Goal: Task Accomplishment & Management: Complete application form

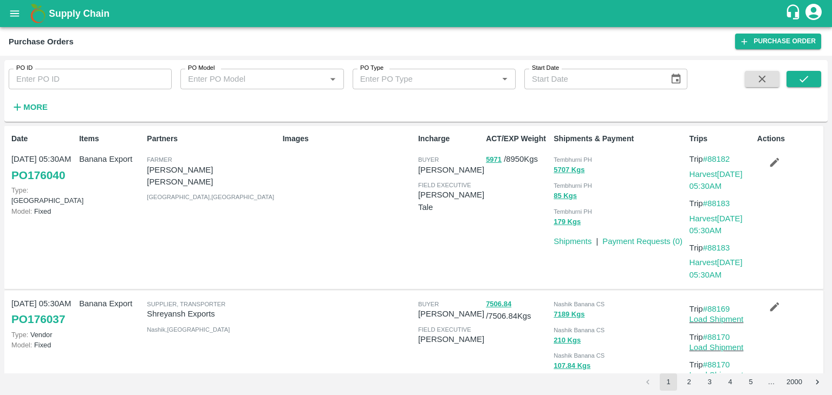
click at [772, 33] on div "Purchase Orders Purchase Order" at bounding box center [416, 41] width 832 height 29
click at [776, 40] on link "Purchase Order" at bounding box center [778, 42] width 86 height 16
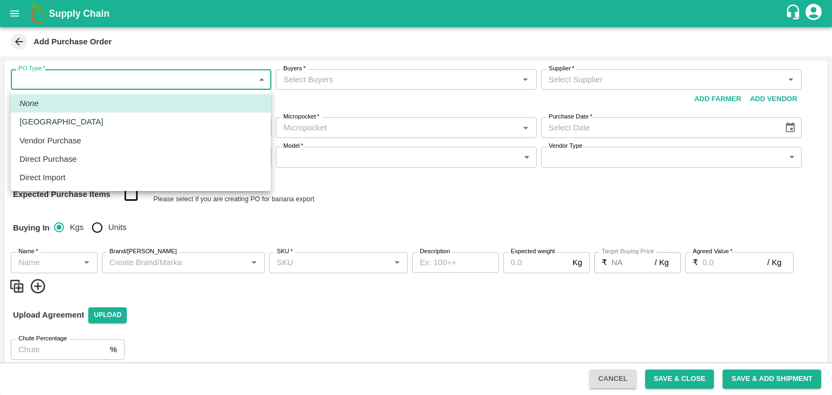
click at [48, 79] on body "Supply Chain Add Purchase Order PO Type   * ​ PO Type Buyers   * Buyers   * Sup…" at bounding box center [416, 197] width 832 height 395
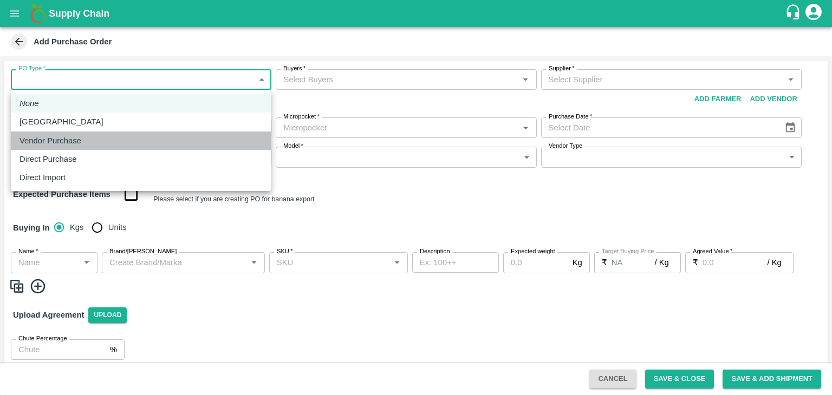
click at [76, 140] on p "Vendor Purchase" at bounding box center [50, 141] width 62 height 12
type input "2"
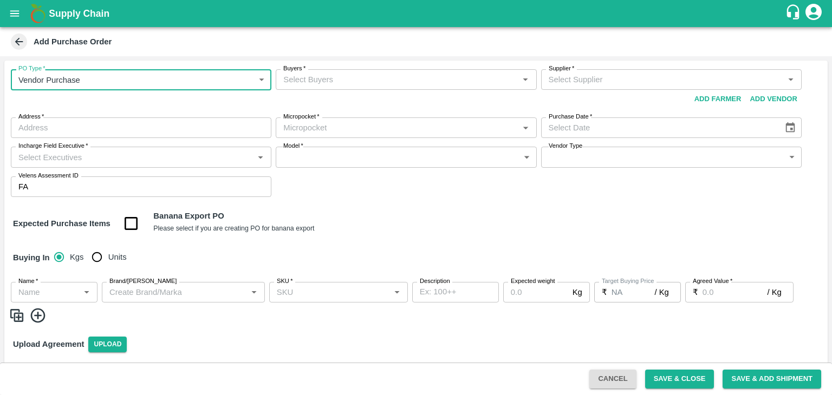
click at [378, 76] on input "Buyers   *" at bounding box center [397, 80] width 236 height 14
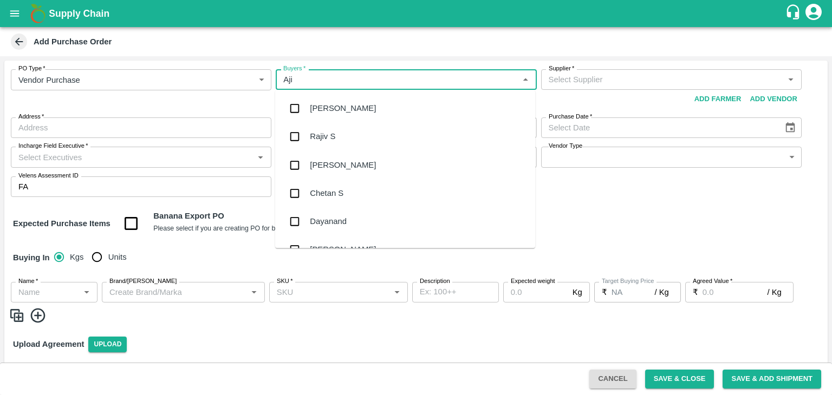
type input "Ajit"
click at [354, 101] on div "Ajit Otari" at bounding box center [405, 108] width 260 height 28
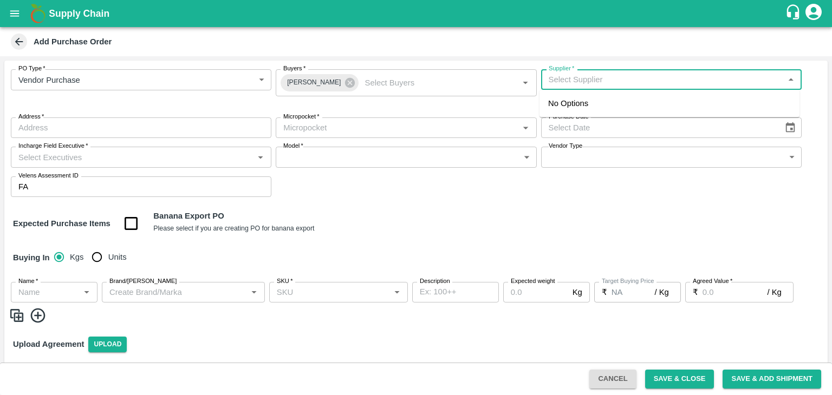
click at [587, 81] on input "Supplier   *" at bounding box center [662, 80] width 236 height 14
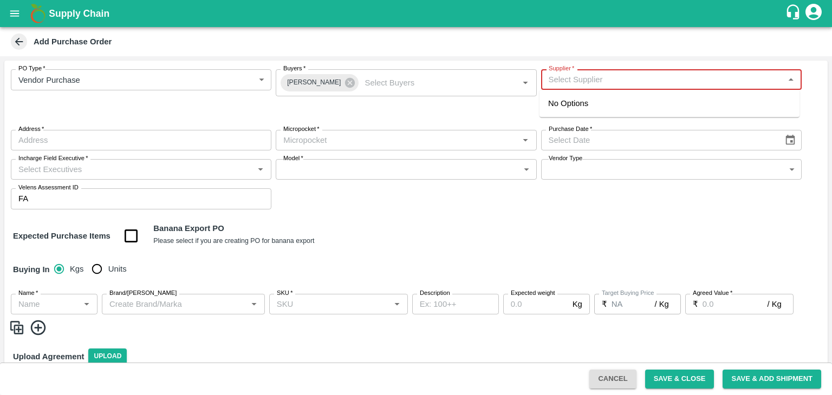
click at [622, 76] on input "Supplier   *" at bounding box center [662, 80] width 236 height 14
type input "B"
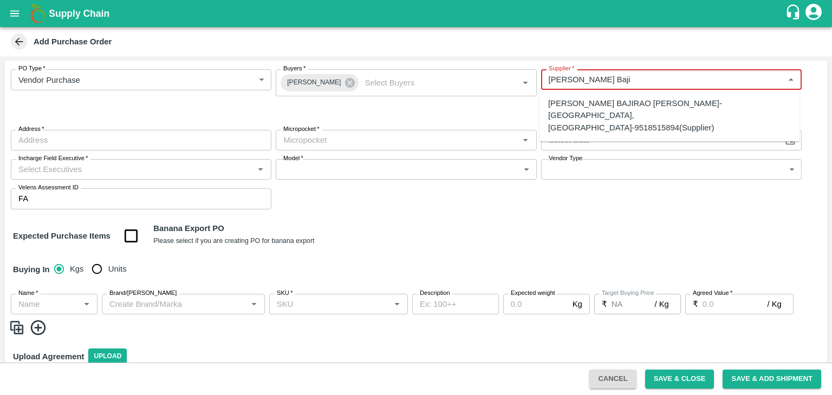
click at [652, 105] on div "NAVNATH BAJIRAO TANPURE-Khasapuri, Osmanabad-9518515894(Supplier)" at bounding box center [669, 115] width 243 height 36
type input "NAVNATH BAJIRAO TANPURE-Khasapuri, Osmanabad-9518515894(Supplier)"
type input "[GEOGRAPHIC_DATA], [GEOGRAPHIC_DATA], [GEOGRAPHIC_DATA] , [GEOGRAPHIC_DATA]"
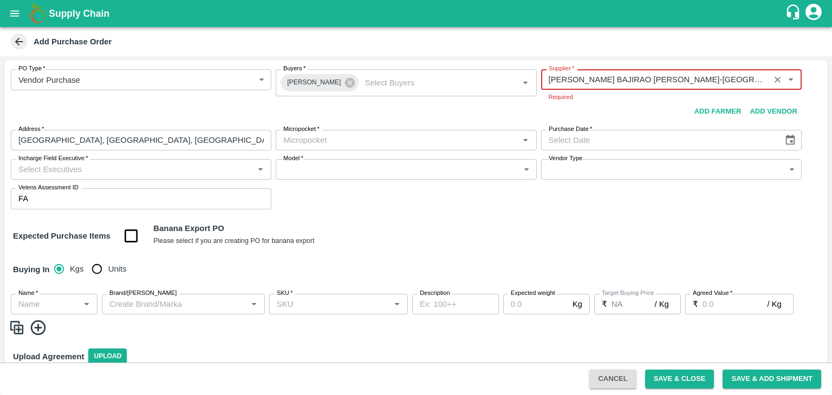
type input "NAVNATH BAJIRAO TANPURE-Khasapuri, Osmanabad-9518515894(Supplier)"
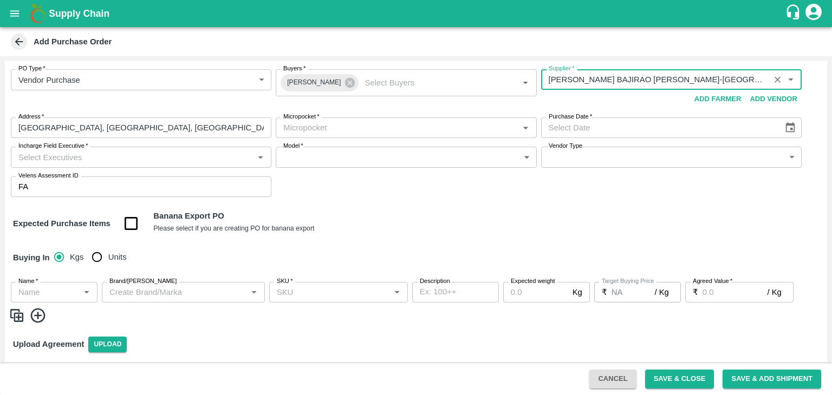
click at [662, 83] on input "Supplier   *" at bounding box center [655, 80] width 222 height 14
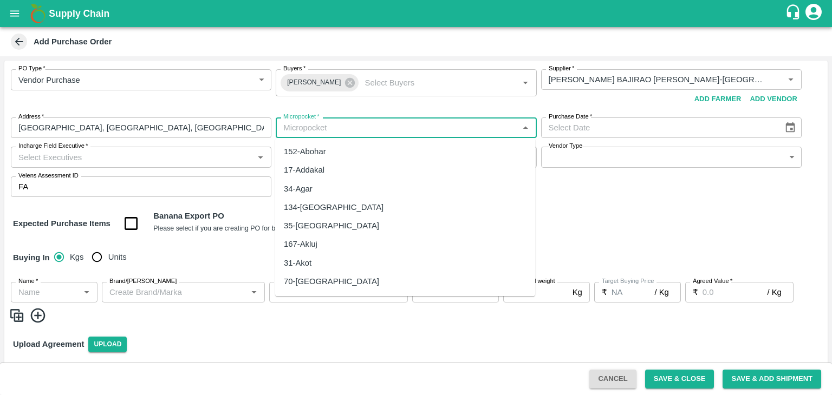
click at [375, 131] on input "Micropocket   *" at bounding box center [397, 128] width 236 height 14
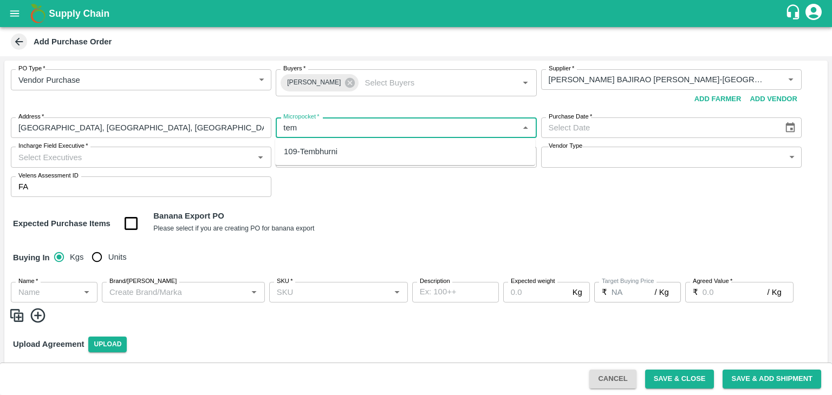
click at [326, 150] on div "109-Tembhurni" at bounding box center [311, 152] width 54 height 12
type input "109-Tembhurni"
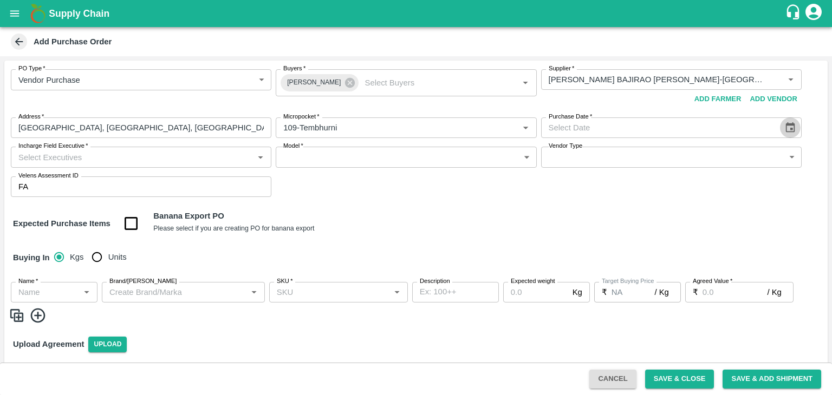
click at [789, 126] on icon "Choose date" at bounding box center [790, 128] width 12 height 12
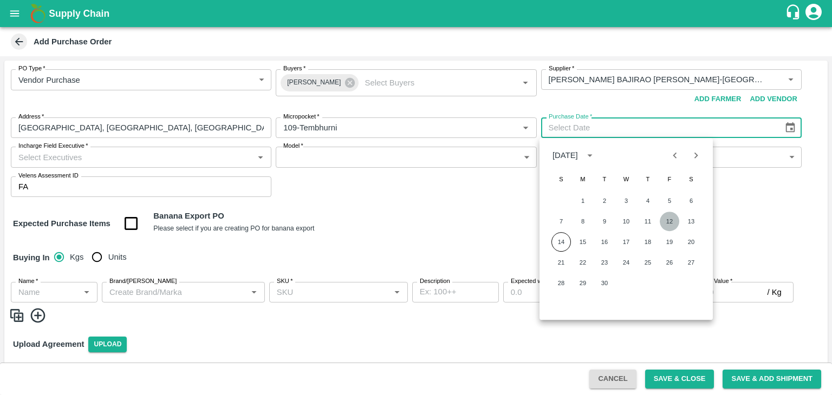
click at [674, 224] on button "12" at bounding box center [669, 221] width 19 height 19
type input "12/09/2025"
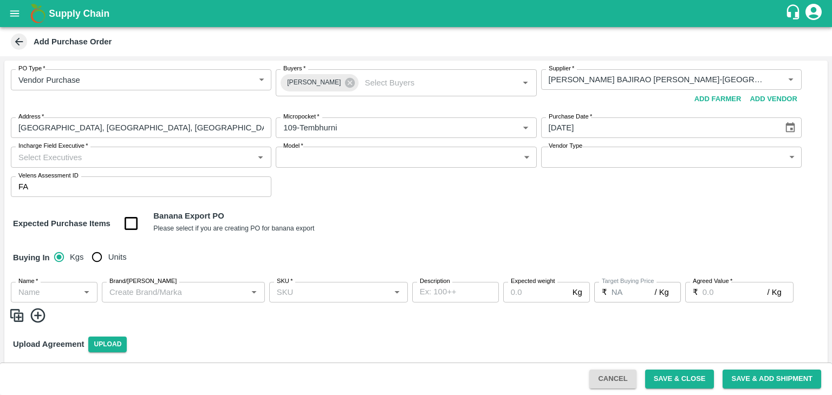
click at [182, 158] on input "Incharge Field Executive   *" at bounding box center [132, 157] width 236 height 14
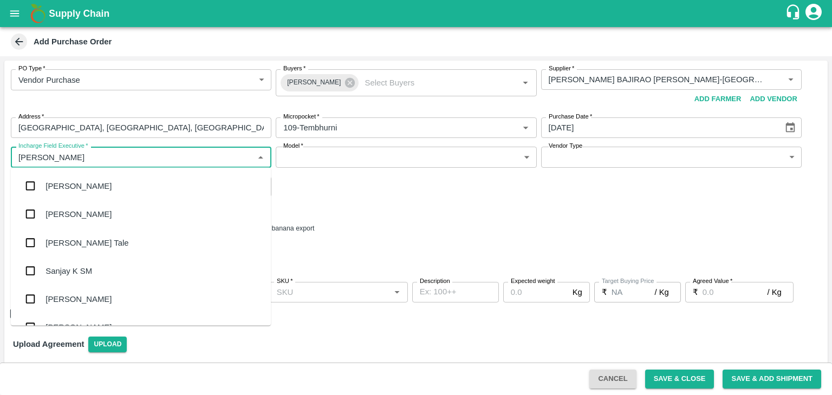
type input "Jay"
click at [88, 234] on div "jaydip Tale" at bounding box center [141, 243] width 260 height 28
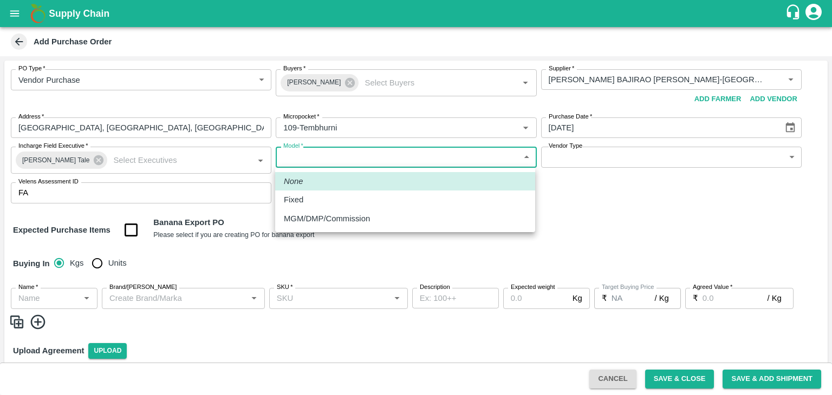
click at [343, 153] on body "Supply Chain Add Purchase Order PO Type   * Vendor Purchase 2 PO Type Buyers   …" at bounding box center [416, 197] width 832 height 395
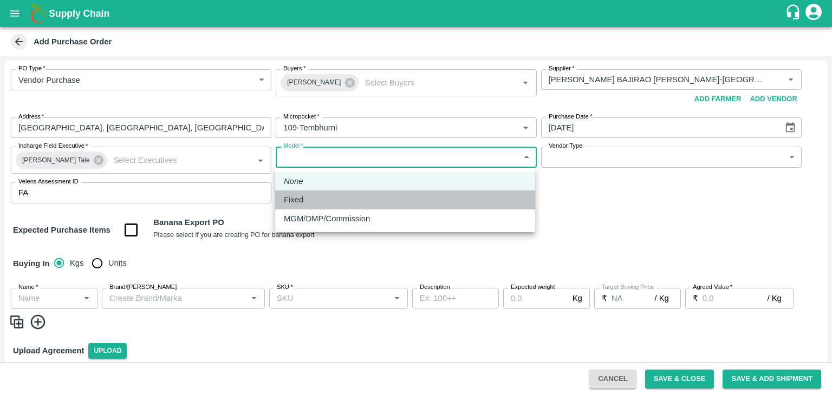
click at [320, 204] on div "Fixed" at bounding box center [405, 200] width 243 height 12
type input "Fixed"
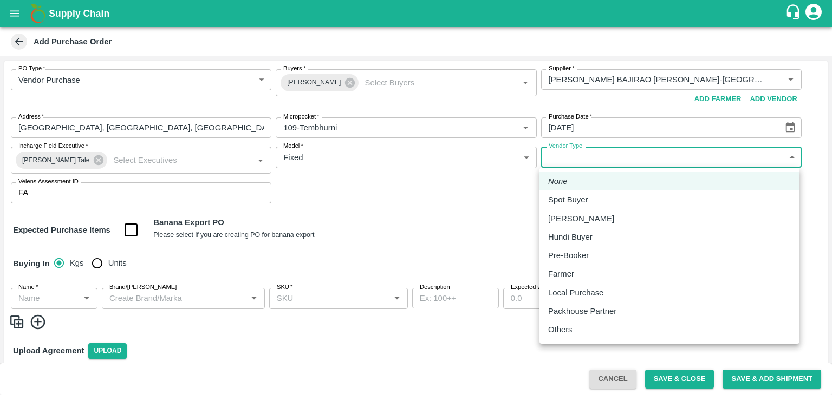
click at [627, 150] on body "Supply Chain Add Purchase Order PO Type   * Vendor Purchase 2 PO Type Buyers   …" at bounding box center [416, 197] width 832 height 395
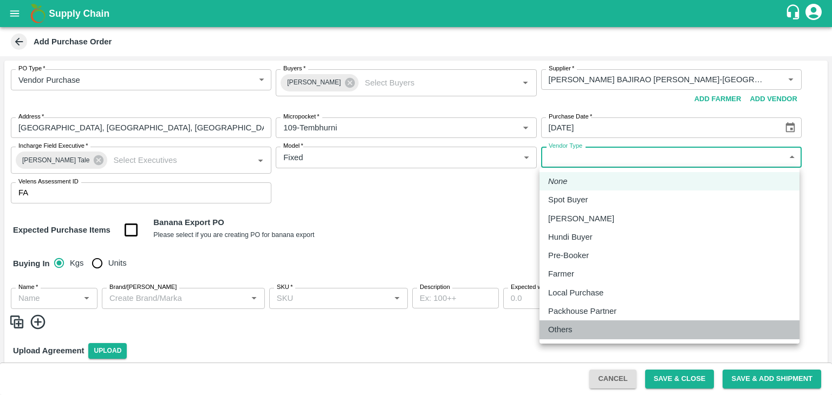
click at [571, 324] on p "Others" at bounding box center [560, 330] width 24 height 12
type input "OTHER"
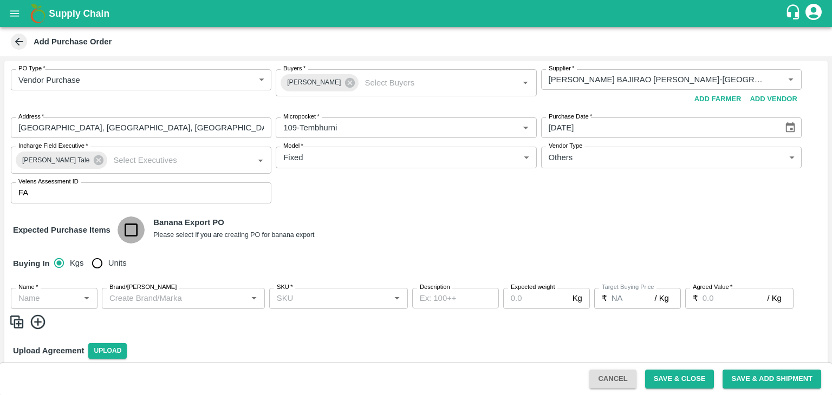
click at [124, 232] on input "checkbox" at bounding box center [132, 231] width 28 height 28
checkbox input "true"
type input "Banana Export"
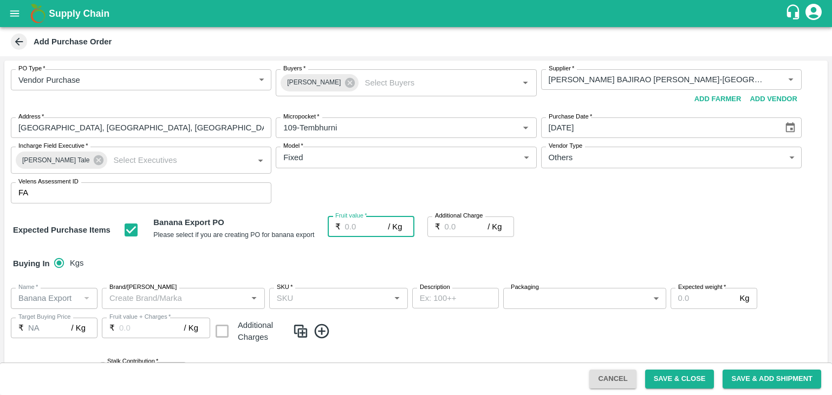
click at [352, 224] on input "Fruit value   *" at bounding box center [366, 227] width 43 height 21
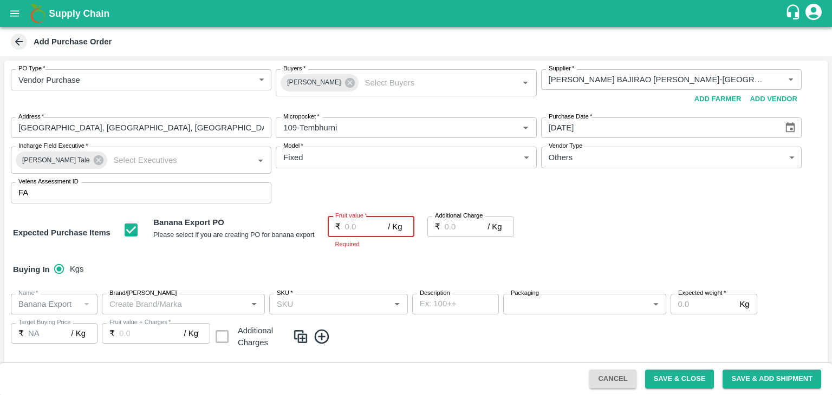
type input "2"
type input "23"
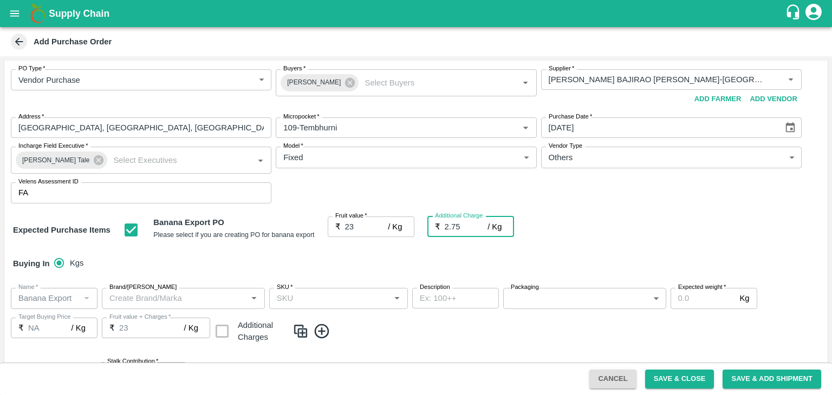
type input "2.75"
click at [431, 263] on div "Buying In Kgs" at bounding box center [415, 263] width 823 height 31
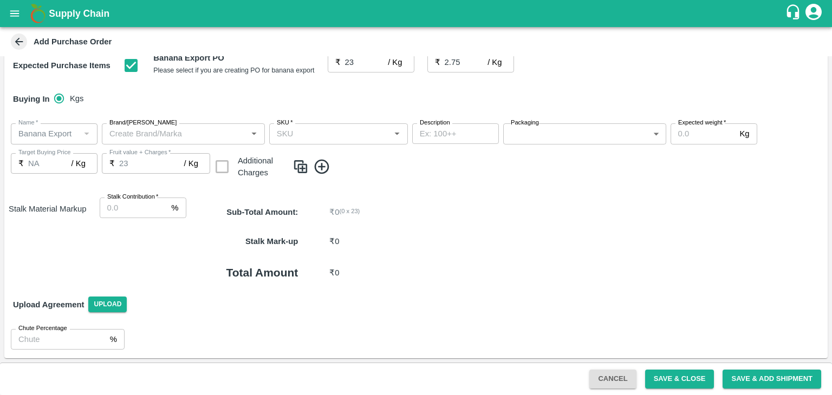
click at [143, 210] on input "Stalk Contribution   *" at bounding box center [134, 208] width 68 height 21
type input "8"
click at [440, 213] on p "₹ 0 ( 0 x 23 )" at bounding box center [552, 212] width 447 height 12
click at [317, 162] on icon at bounding box center [322, 166] width 15 height 15
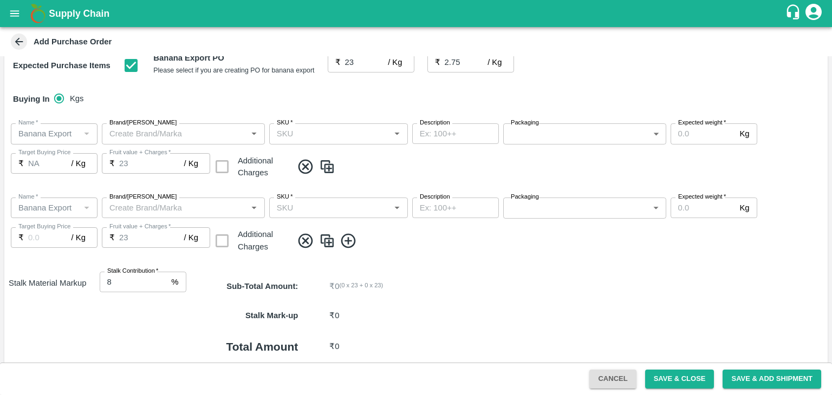
click at [343, 236] on icon at bounding box center [348, 240] width 15 height 15
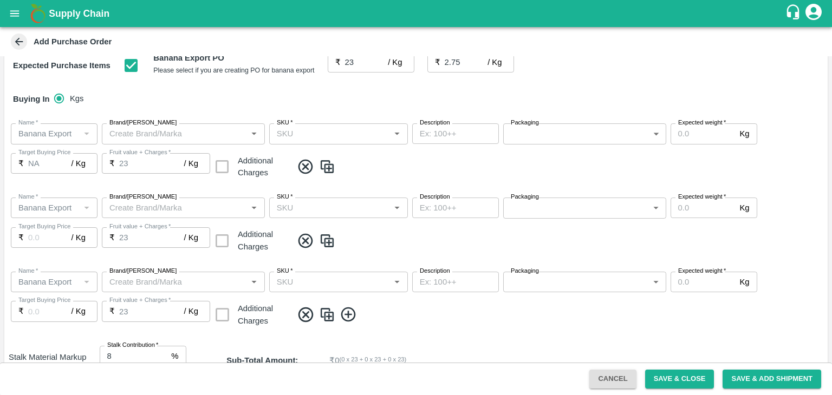
drag, startPoint x: 344, startPoint y: 305, endPoint x: 349, endPoint y: 316, distance: 11.9
click at [349, 316] on div "Name   * Name   * Brand/Marka Brand/Marka SKU   * SKU   * Description x Descrip…" at bounding box center [415, 300] width 823 height 74
click at [349, 316] on icon at bounding box center [348, 315] width 15 height 15
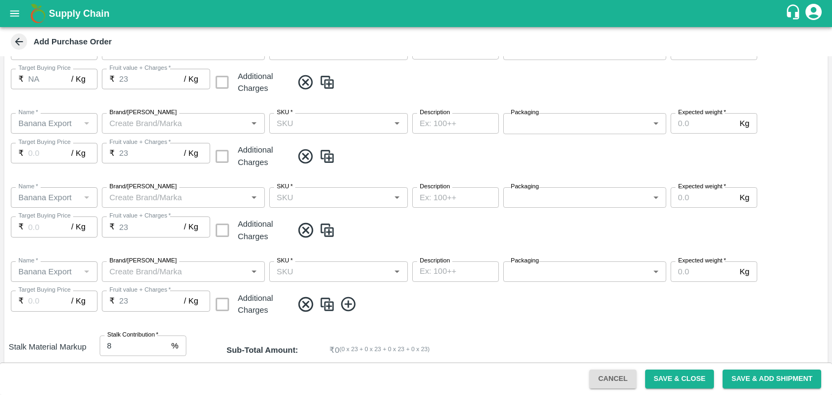
scroll to position [387, 0]
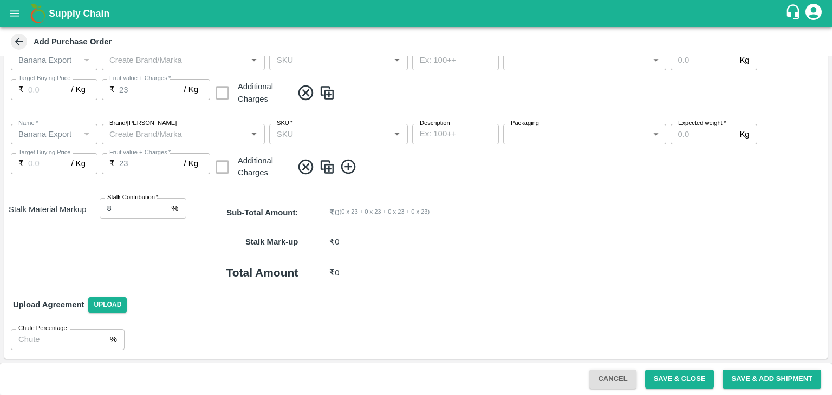
click at [346, 166] on icon at bounding box center [349, 167] width 18 height 18
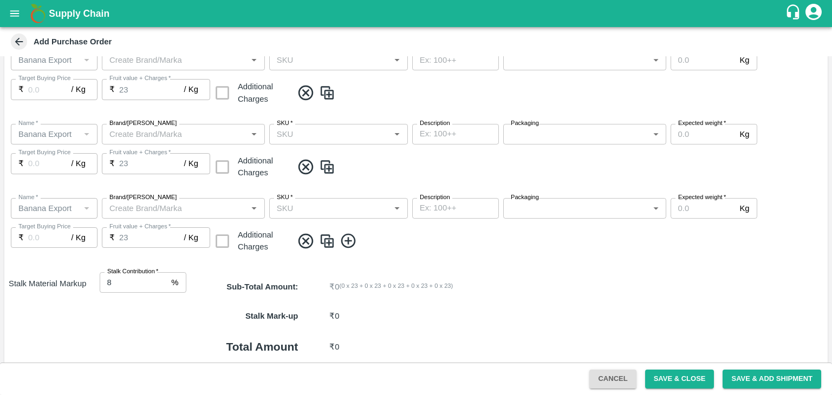
click at [349, 245] on icon at bounding box center [349, 241] width 18 height 18
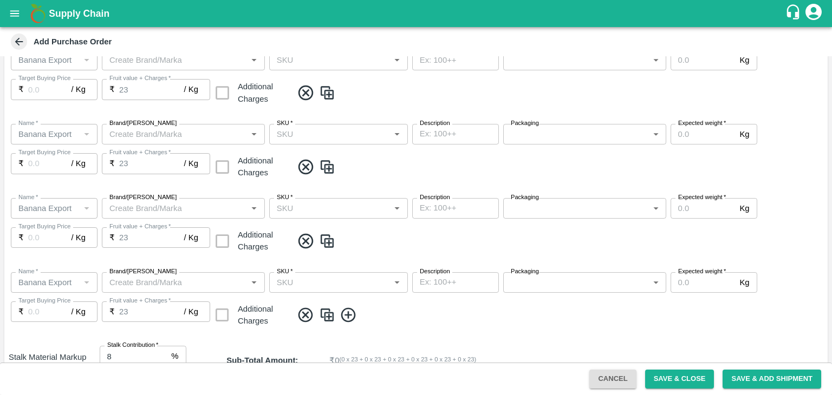
click at [349, 322] on icon at bounding box center [349, 316] width 18 height 18
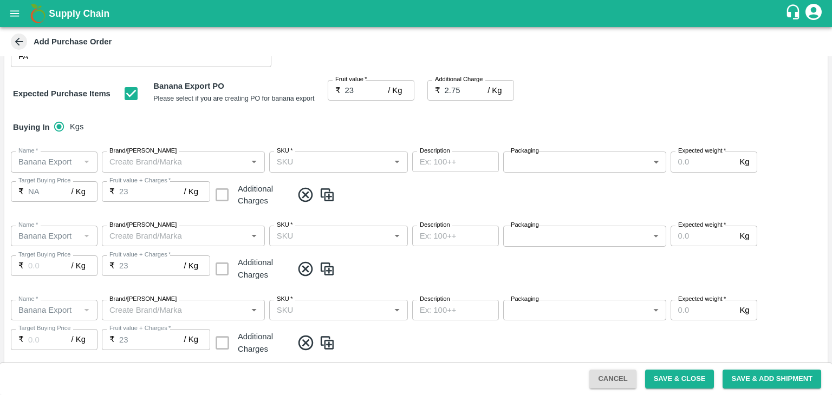
scroll to position [133, 0]
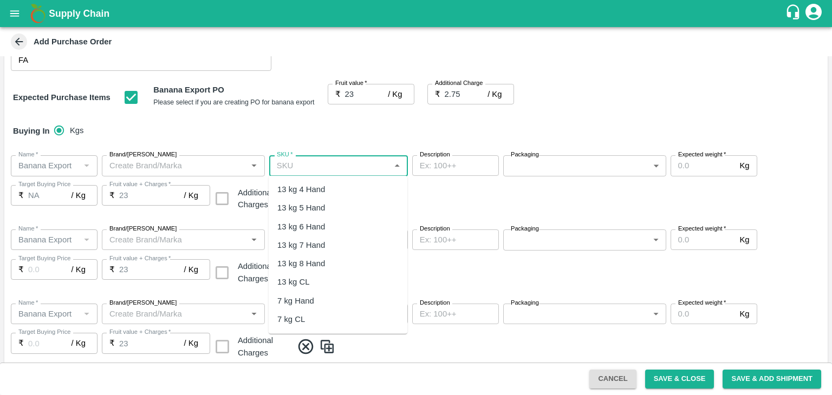
click at [347, 171] on input "SKU   *" at bounding box center [329, 166] width 114 height 14
click at [339, 189] on div "13 kg M N-CHL 4 Hand" at bounding box center [318, 190] width 83 height 12
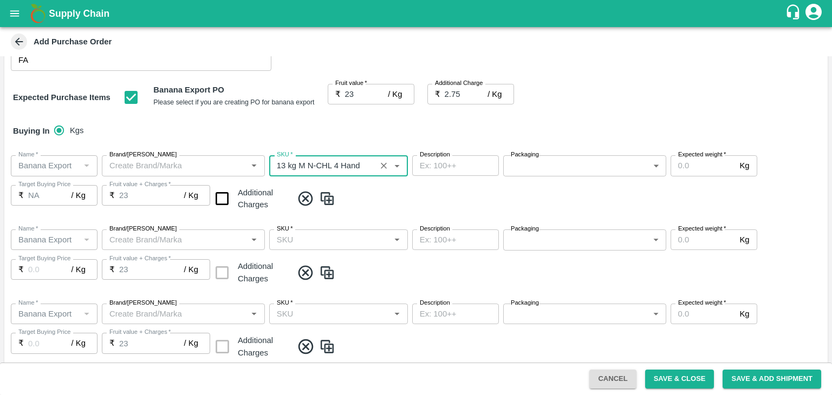
type input "13 kg M N-CHL 4 Hand"
drag, startPoint x: 373, startPoint y: 252, endPoint x: 371, endPoint y: 235, distance: 16.9
click at [371, 235] on div "Name   * Name   * Brand/Marka Brand/Marka SKU   * SKU   * Description x Descrip…" at bounding box center [415, 258] width 823 height 74
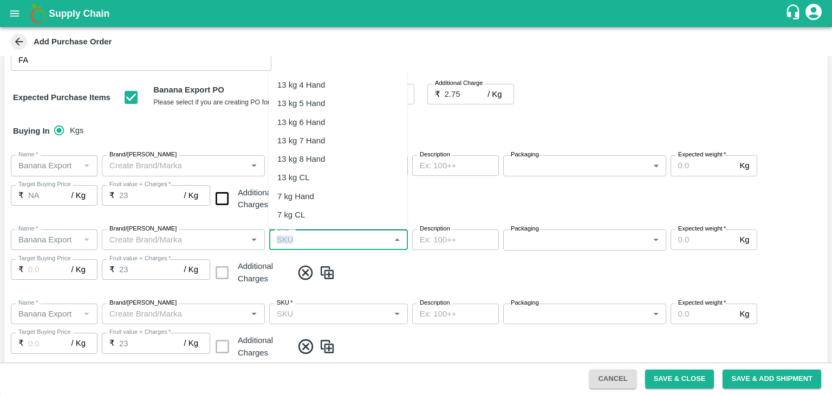
click at [371, 235] on input "SKU   *" at bounding box center [329, 240] width 114 height 14
click at [331, 102] on div "13 kg M N-CHL 5 Hand" at bounding box center [318, 103] width 83 height 12
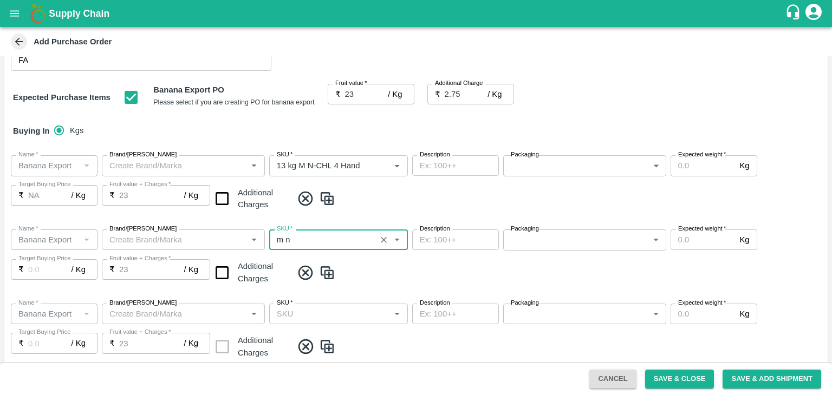
type input "13 kg M N-CHL 5 Hand"
type input "NA"
type input "13 kg M N-CHL 5 Hand"
click at [349, 321] on input "SKU   *" at bounding box center [329, 314] width 114 height 14
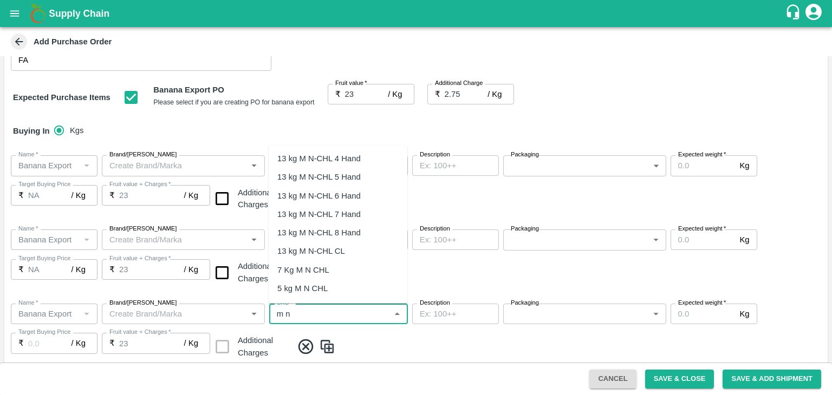
click at [347, 194] on div "13 kg M N-CHL 6 Hand" at bounding box center [318, 196] width 83 height 12
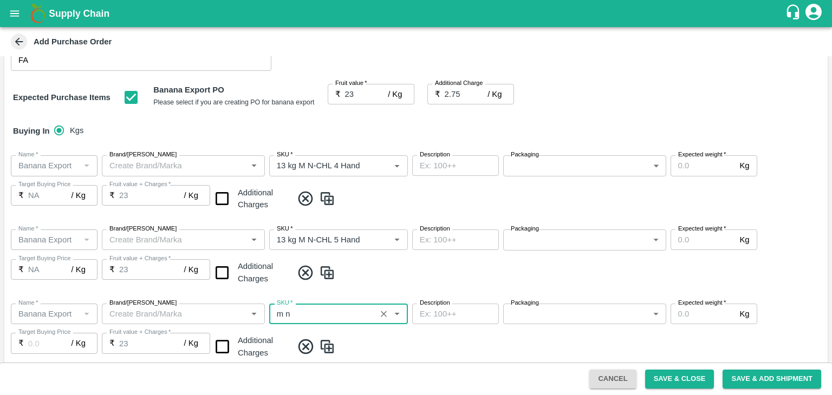
type input "13 kg M N-CHL 6 Hand"
type input "NA"
type input "13 kg M N-CHL 6 Hand"
click at [391, 347] on span at bounding box center [557, 347] width 531 height 18
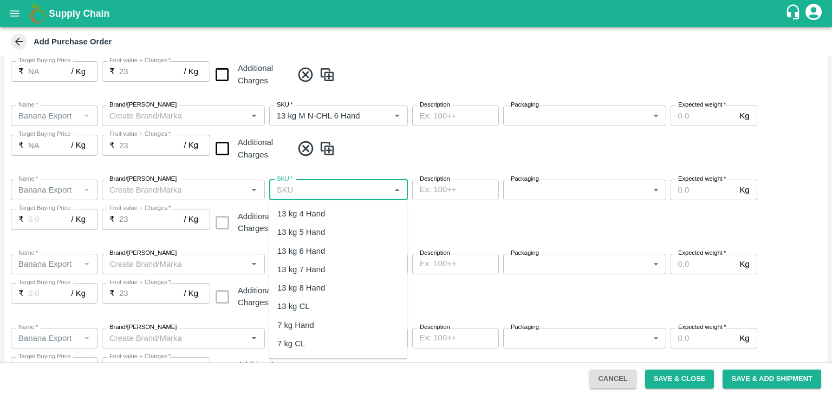
click at [364, 196] on input "SKU   *" at bounding box center [329, 190] width 114 height 14
click at [348, 285] on div "13 kg M N-CHL 8 Hand" at bounding box center [318, 289] width 83 height 12
type input "13 kg M N-CHL 8 Hand"
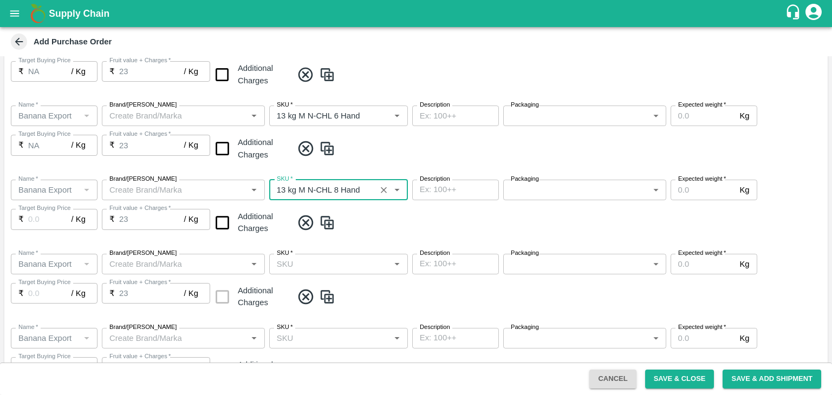
type input "NA"
type input "13 kg M N-CHL 8 Hand"
click at [379, 266] on input "SKU   *" at bounding box center [329, 264] width 114 height 14
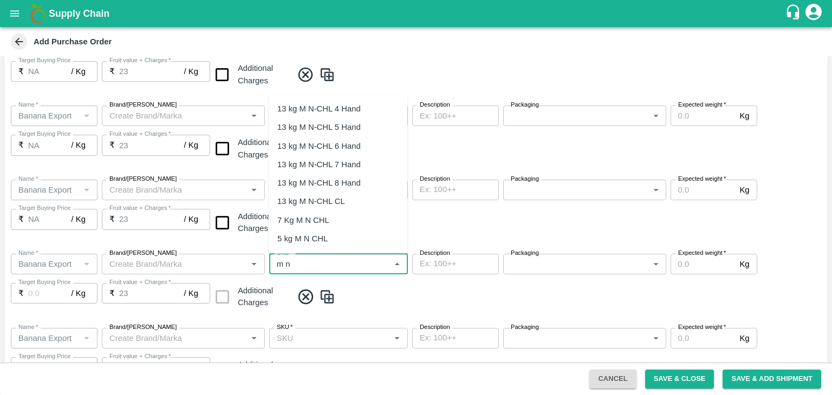
click at [339, 196] on div "13 kg M N-CHL CL" at bounding box center [311, 202] width 68 height 12
type input "13 kg M N-CHL CL"
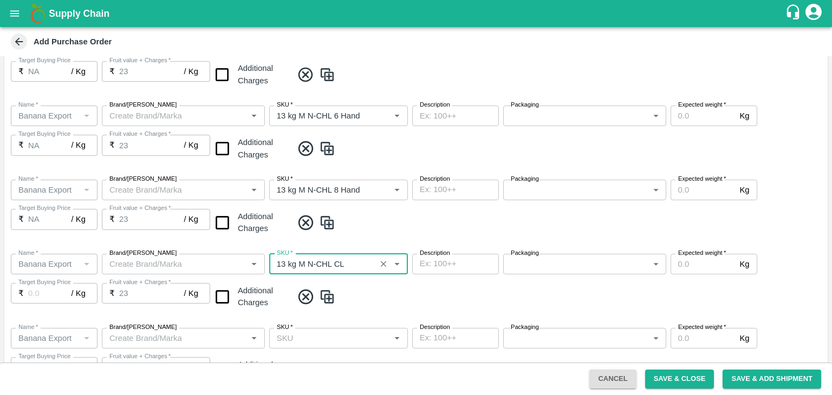
type input "NA"
type input "13 kg M N-CHL CL"
click at [369, 302] on span at bounding box center [557, 297] width 531 height 18
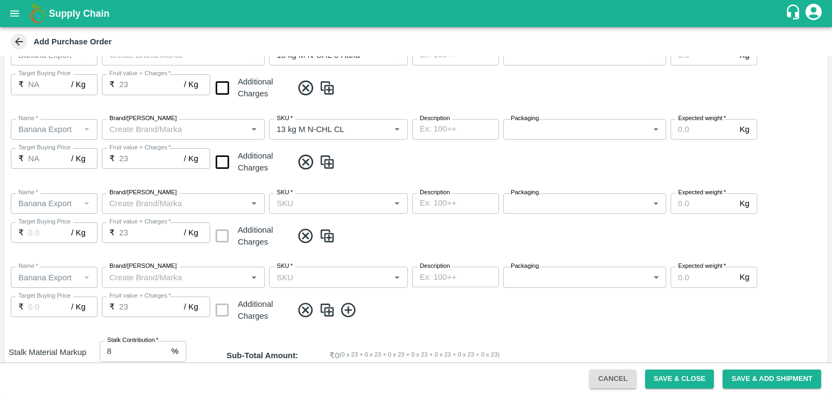
click at [361, 202] on input "SKU   *" at bounding box center [329, 204] width 114 height 14
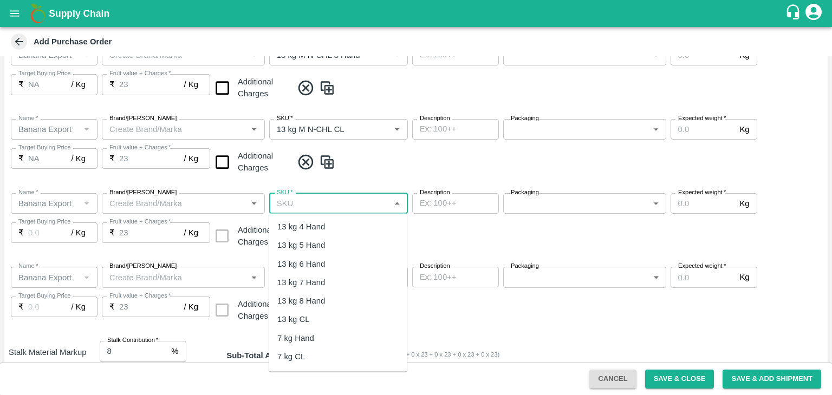
scroll to position [265, 0]
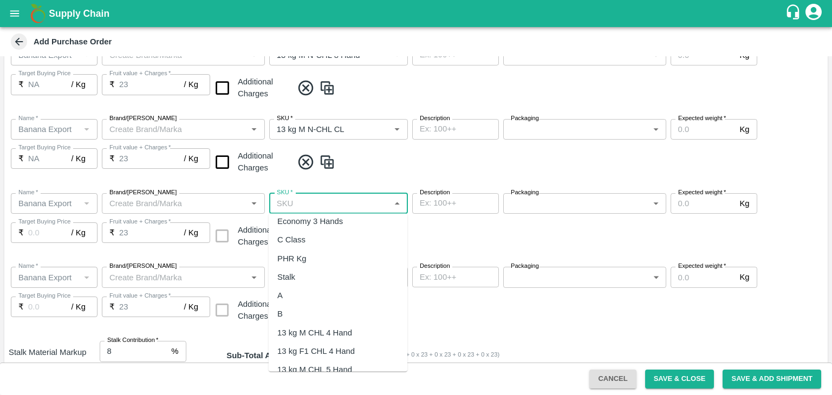
click at [310, 252] on div "PHR Kg" at bounding box center [338, 259] width 139 height 18
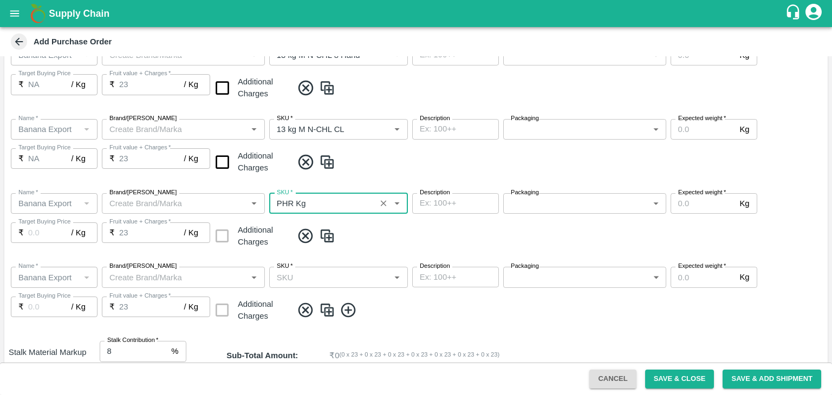
type input "PHR Kg"
type input "NA"
click at [336, 278] on input "SKU   *" at bounding box center [329, 277] width 114 height 14
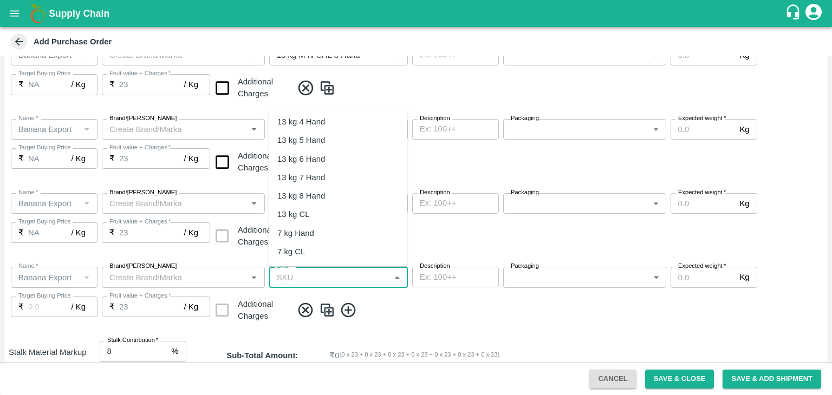
scroll to position [225, 0]
click at [303, 172] on div "C Class" at bounding box center [291, 176] width 28 height 12
type input "C Class"
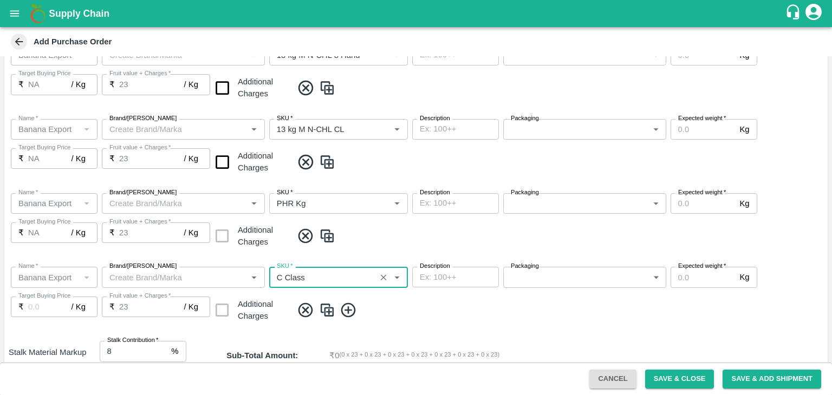
type input "NA"
click at [223, 165] on input "checkbox" at bounding box center [223, 162] width 28 height 28
checkbox input "true"
type input "25.75"
click at [223, 102] on div "Name   * Name   * Brand/Marka Brand/Marka SKU   * SKU   * Description x Descrip…" at bounding box center [415, 73] width 823 height 74
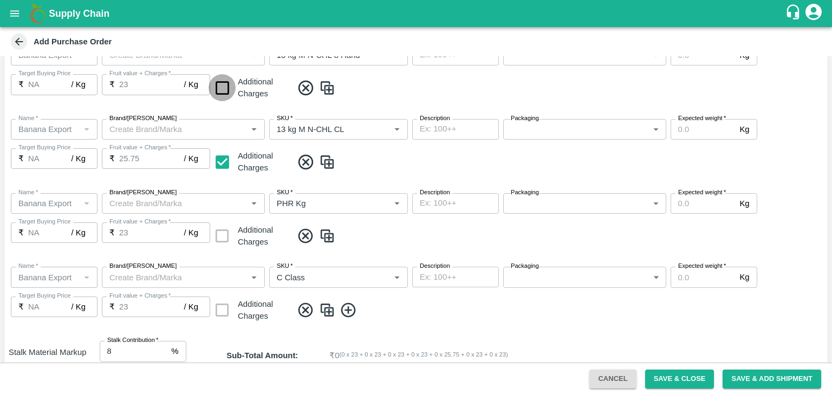
click at [223, 84] on input "checkbox" at bounding box center [223, 88] width 28 height 28
checkbox input "true"
type input "25.75"
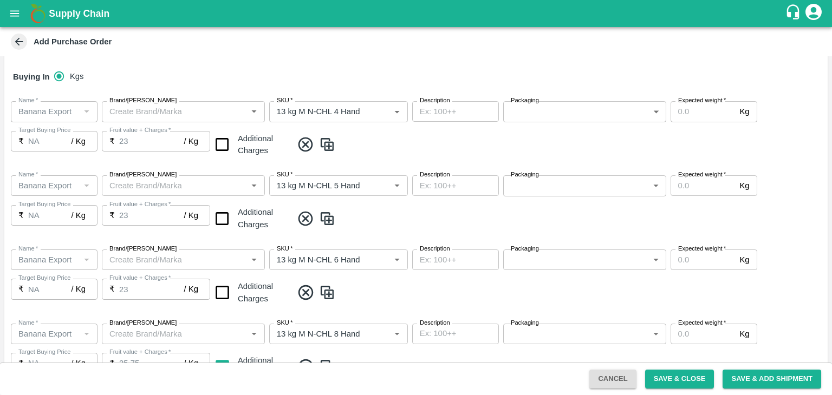
click at [235, 139] on input "checkbox" at bounding box center [223, 145] width 28 height 28
checkbox input "true"
type input "25.75"
drag, startPoint x: 219, startPoint y: 220, endPoint x: 225, endPoint y: 296, distance: 76.1
click at [225, 296] on div "PO Type   * Vendor Purchase 2 PO Type Buyers   * Ajit Otari Buyers   * Supplier…" at bounding box center [415, 327] width 823 height 907
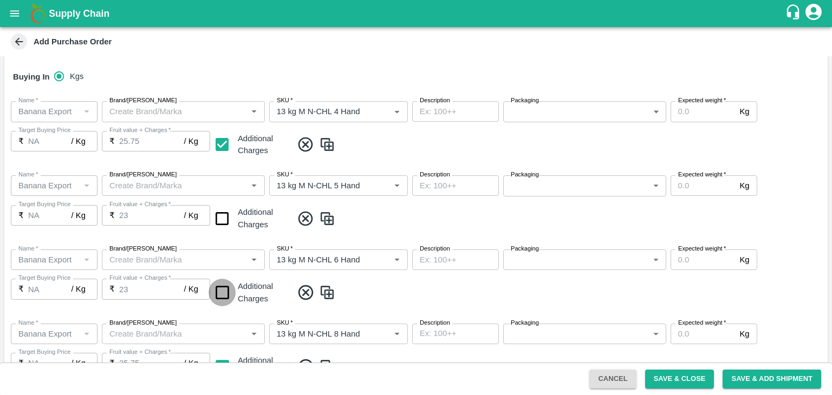
click at [225, 296] on input "checkbox" at bounding box center [223, 293] width 28 height 28
checkbox input "true"
type input "25.75"
click at [224, 219] on input "checkbox" at bounding box center [223, 219] width 28 height 28
checkbox input "true"
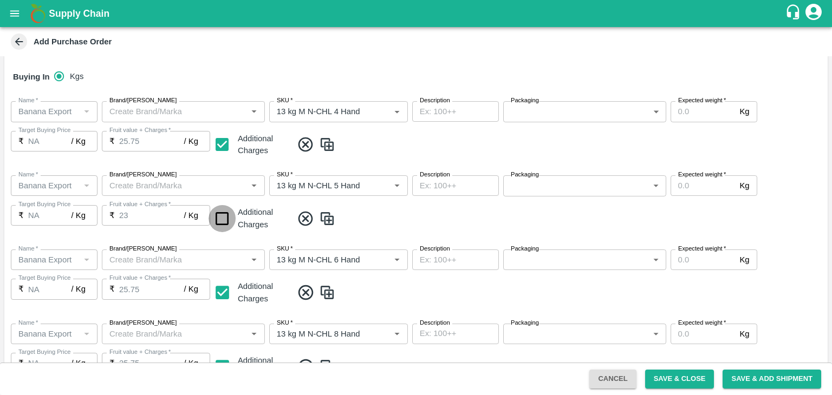
type input "25.75"
click at [719, 108] on input "Expected weight   *" at bounding box center [703, 111] width 65 height 21
type input "1500"
click at [698, 191] on input "Expected weight   *" at bounding box center [703, 185] width 65 height 21
type input "1500"
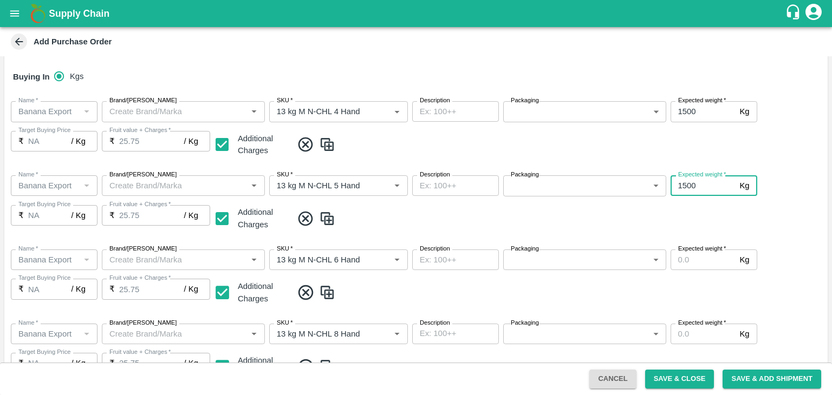
click at [700, 264] on input "Expected weight   *" at bounding box center [703, 260] width 65 height 21
type input "2000"
drag, startPoint x: 695, startPoint y: 326, endPoint x: 699, endPoint y: 334, distance: 9.7
click at [699, 334] on div "Expected weight   * Kg Expected weight" at bounding box center [714, 334] width 87 height 21
click at [699, 334] on input "Expected weight   *" at bounding box center [703, 334] width 65 height 21
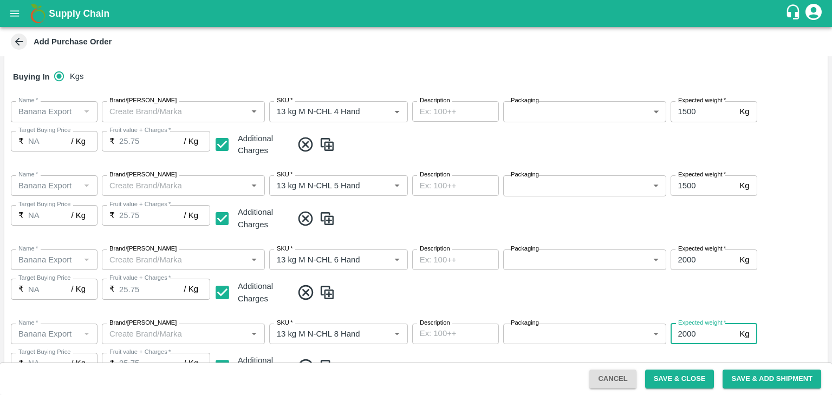
type input "2000"
click at [778, 333] on div "Name   * Name   * Brand/Marka Brand/Marka SKU   * SKU   * Description x Descrip…" at bounding box center [415, 352] width 823 height 74
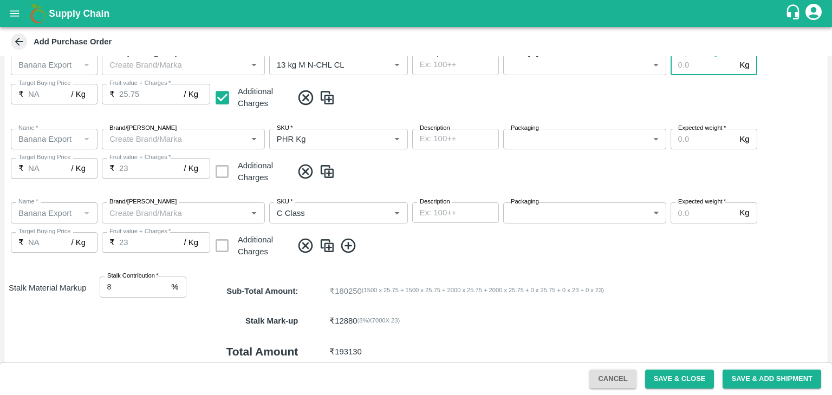
click at [697, 66] on input "Expected weight   *" at bounding box center [703, 65] width 65 height 21
type input "1500"
click at [696, 144] on input "Expected weight   *" at bounding box center [703, 139] width 65 height 21
type input "100"
click at [704, 217] on input "Expected weight   *" at bounding box center [703, 213] width 65 height 21
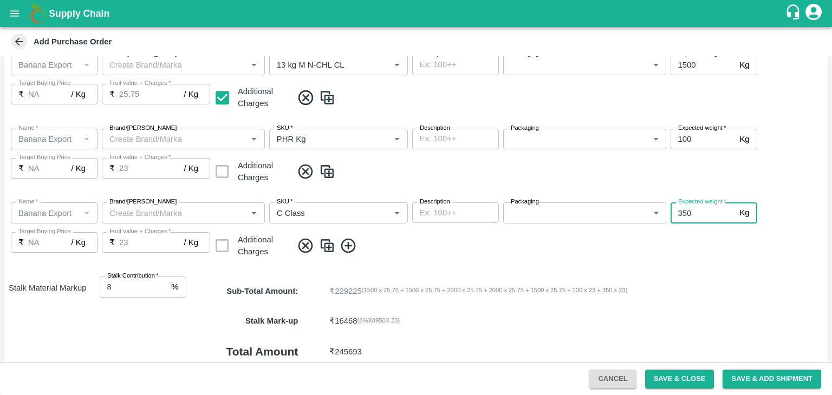
type input "350"
click at [719, 267] on div "Name   * Name   * Brand/Marka Brand/Marka SKU   * SKU   * Description x Descrip…" at bounding box center [415, 231] width 823 height 74
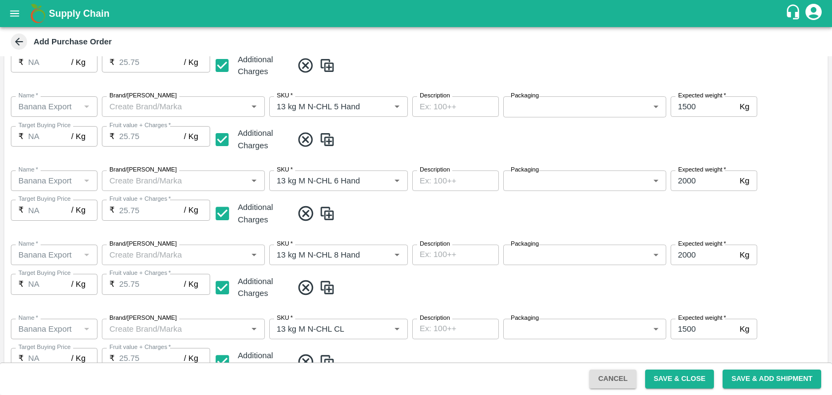
scroll to position [154, 0]
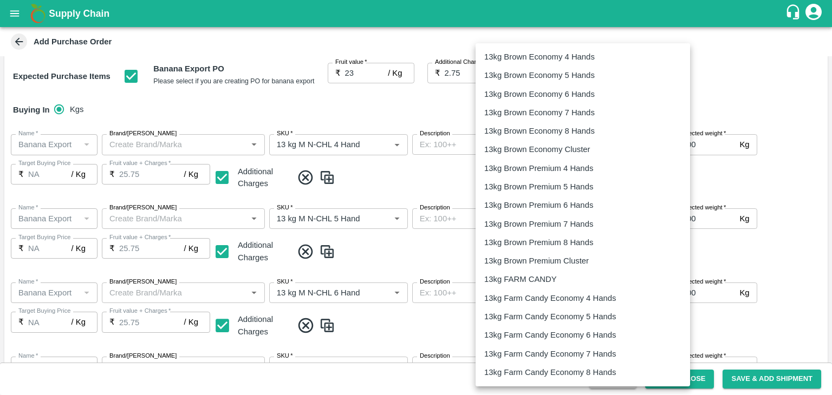
click at [566, 152] on body "Supply Chain Add Purchase Order PO Type   * Vendor Purchase 2 PO Type Buyers   …" at bounding box center [416, 197] width 832 height 395
click at [545, 278] on p "13kg FARM CANDY" at bounding box center [520, 280] width 73 height 12
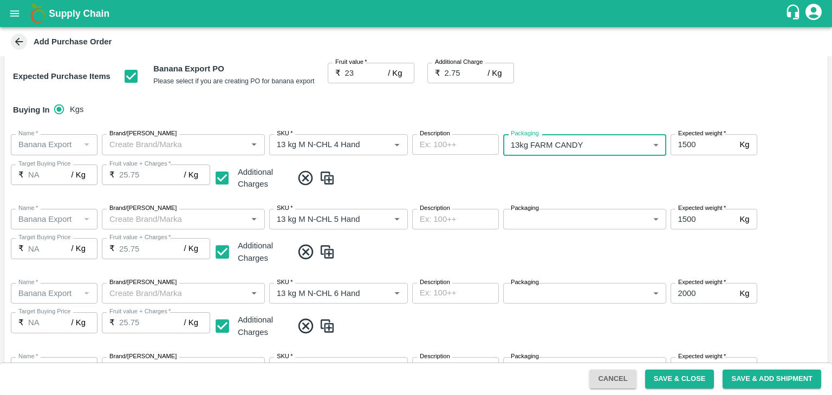
type input "466"
click at [568, 223] on body "Supply Chain Add Purchase Order PO Type   * Vendor Purchase 2 PO Type Buyers   …" at bounding box center [416, 197] width 832 height 395
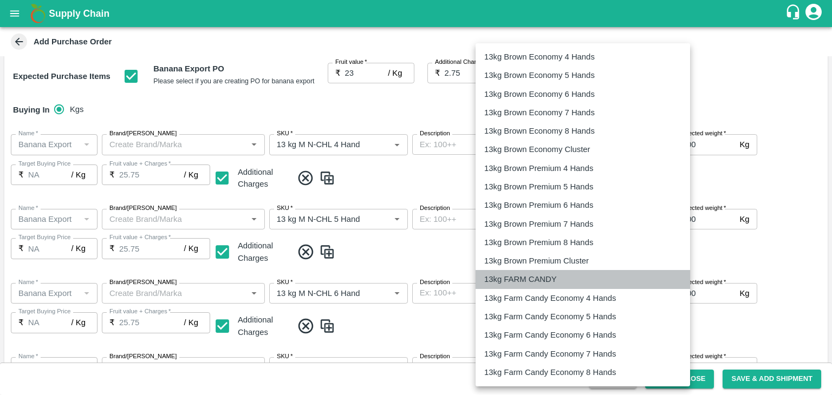
click at [547, 278] on p "13kg FARM CANDY" at bounding box center [520, 280] width 73 height 12
type input "466"
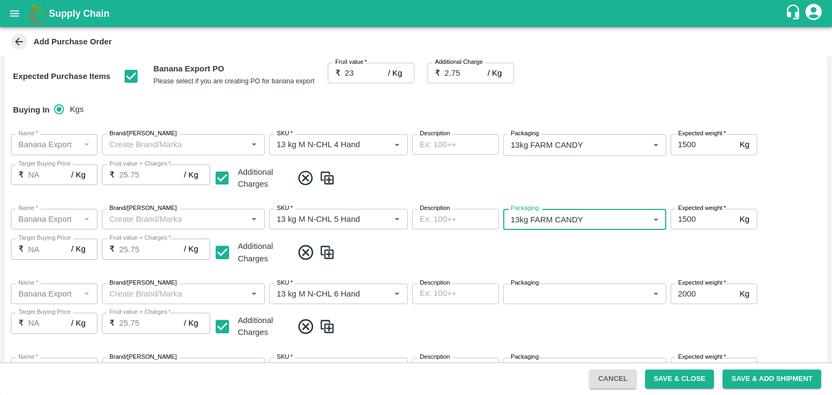
click at [581, 291] on body "Supply Chain Add Purchase Order PO Type   * Vendor Purchase 2 PO Type Buyers   …" at bounding box center [416, 197] width 832 height 395
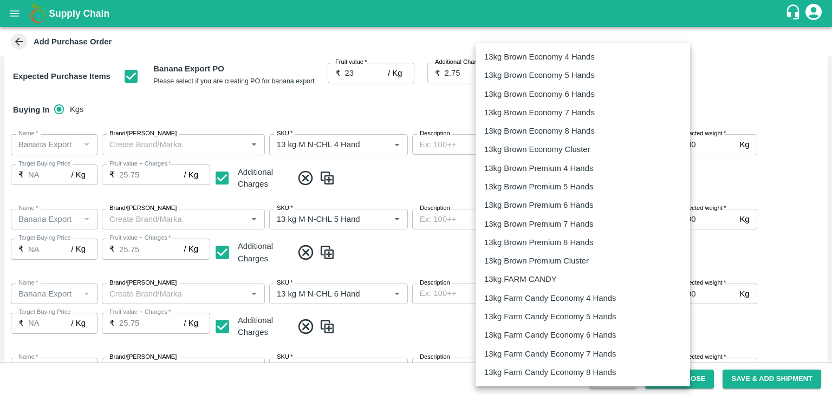
click at [553, 270] on li "13kg FARM CANDY" at bounding box center [583, 279] width 214 height 18
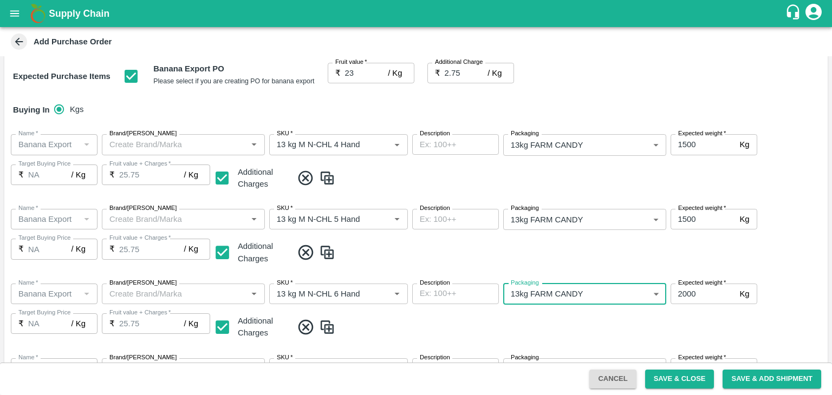
type input "466"
click at [607, 334] on span at bounding box center [557, 327] width 531 height 18
click at [570, 183] on body "Supply Chain Add Purchase Order PO Type   * Vendor Purchase 2 PO Type Buyers   …" at bounding box center [416, 197] width 832 height 395
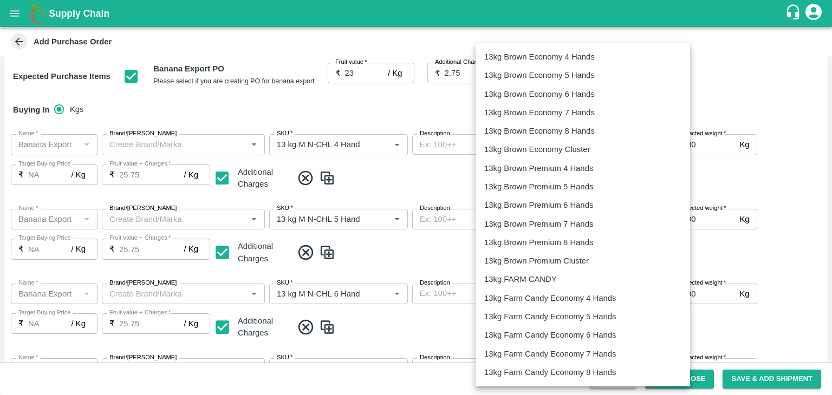
scroll to position [340, 0]
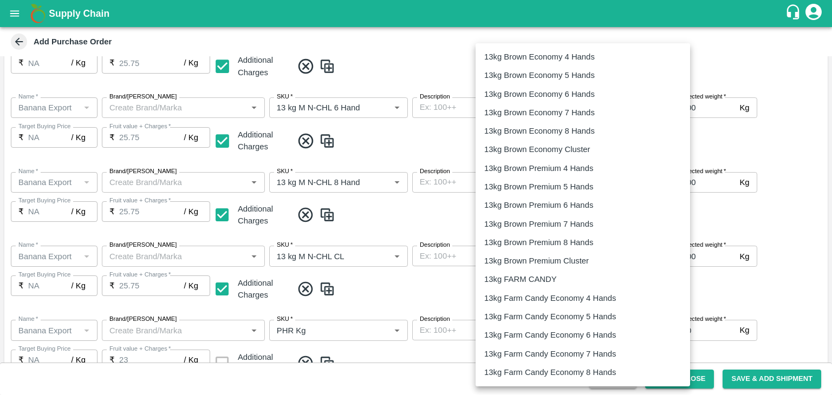
click at [544, 282] on p "13kg FARM CANDY" at bounding box center [520, 280] width 73 height 12
type input "466"
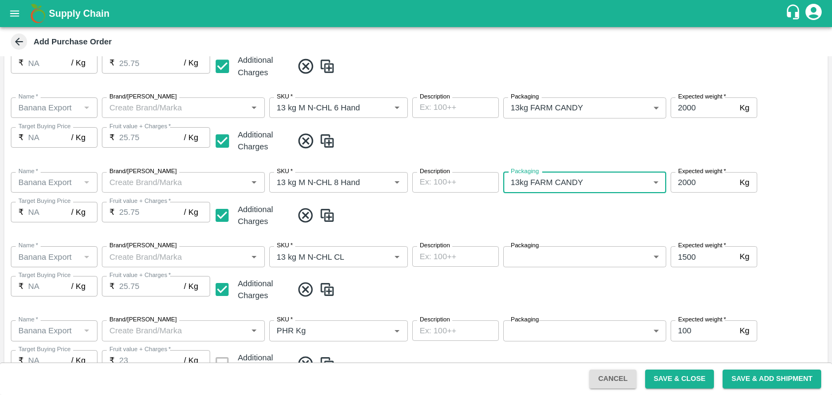
click at [582, 258] on body "Supply Chain Add Purchase Order PO Type   * Vendor Purchase 2 PO Type Buyers   …" at bounding box center [416, 197] width 832 height 395
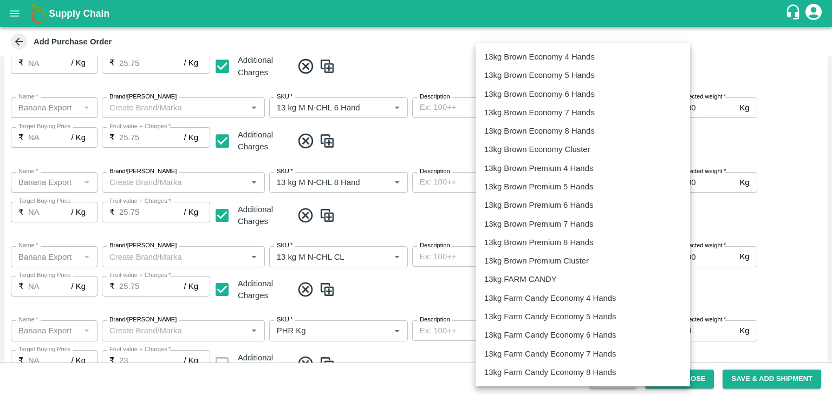
click at [546, 281] on p "13kg FARM CANDY" at bounding box center [520, 280] width 73 height 12
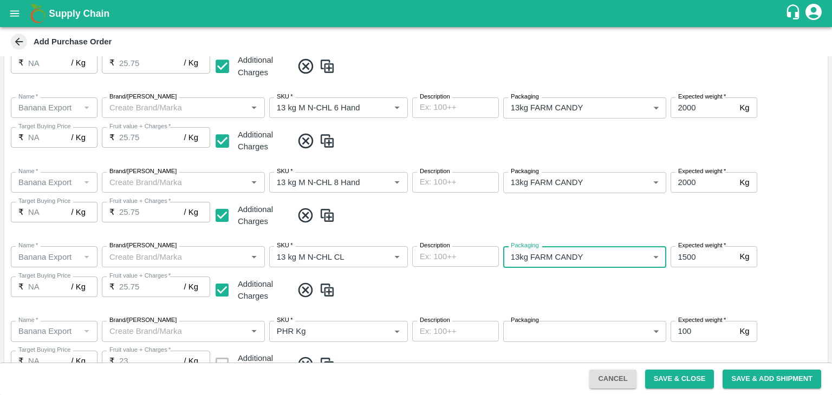
type input "466"
click at [569, 291] on span at bounding box center [557, 291] width 531 height 18
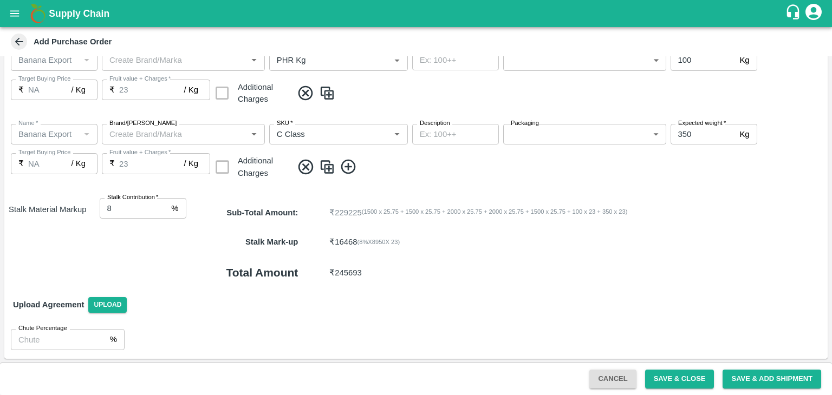
scroll to position [490, 0]
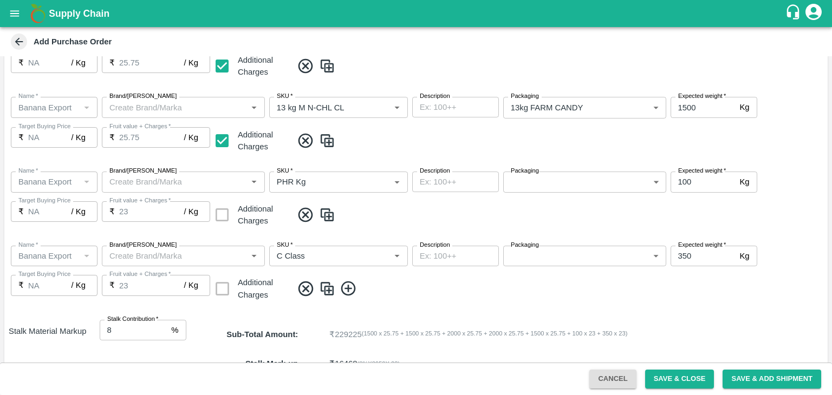
click at [556, 188] on body "Supply Chain Add Purchase Order PO Type   * Vendor Purchase 2 PO Type Buyers   …" at bounding box center [416, 197] width 832 height 395
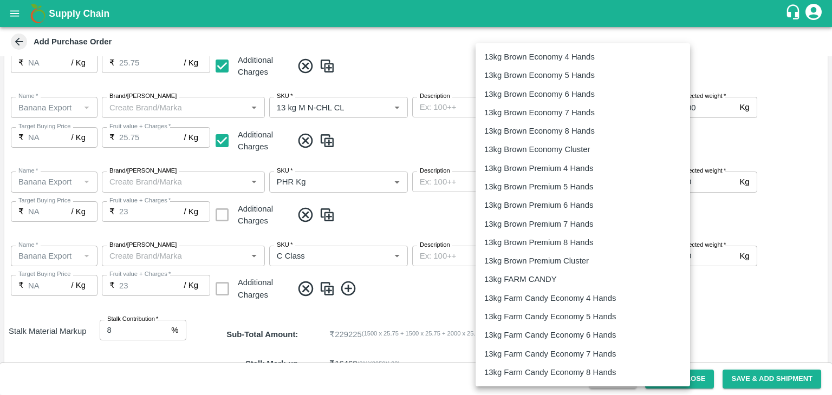
scroll to position [1745, 0]
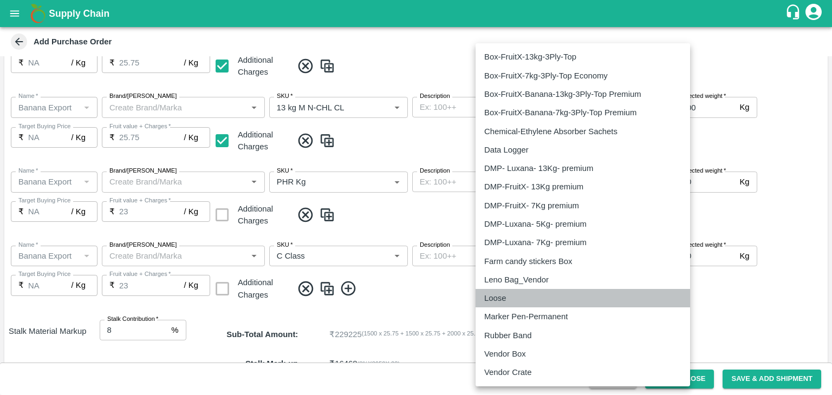
click at [505, 297] on p "Loose" at bounding box center [495, 298] width 22 height 12
type input "258"
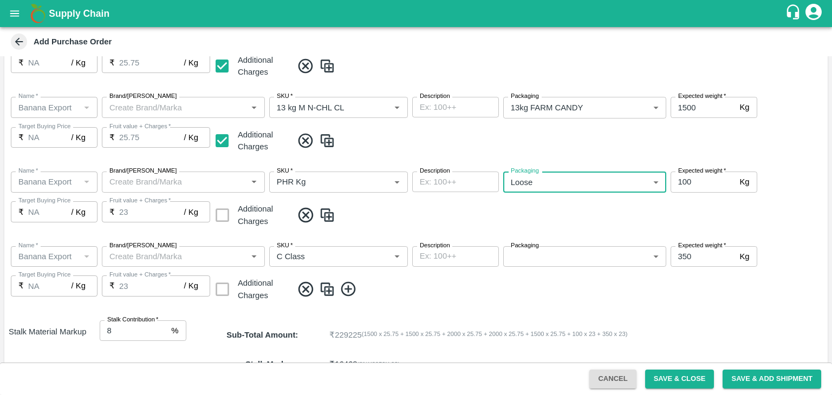
click at [578, 254] on body "Supply Chain Add Purchase Order PO Type   * Vendor Purchase 2 PO Type Buyers   …" at bounding box center [416, 197] width 832 height 395
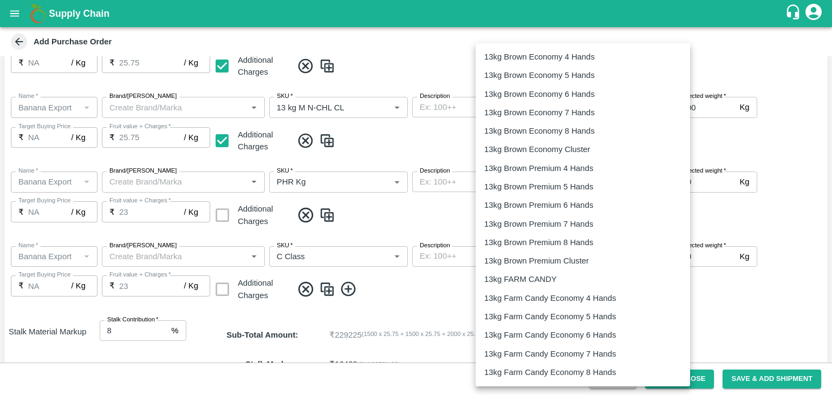
scroll to position [880, 0]
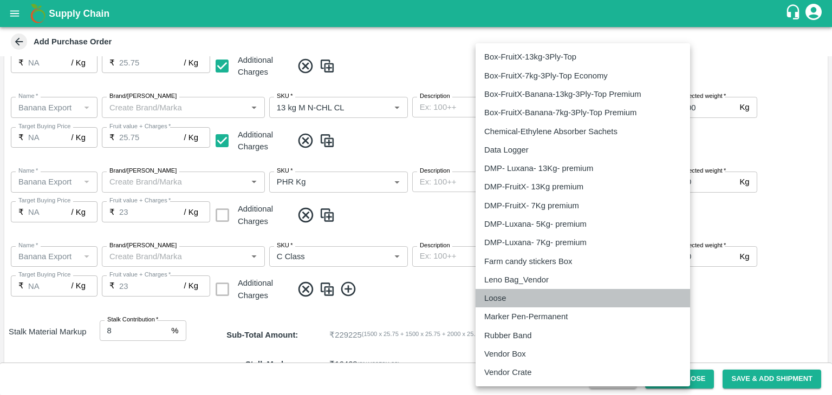
type input "258"
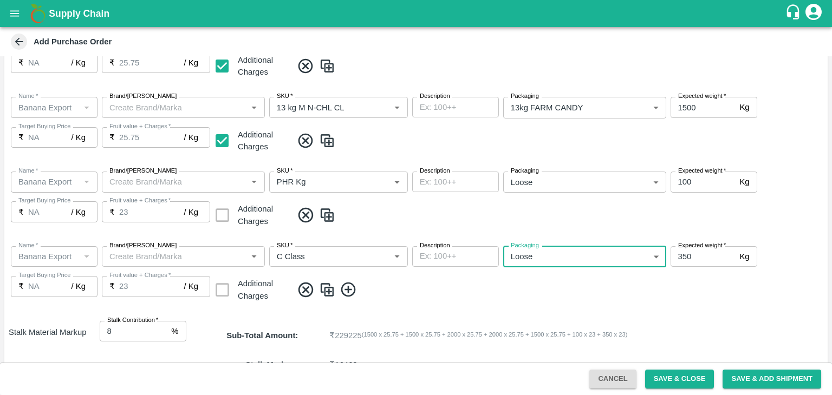
click at [596, 296] on span at bounding box center [557, 290] width 531 height 18
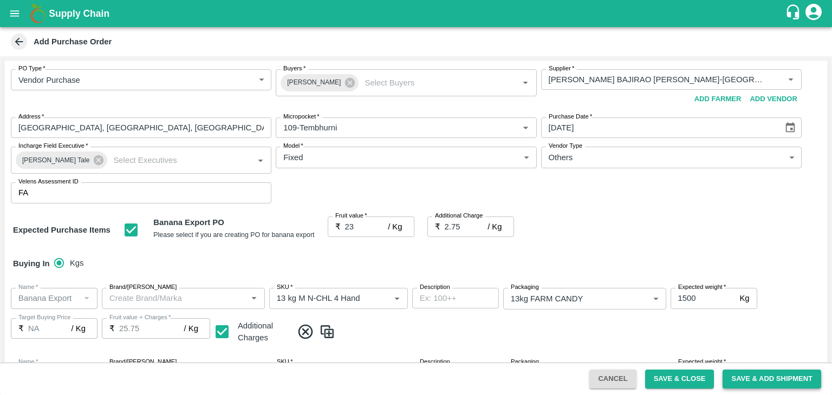
scroll to position [613, 0]
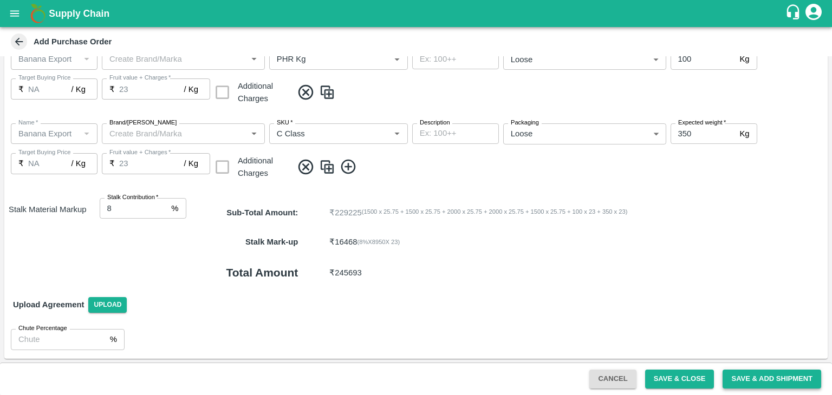
click at [760, 372] on button "Save & Add Shipment" at bounding box center [772, 379] width 99 height 19
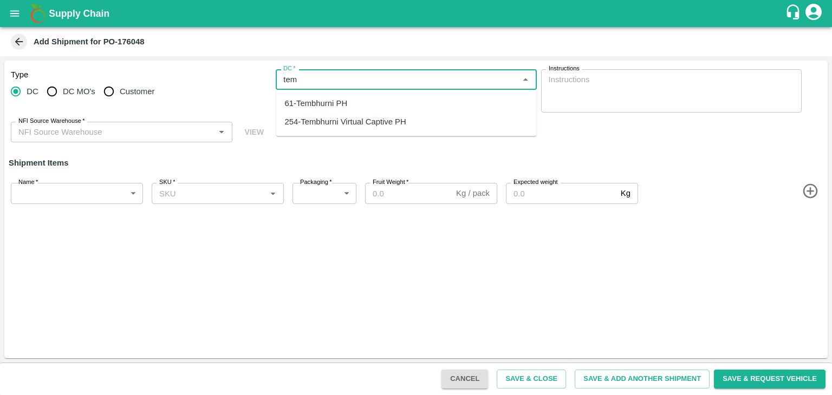
click at [342, 99] on div "61-Tembhurni PH" at bounding box center [316, 103] width 63 height 12
type input "61-Tembhurni PH"
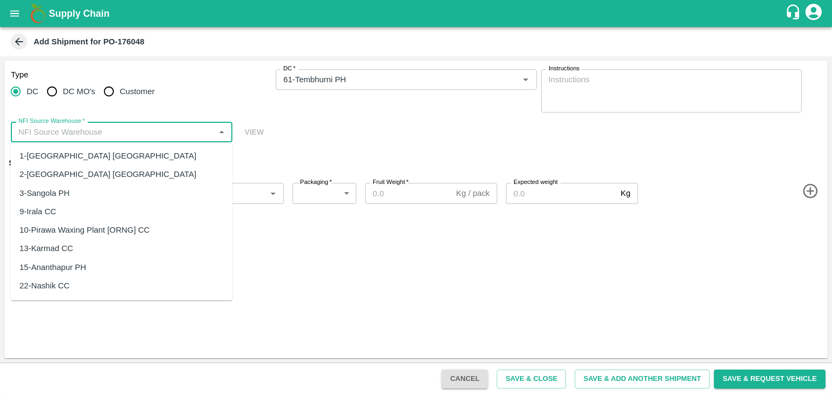
click at [157, 133] on input "NFI Source Warehouse   *" at bounding box center [112, 132] width 197 height 14
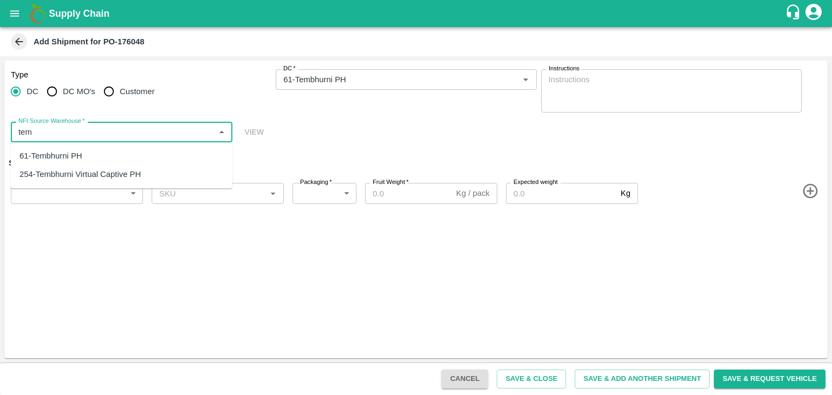
drag, startPoint x: 106, startPoint y: 145, endPoint x: 88, endPoint y: 152, distance: 19.4
click at [88, 152] on ul "61-Tembhurni PH 254-Tembhurni Virtual Captive PH" at bounding box center [122, 165] width 222 height 46
click at [88, 152] on div "61-Tembhurni PH" at bounding box center [122, 156] width 222 height 18
type input "61-Tembhurni PH"
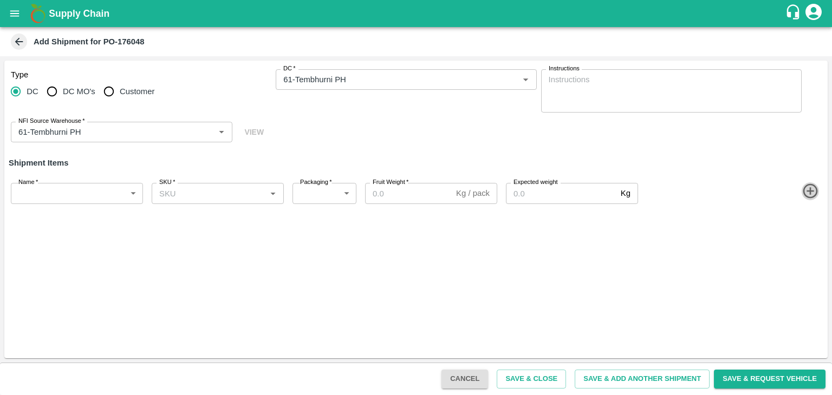
click at [803, 191] on icon "button" at bounding box center [810, 191] width 15 height 15
click at [307, 135] on div "Type DC DC MO's Customer DC   * DC   * Instructions x Instructions NFI Source W…" at bounding box center [415, 106] width 823 height 91
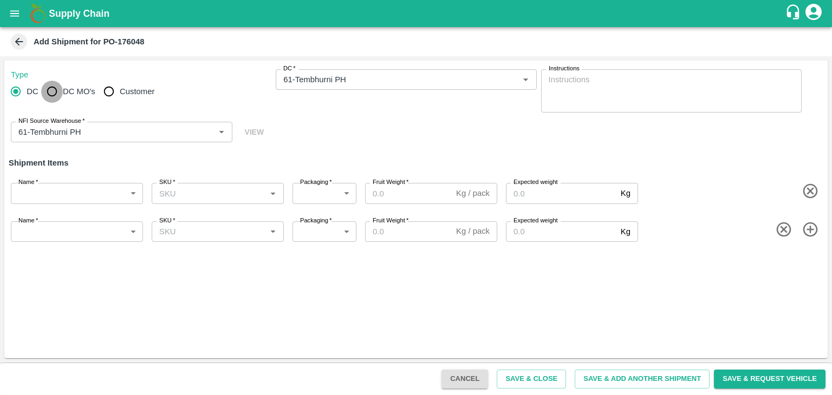
click at [50, 96] on input "DC MO's" at bounding box center [52, 92] width 22 height 22
radio input "true"
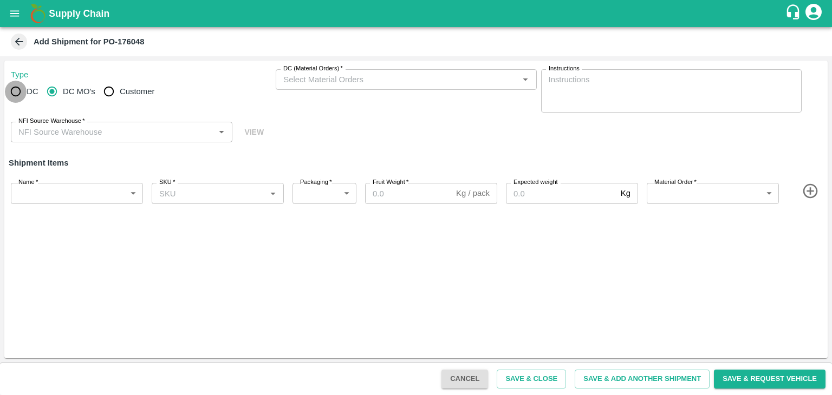
click at [17, 97] on input "DC" at bounding box center [16, 92] width 22 height 22
radio input "true"
click at [12, 10] on icon "open drawer" at bounding box center [15, 14] width 12 height 12
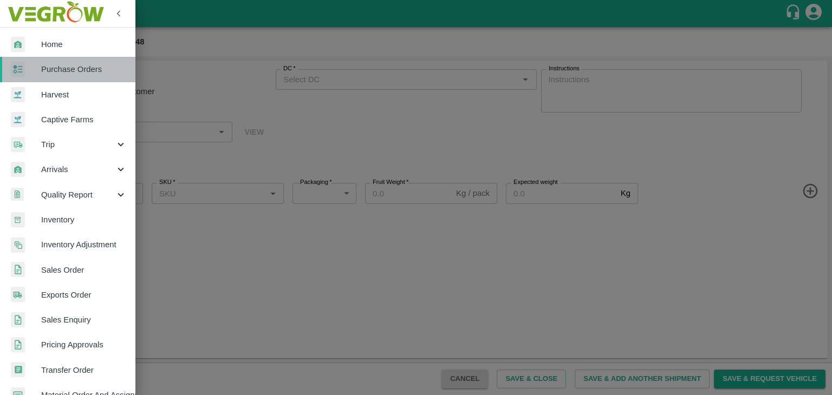
click at [76, 64] on span "Purchase Orders" at bounding box center [84, 69] width 86 height 12
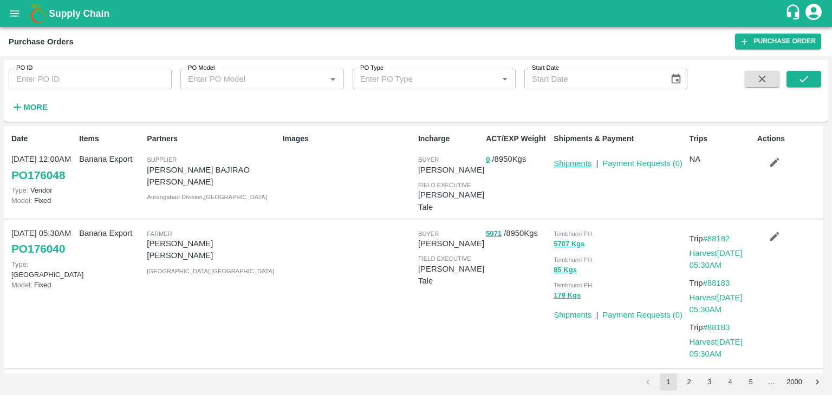
click at [563, 161] on link "Shipments" at bounding box center [573, 163] width 38 height 9
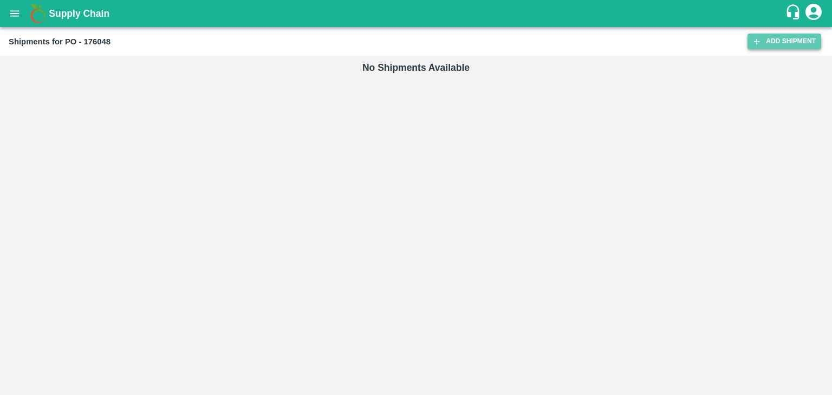
click at [775, 35] on link "Add Shipment" at bounding box center [784, 42] width 74 height 16
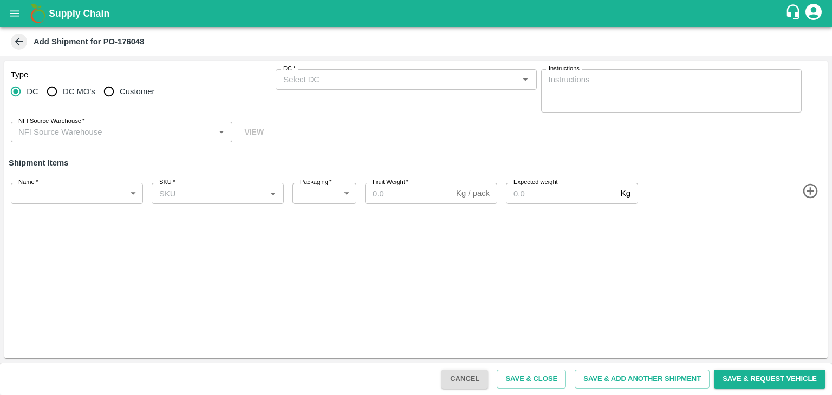
type input "101006-NAVNATH BAJIRAO TANPURE"
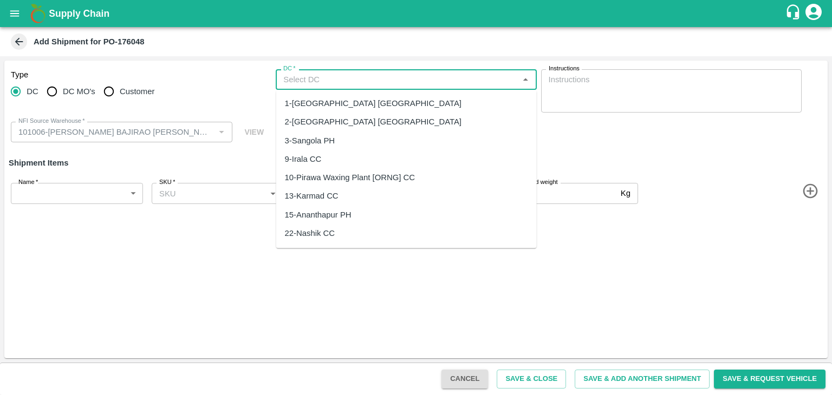
click at [390, 76] on input "DC   *" at bounding box center [397, 80] width 236 height 14
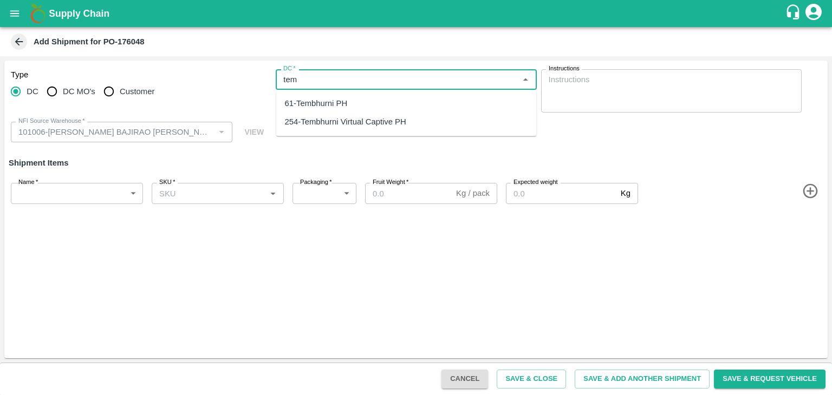
click at [343, 102] on div "61-Tembhurni PH" at bounding box center [316, 103] width 63 height 12
type input "61-Tembhurni PH"
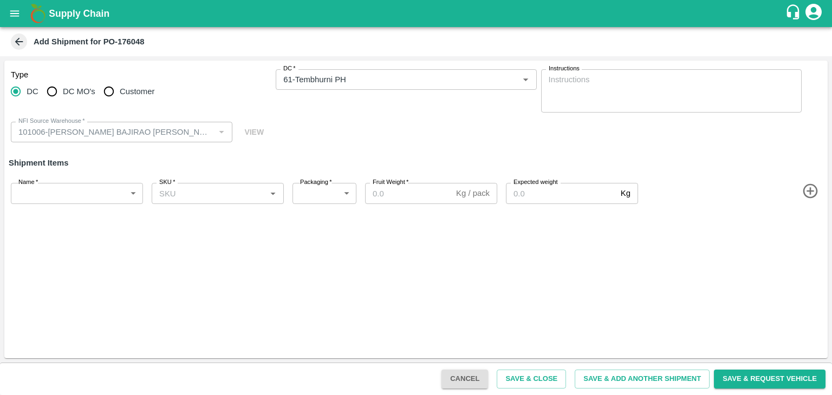
click at [808, 186] on icon "button" at bounding box center [811, 192] width 18 height 18
click at [810, 228] on icon "button" at bounding box center [810, 229] width 15 height 15
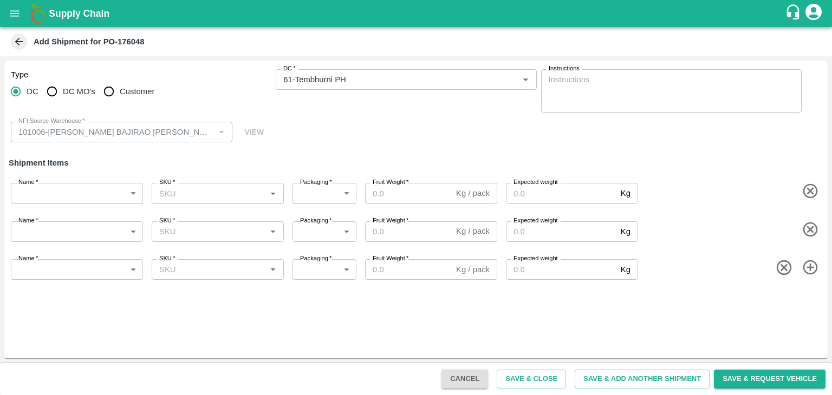
drag, startPoint x: 808, startPoint y: 265, endPoint x: 810, endPoint y: 308, distance: 42.8
click at [810, 308] on div "Type DC DC MO's Customer DC   * DC   * Instructions x Instructions NFI Source W…" at bounding box center [415, 210] width 823 height 298
drag, startPoint x: 810, startPoint y: 308, endPoint x: 806, endPoint y: 266, distance: 41.9
click at [806, 266] on div "Type DC DC MO's Customer DC   * DC   * Instructions x Instructions NFI Source W…" at bounding box center [415, 210] width 823 height 298
click at [806, 266] on icon "button" at bounding box center [811, 268] width 18 height 18
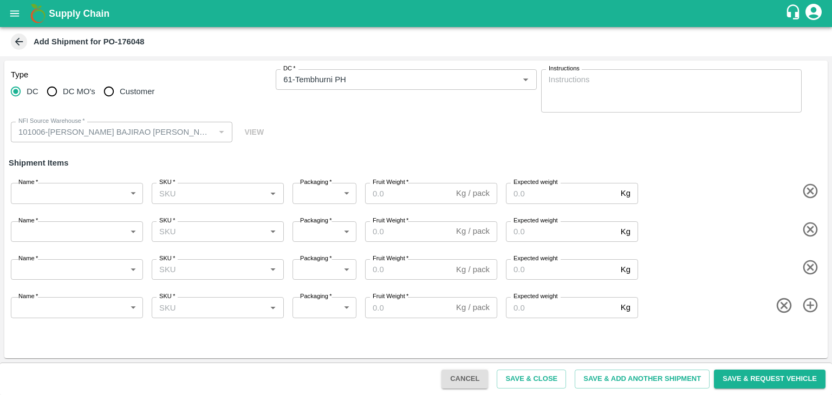
click at [809, 311] on icon "button" at bounding box center [811, 306] width 18 height 18
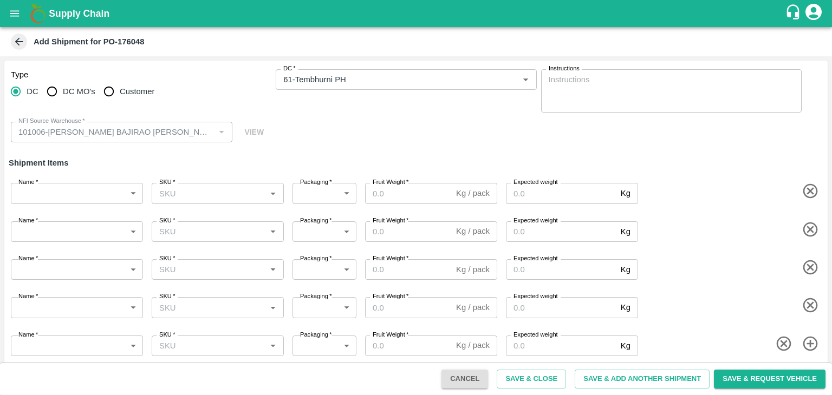
scroll to position [6, 0]
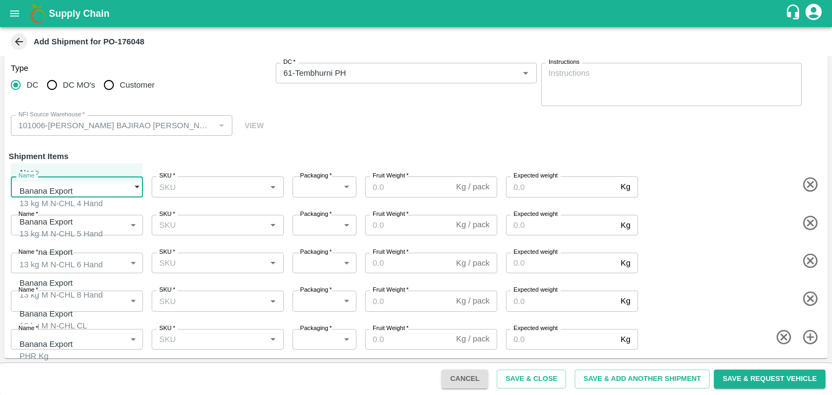
click at [54, 187] on body "Supply Chain Add Shipment for PO-176048 Type DC DC MO's Customer DC   * DC   * …" at bounding box center [416, 197] width 832 height 395
click at [65, 196] on p "Banana Export" at bounding box center [58, 191] width 78 height 12
type input "2032592"
type input "466"
type input "1500"
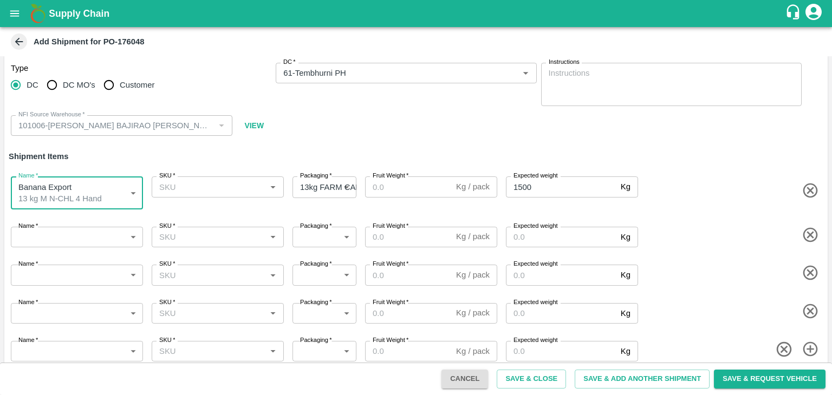
click at [74, 227] on body "Supply Chain Add Shipment for PO-176048 Type DC DC MO's Customer DC   * DC   * …" at bounding box center [416, 197] width 832 height 395
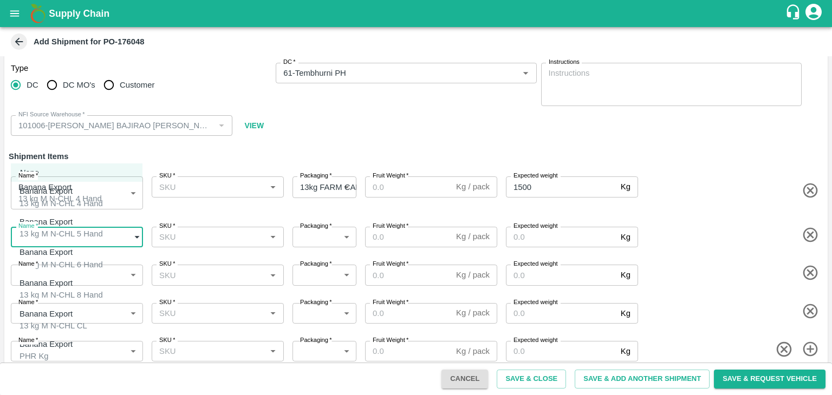
click at [74, 228] on div "13 kg M N-CHL 5 Hand" at bounding box center [60, 234] width 83 height 12
type input "2032593"
type input "466"
type input "1500"
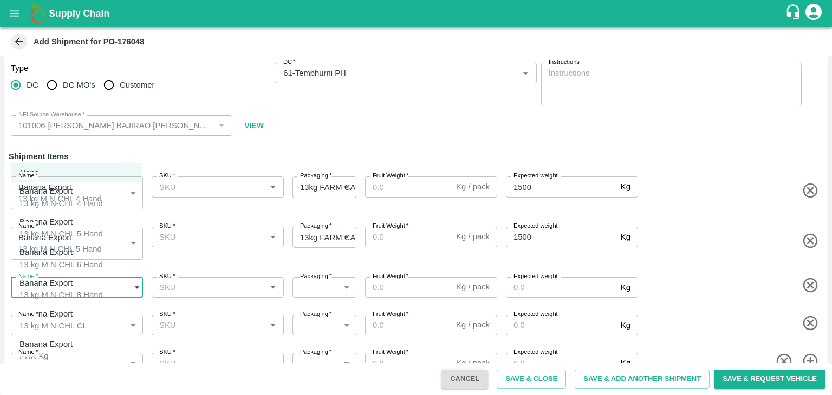
click at [84, 282] on body "Supply Chain Add Shipment for PO-176048 Type DC DC MO's Customer DC   * DC   * …" at bounding box center [416, 197] width 832 height 395
click at [92, 255] on div "Banana Export 13 kg M N-CHL 6 Hand" at bounding box center [60, 258] width 83 height 24
type input "2032594"
type input "466"
type input "2000"
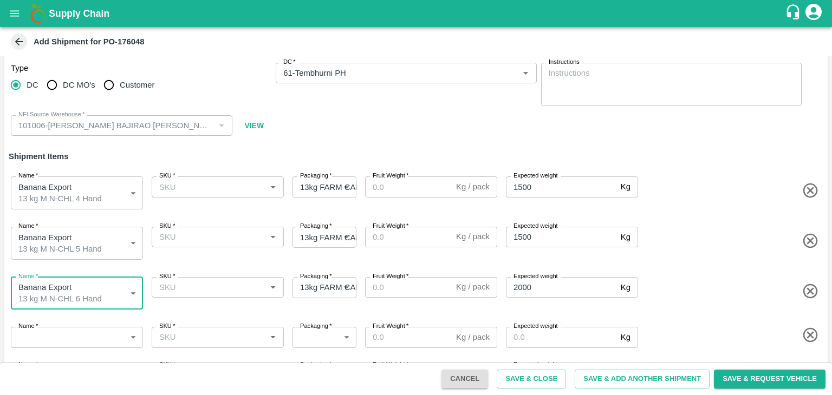
scroll to position [38, 0]
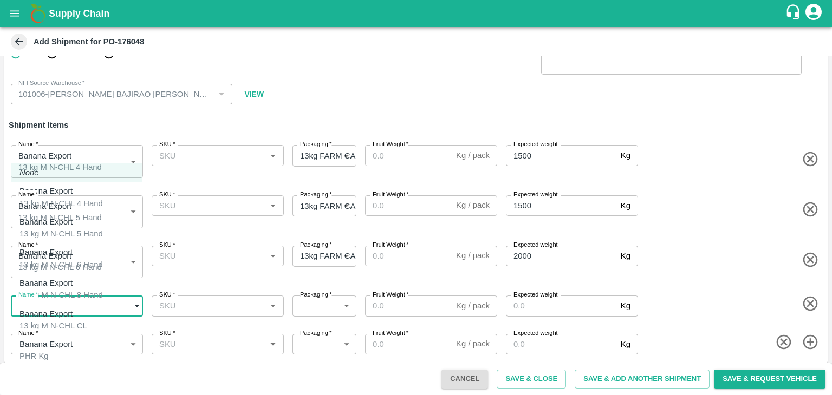
click at [93, 310] on body "Supply Chain Add Shipment for PO-176048 Type DC DC MO's Customer DC   * DC   * …" at bounding box center [416, 197] width 832 height 395
click at [93, 291] on div "Banana Export 13 kg M N-CHL 8 Hand" at bounding box center [60, 289] width 83 height 24
type input "2032595"
type input "466"
type input "2000"
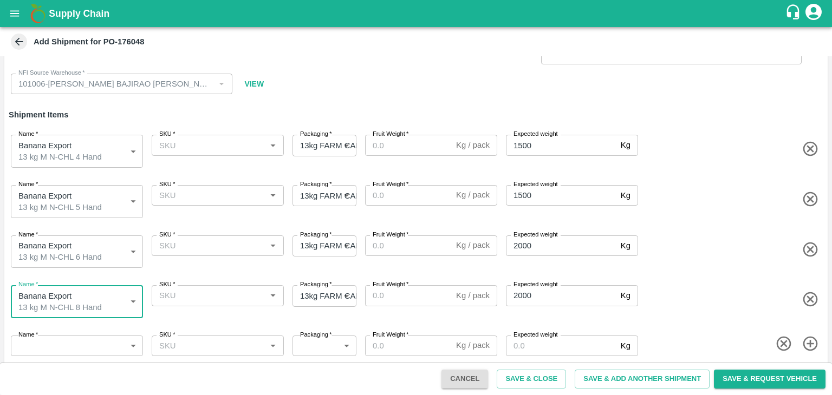
scroll to position [48, 0]
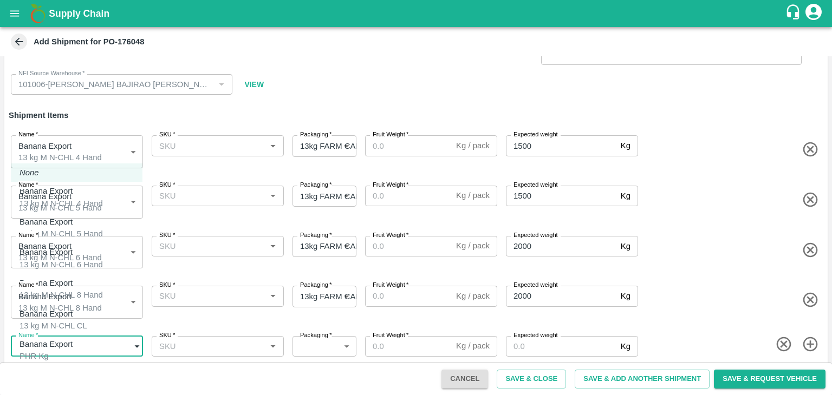
click at [95, 330] on body "Supply Chain Add Shipment for PO-176048 Type DC DC MO's Customer DC   * DC   * …" at bounding box center [416, 197] width 832 height 395
click at [87, 310] on div "Banana Export 13 kg M N-CHL CL" at bounding box center [53, 320] width 68 height 24
type input "2032596"
type input "466"
type input "1500"
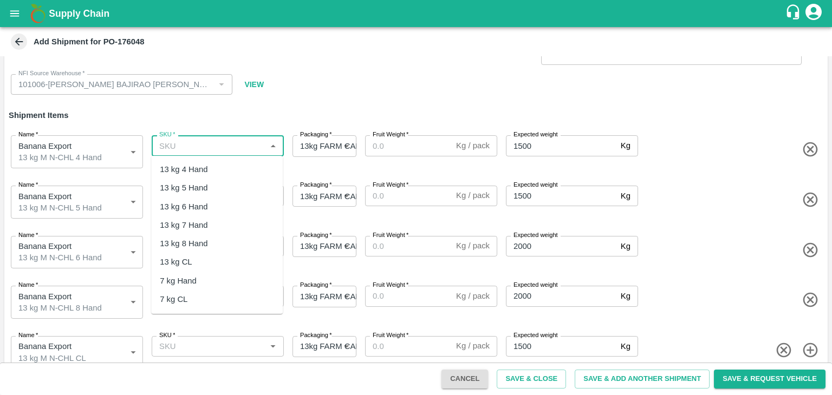
click at [215, 142] on input "SKU   *" at bounding box center [209, 146] width 108 height 14
click at [223, 173] on div "13 kg M N-CHL 4 Hand" at bounding box center [201, 170] width 83 height 12
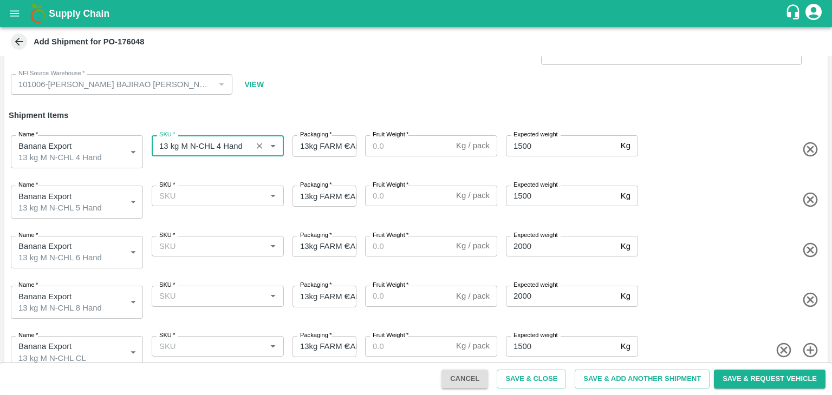
type input "13 kg M N-CHL 4 Hand"
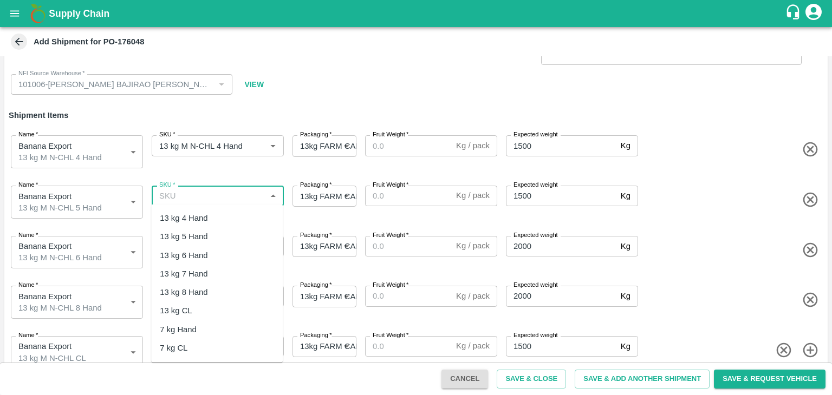
click at [236, 194] on input "SKU   *" at bounding box center [209, 196] width 108 height 14
click at [225, 237] on div "13 kg M N-CHL 5 Hand" at bounding box center [201, 237] width 83 height 12
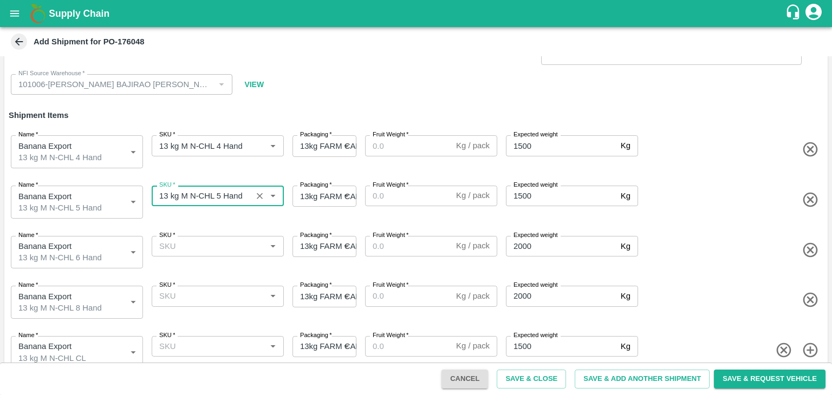
type input "13 kg M N-CHL 5 Hand"
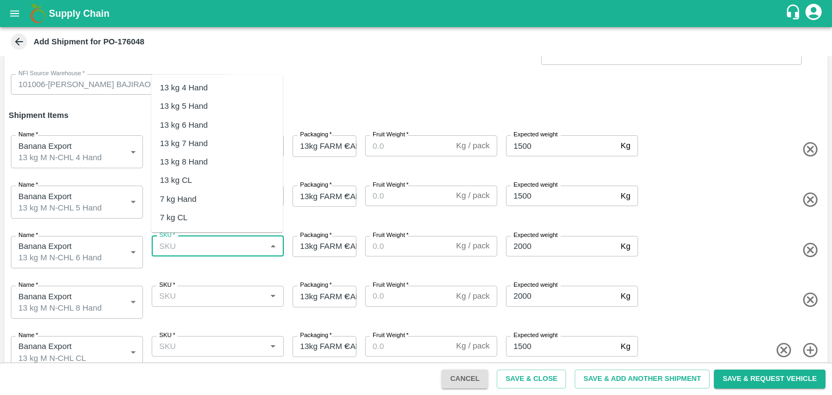
click at [236, 244] on input "SKU   *" at bounding box center [209, 246] width 108 height 14
click at [204, 121] on div "13 kg M N-CHL 6 Hand" at bounding box center [201, 125] width 83 height 12
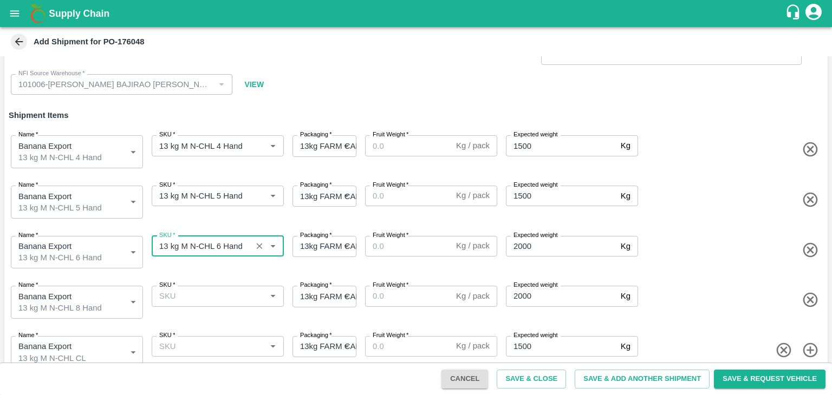
type input "13 kg M N-CHL 6 Hand"
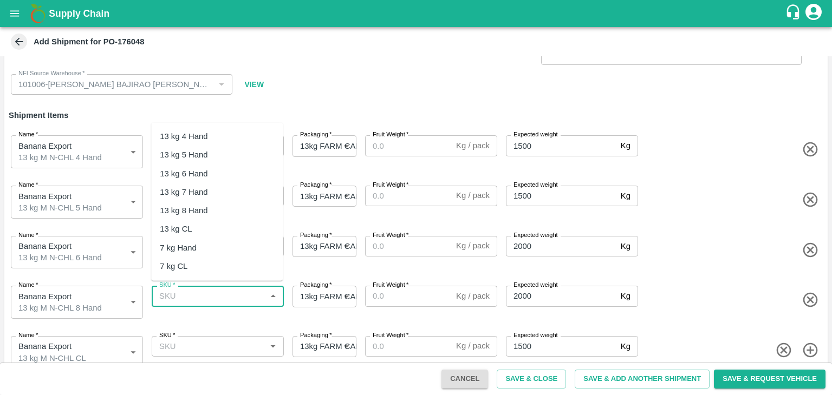
click at [218, 289] on input "SKU   *" at bounding box center [209, 296] width 108 height 14
click at [218, 214] on div "13 kg M N-CHL 8 Hand" at bounding box center [201, 211] width 83 height 12
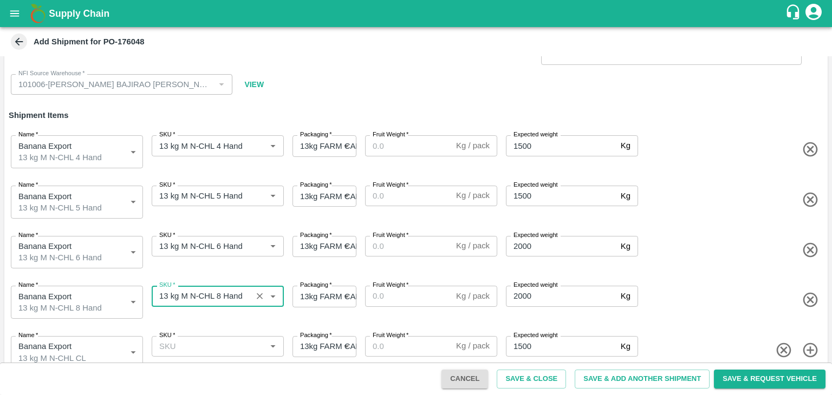
type input "13 kg M N-CHL 8 Hand"
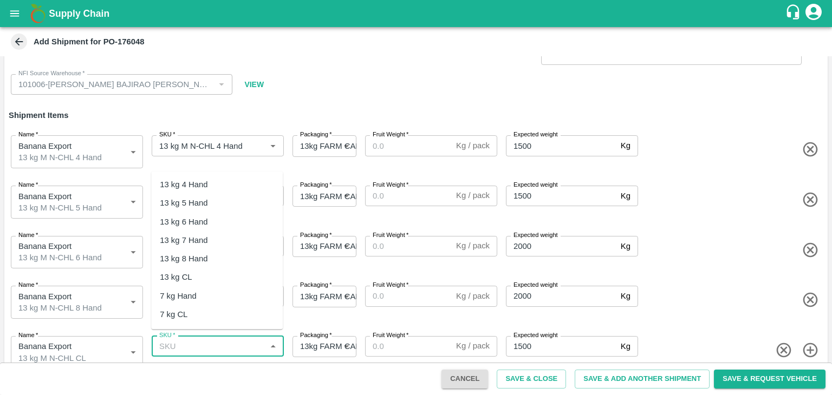
click at [225, 340] on input "SKU   *" at bounding box center [209, 347] width 108 height 14
click at [219, 278] on div "13 kg M N-CHL CL" at bounding box center [194, 278] width 68 height 12
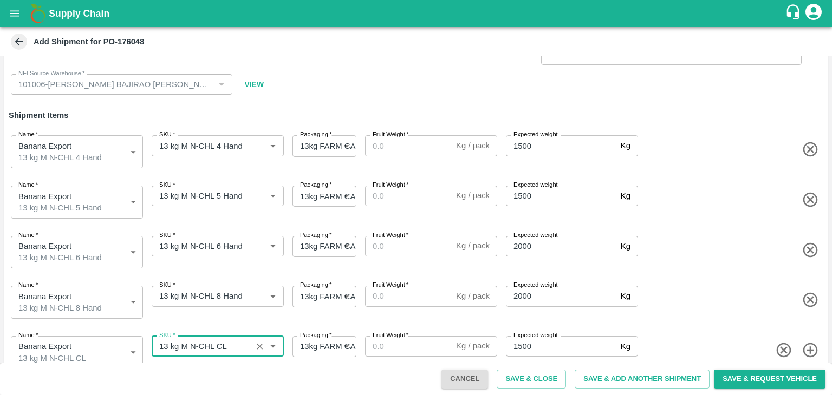
type input "13 kg M N-CHL CL"
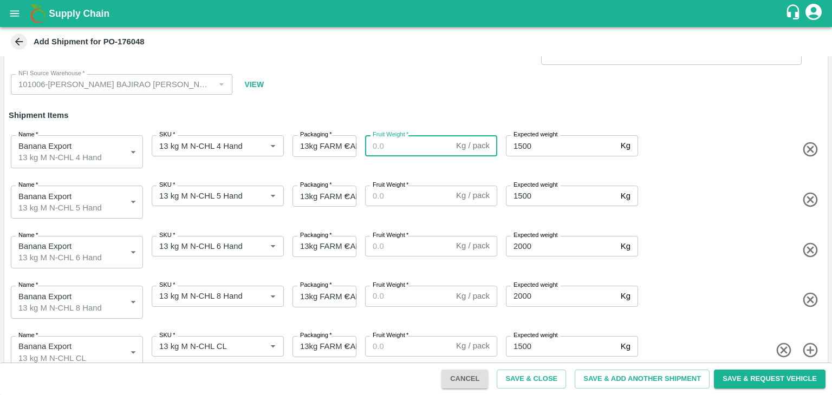
click at [393, 146] on input "Fruit Weight   *" at bounding box center [408, 145] width 87 height 21
type input "13"
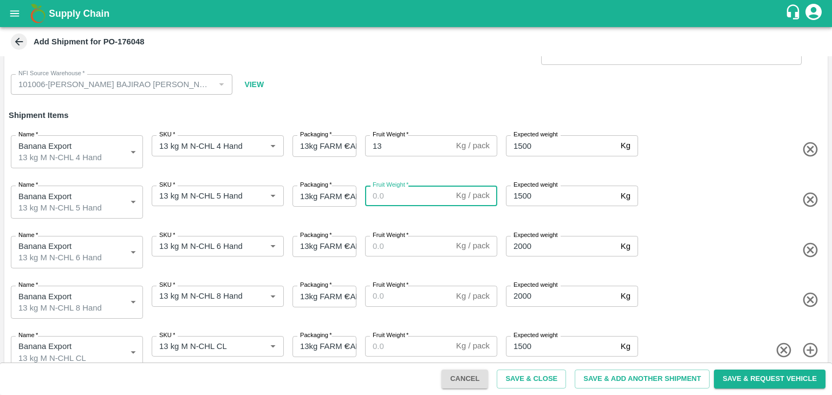
click at [406, 191] on input "Fruit Weight   *" at bounding box center [408, 196] width 87 height 21
type input "13"
click at [411, 247] on input "Fruit Weight   *" at bounding box center [408, 246] width 87 height 21
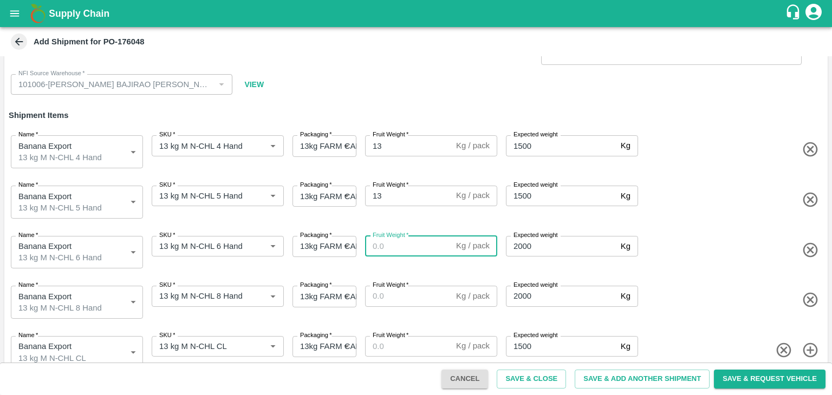
click at [411, 247] on input "Fruit Weight   *" at bounding box center [408, 246] width 87 height 21
type input "13"
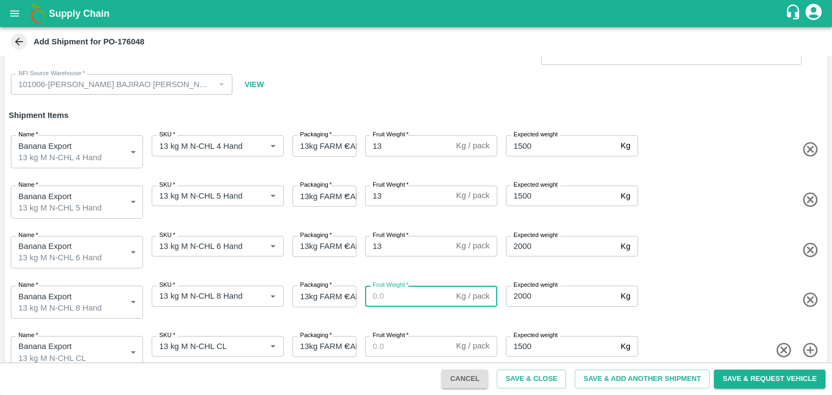
click at [409, 295] on input "Fruit Weight   *" at bounding box center [408, 296] width 87 height 21
type input "13"
click at [402, 341] on input "Fruit Weight   *" at bounding box center [408, 346] width 87 height 21
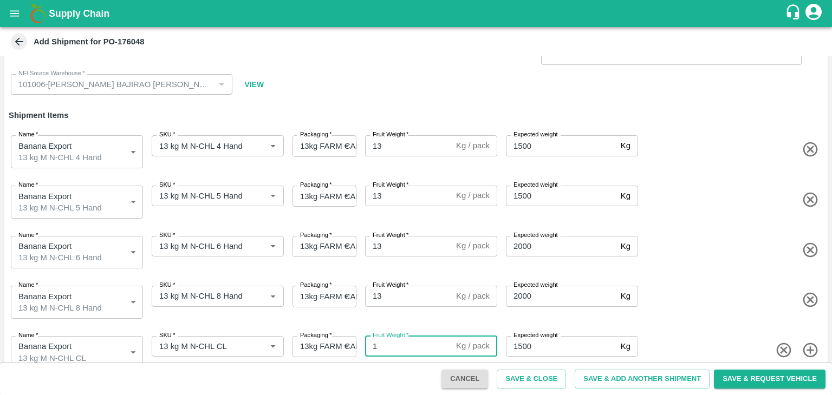
click at [402, 341] on input "1" at bounding box center [408, 346] width 87 height 21
type input "13"
click at [630, 376] on button "Save & Add Another Shipment" at bounding box center [642, 379] width 135 height 19
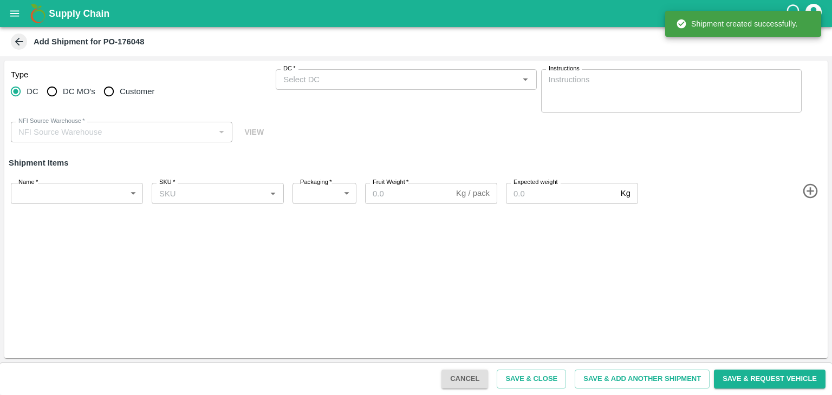
scroll to position [0, 0]
click at [53, 95] on input "DC MO's" at bounding box center [52, 92] width 22 height 22
radio input "true"
type input "101006-NAVNATH BAJIRAO TANPURE"
click at [16, 95] on input "DC" at bounding box center [16, 92] width 22 height 22
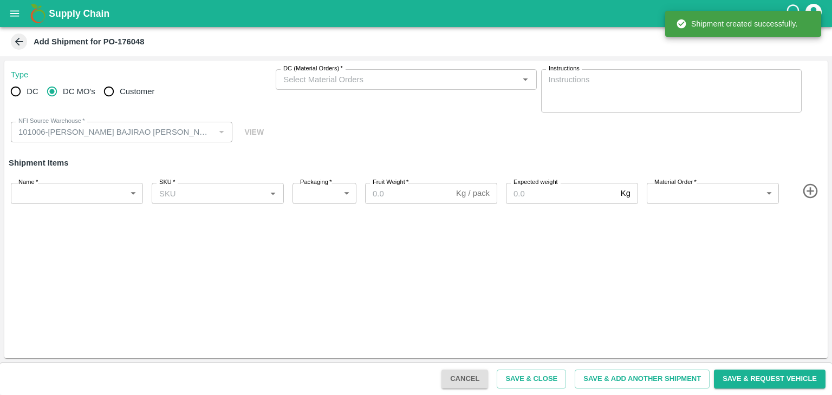
radio input "true"
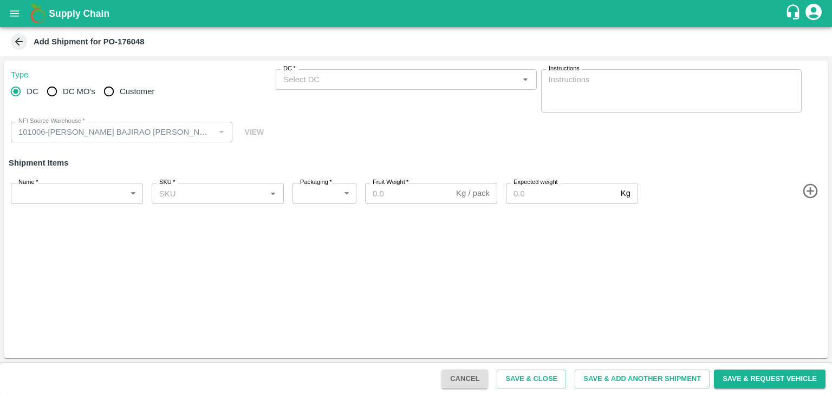
click at [317, 76] on input "DC   *" at bounding box center [397, 80] width 236 height 14
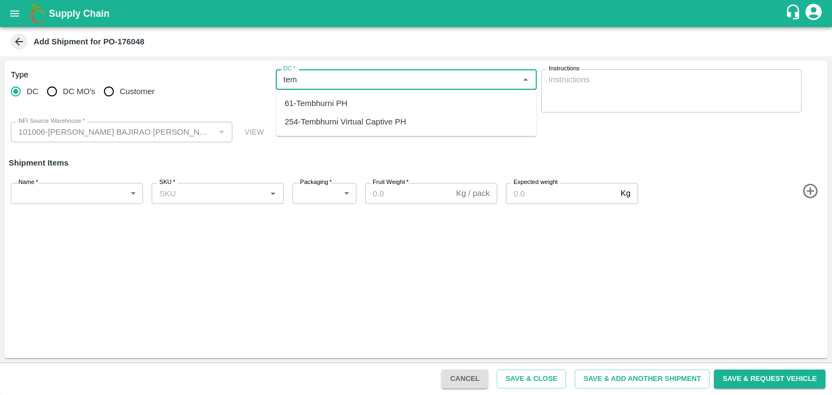
click at [331, 98] on div "61-Tembhurni PH" at bounding box center [316, 103] width 63 height 12
type input "61-Tembhurni PH"
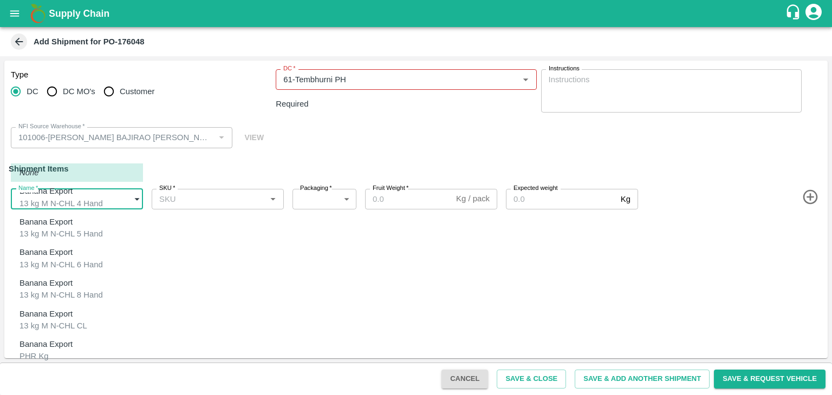
click at [95, 185] on body "Supply Chain Add Shipment for PO-176048 Type DC DC MO's Customer DC   * DC   * …" at bounding box center [416, 197] width 832 height 395
click at [54, 335] on li "Banana Export PHR Kg" at bounding box center [77, 350] width 132 height 31
type input "2032597"
type input "258"
type input "100"
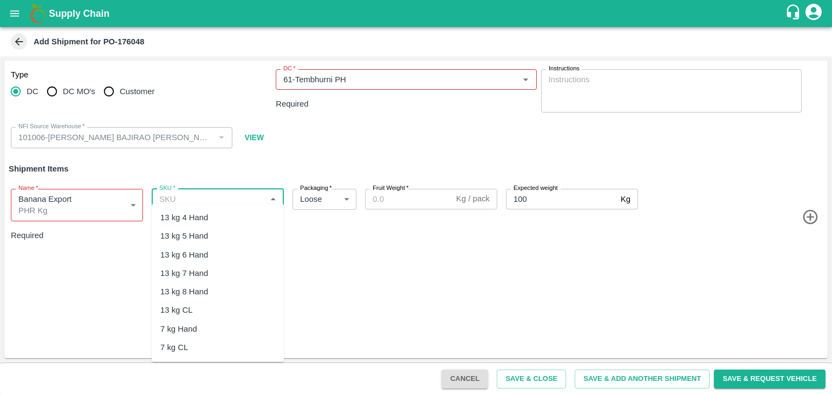
drag, startPoint x: 232, startPoint y: 190, endPoint x: 225, endPoint y: 342, distance: 151.8
click at [225, 342] on body "Supply Chain Add Shipment for PO-176048 Type DC DC MO's Customer DC   * DC   * …" at bounding box center [416, 197] width 832 height 395
click at [194, 271] on div "PHR Kg" at bounding box center [218, 272] width 132 height 18
type input "PHR Kg"
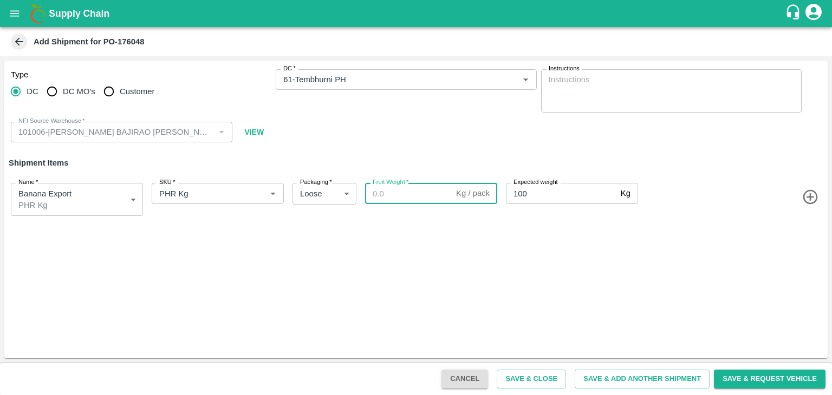
click at [395, 189] on input "Fruit Weight   *" at bounding box center [408, 193] width 87 height 21
paste input "38"
type input "38"
click at [637, 380] on button "Save & Add Another Shipment" at bounding box center [642, 379] width 135 height 19
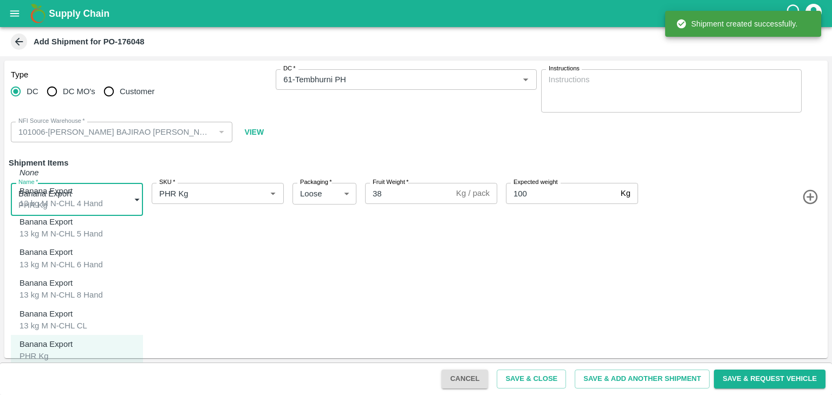
click at [81, 187] on body "Supply Chain Add Shipment for PO-176048 Type DC DC MO's Customer DC   * DC   * …" at bounding box center [416, 197] width 832 height 395
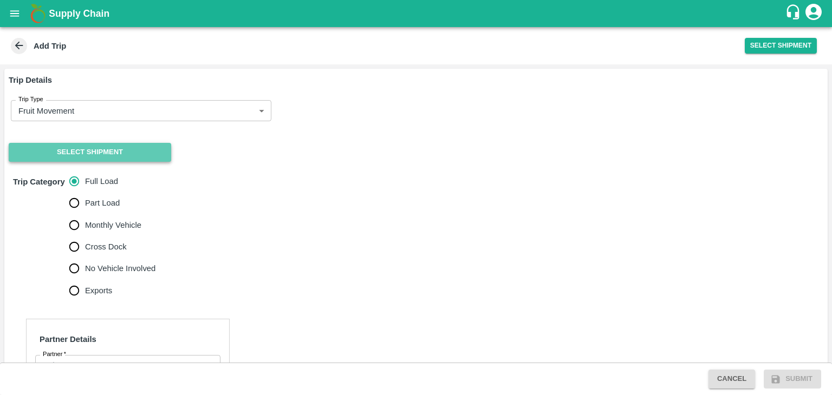
click at [63, 149] on button "Select Shipment" at bounding box center [90, 152] width 162 height 19
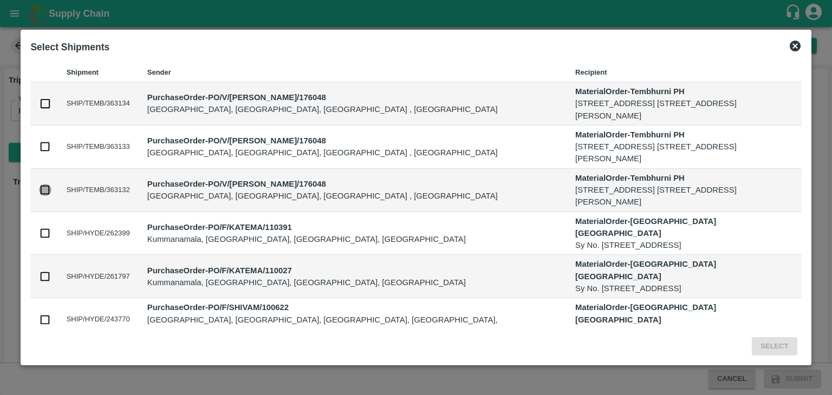
click at [39, 185] on input "checkbox" at bounding box center [45, 190] width 12 height 12
checkbox input "true"
click at [789, 343] on button "Select" at bounding box center [774, 346] width 45 height 19
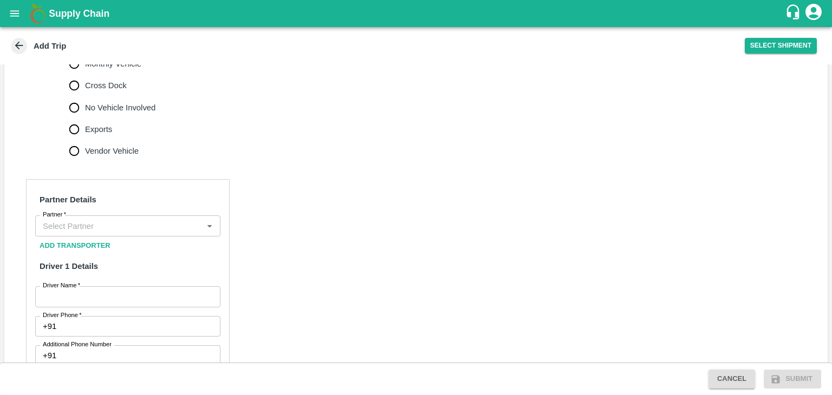
scroll to position [399, 0]
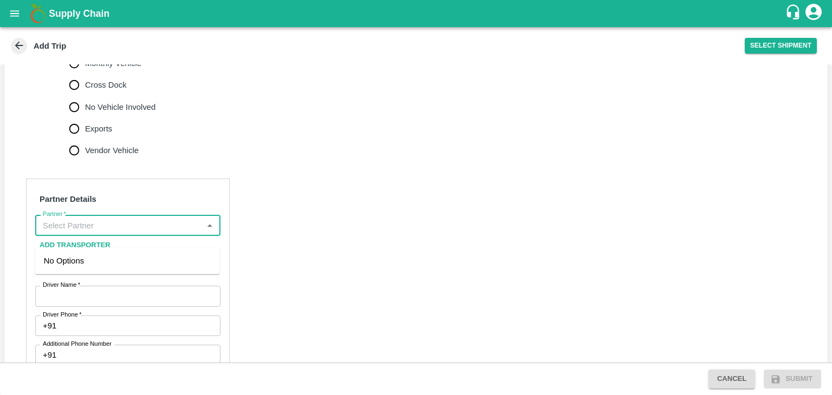
click at [122, 232] on input "Partner   *" at bounding box center [118, 225] width 161 height 14
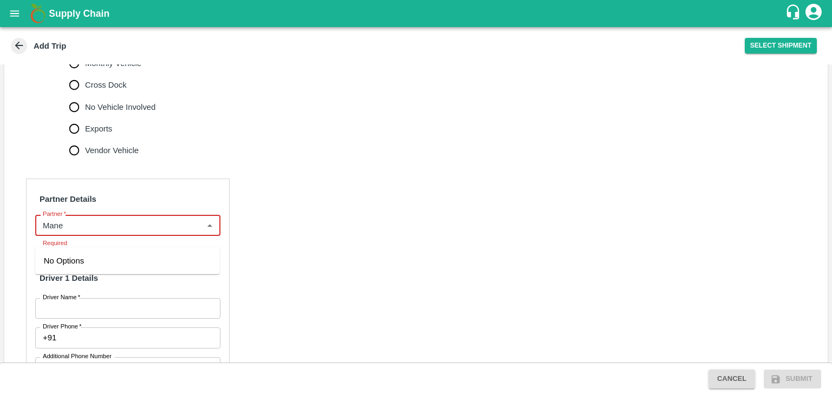
type input "Mane"
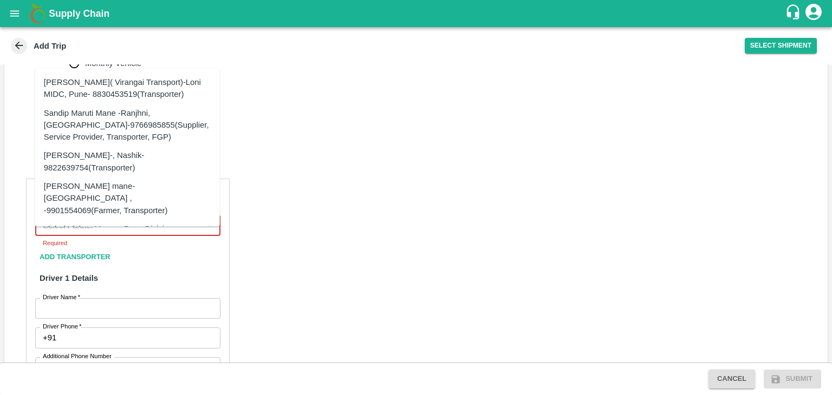
click at [126, 232] on input "Partner   *" at bounding box center [118, 225] width 161 height 14
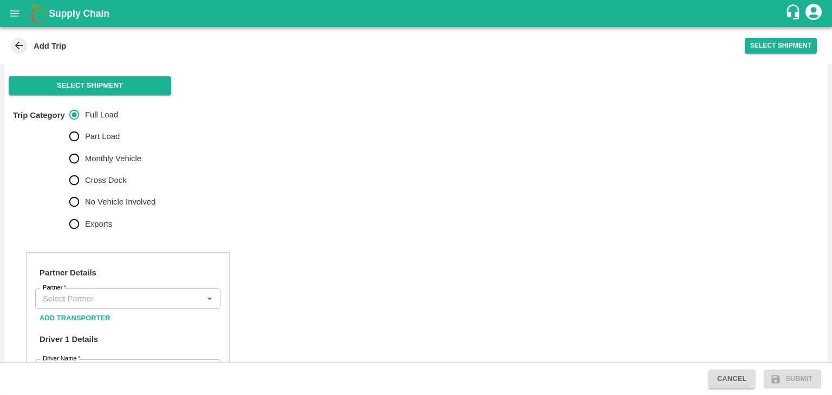
scroll to position [69, 0]
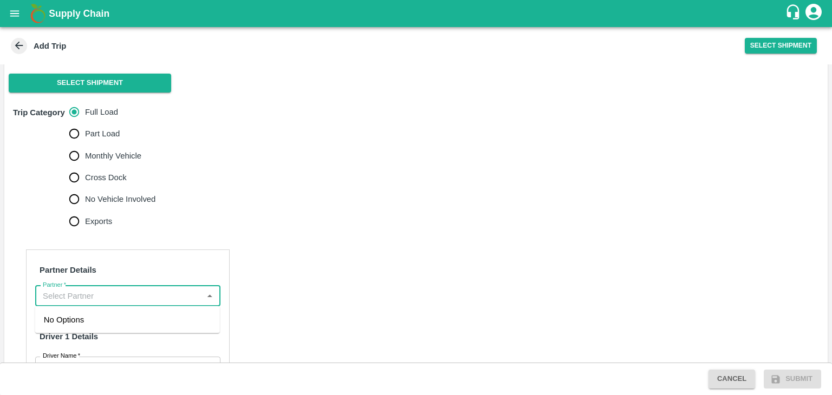
click at [132, 301] on input "Partner   *" at bounding box center [118, 296] width 161 height 14
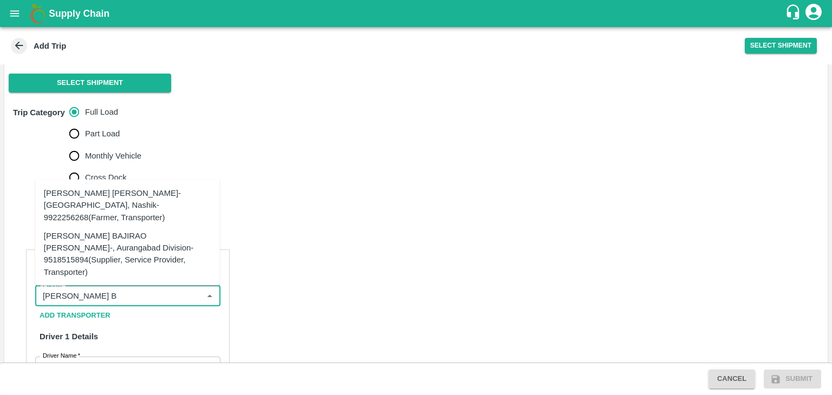
click at [169, 274] on div "[PERSON_NAME] BAJIRAO [PERSON_NAME]-, Aurangabad Division-9518515894(Supplier, …" at bounding box center [127, 254] width 167 height 48
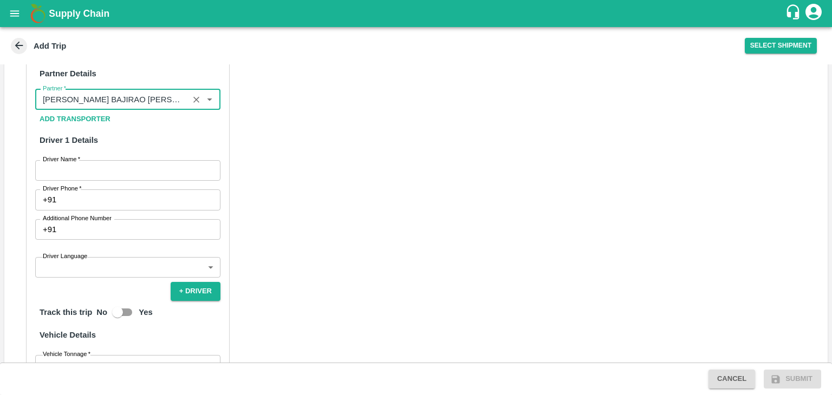
scroll to position [271, 0]
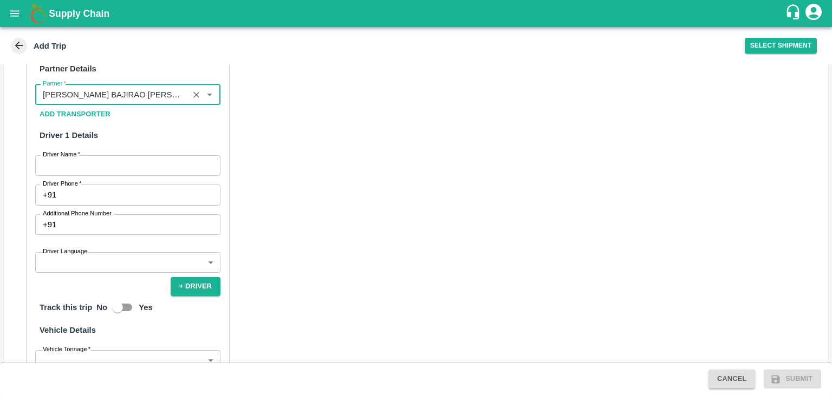
type input "[PERSON_NAME] BAJIRAO [PERSON_NAME]-, Aurangabad Division-9518515894(Supplier, …"
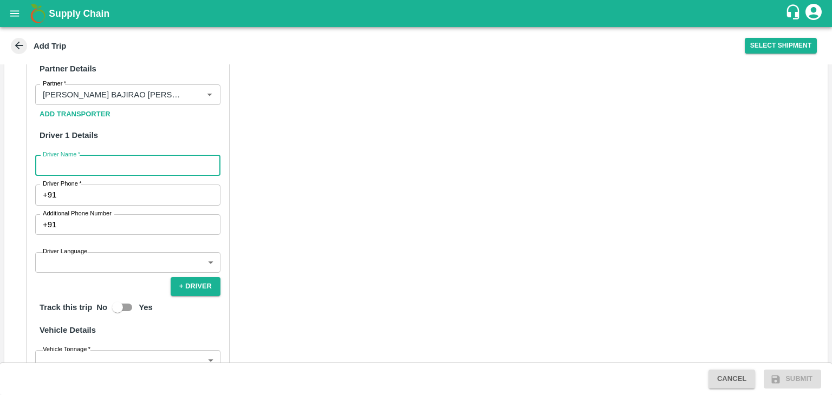
click at [73, 166] on input "Driver Name   *" at bounding box center [127, 165] width 185 height 21
type input "Mane"
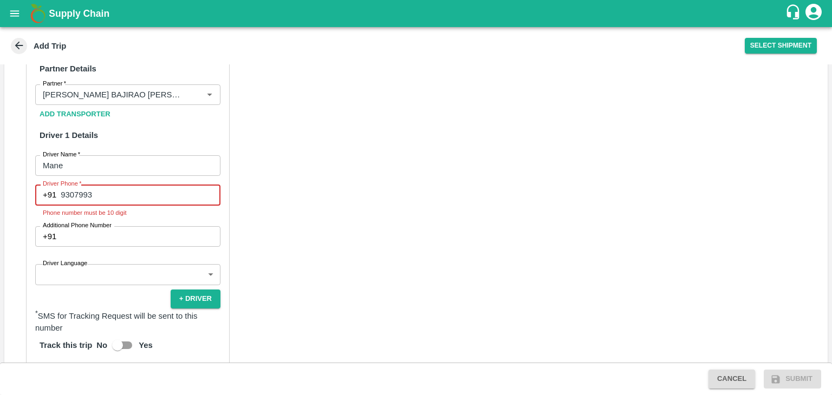
type input "9307993968"
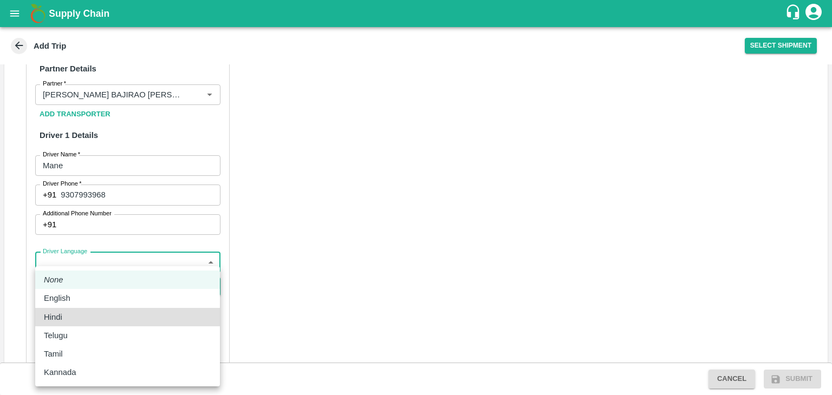
type input "hi"
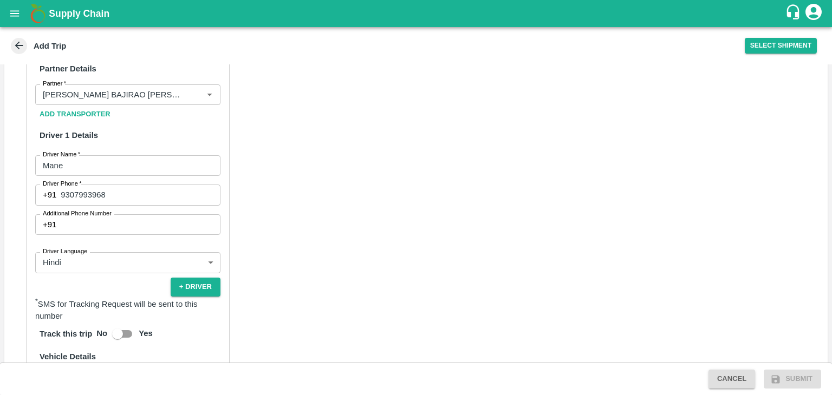
scroll to position [444, 0]
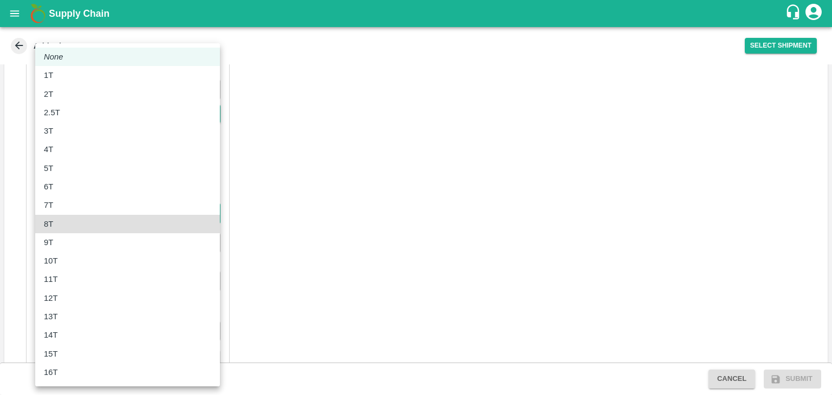
type input "8000"
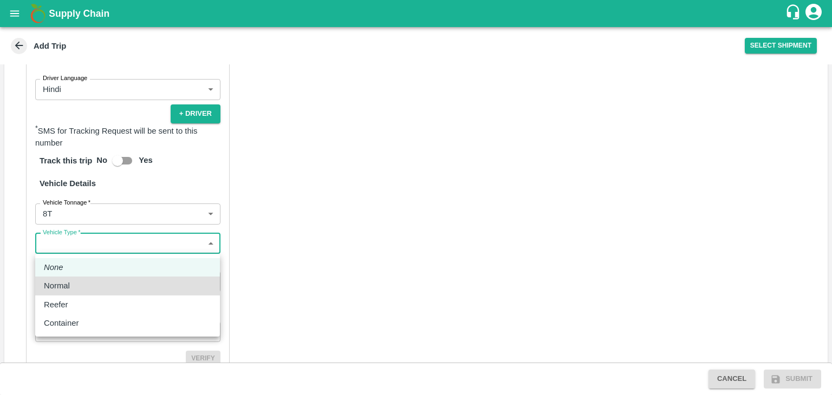
type input "Normal"
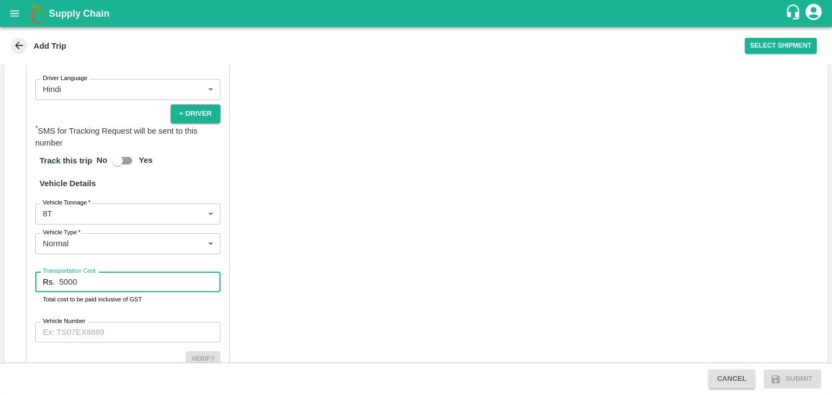
type input "5000"
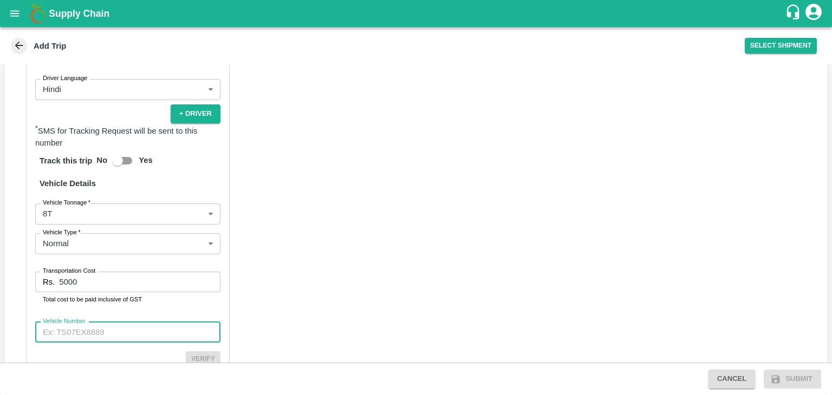
paste input "MH13CU4104"
type input "MH13CU4104"
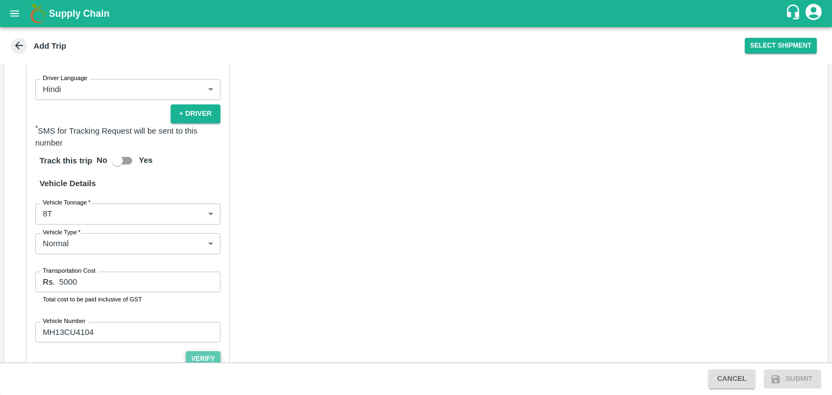
click at [205, 356] on button "Verify" at bounding box center [203, 360] width 35 height 16
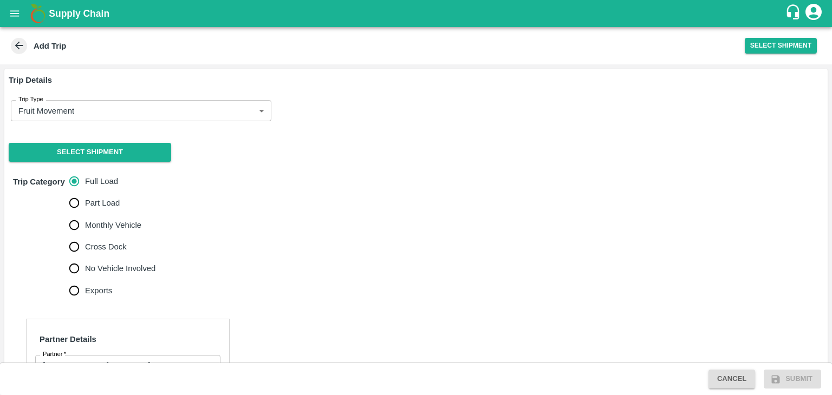
scroll to position [0, 0]
click at [102, 154] on button "Select Shipment" at bounding box center [90, 152] width 162 height 19
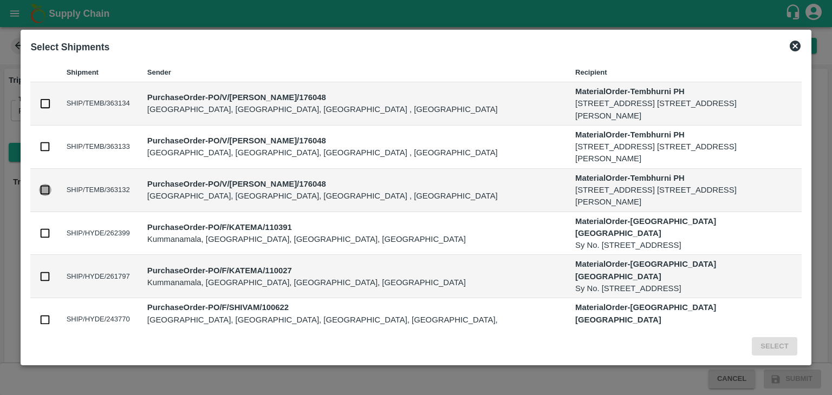
click at [40, 191] on input "checkbox" at bounding box center [45, 190] width 12 height 12
checkbox input "true"
click at [784, 344] on button "Select" at bounding box center [774, 346] width 45 height 19
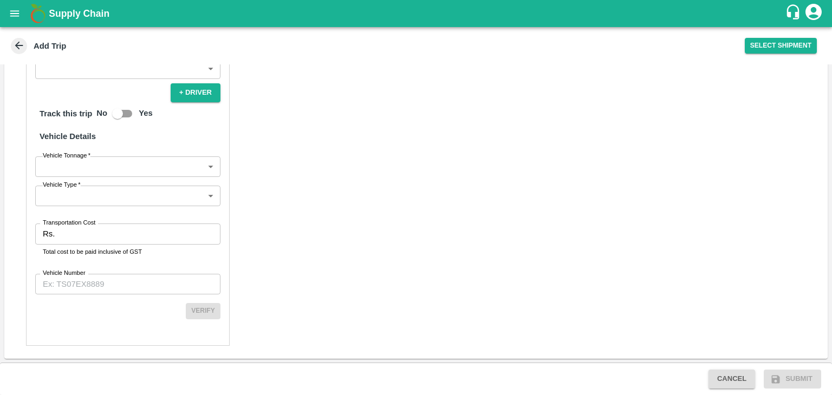
scroll to position [481, 0]
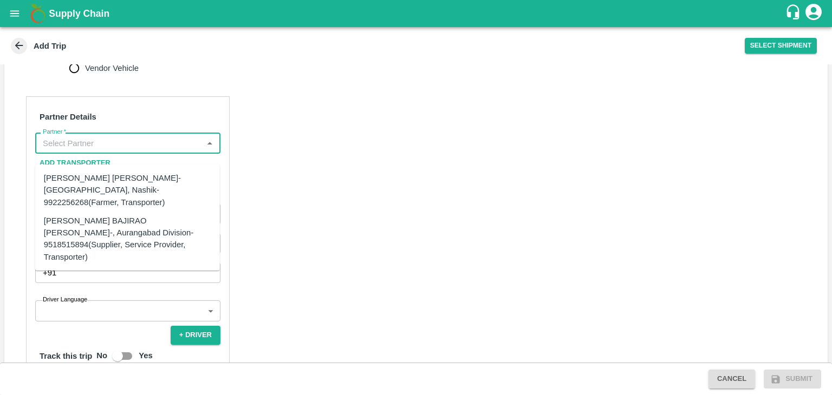
click at [119, 150] on input "Partner   *" at bounding box center [118, 143] width 161 height 14
click at [141, 231] on div "[PERSON_NAME] BAJIRAO [PERSON_NAME]-, Aurangabad Division-9518515894(Supplier, …" at bounding box center [127, 239] width 167 height 48
type input "[PERSON_NAME] BAJIRAO [PERSON_NAME]-, Aurangabad Division-9518515894(Supplier, …"
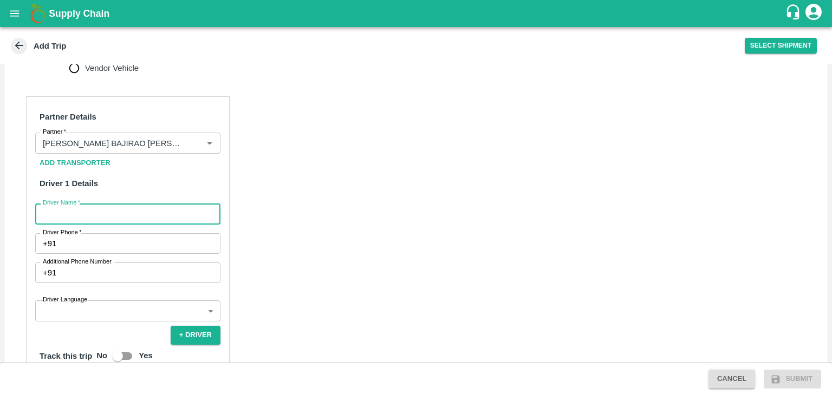
click at [129, 220] on input "Driver Name   *" at bounding box center [127, 214] width 185 height 21
click at [115, 219] on input "Driver Name   *" at bounding box center [127, 214] width 185 height 21
type input "Mane"
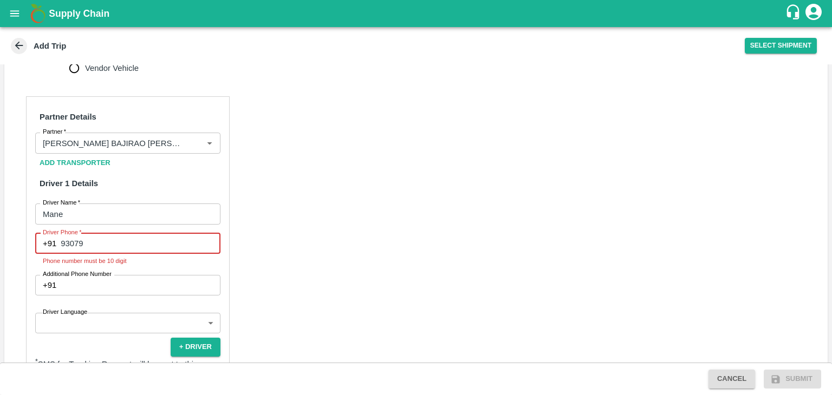
type input "9307993968"
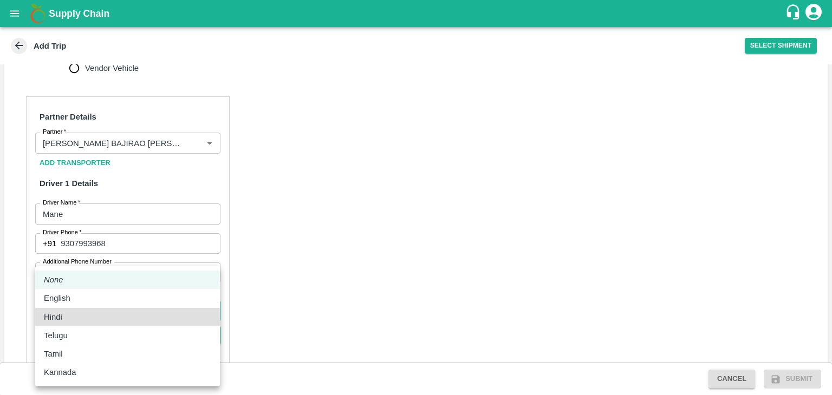
type input "hi"
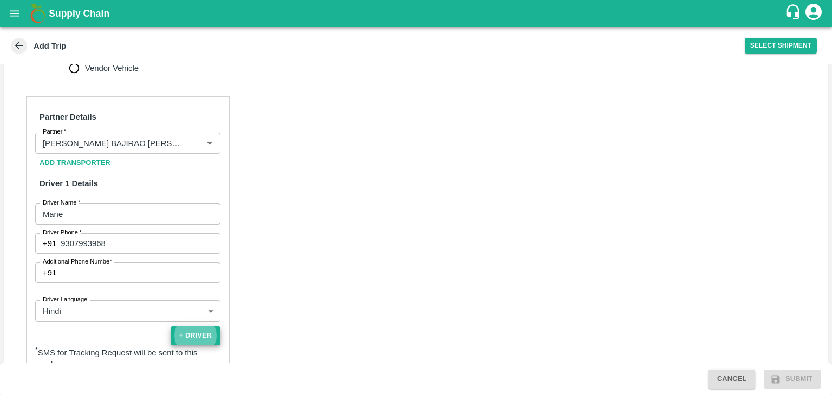
scroll to position [661, 0]
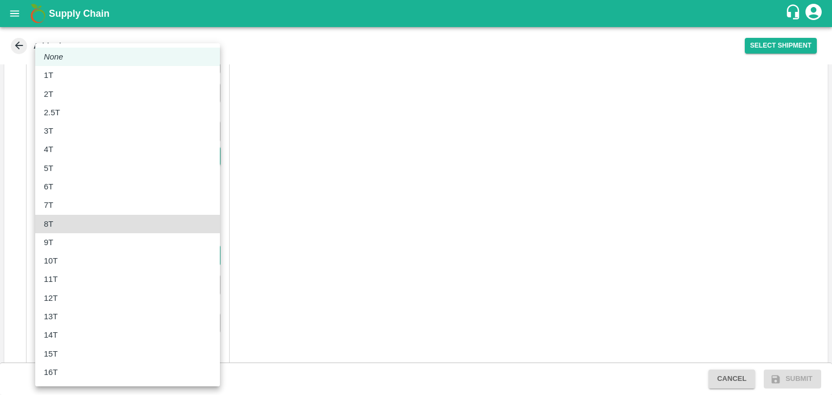
type input "8000"
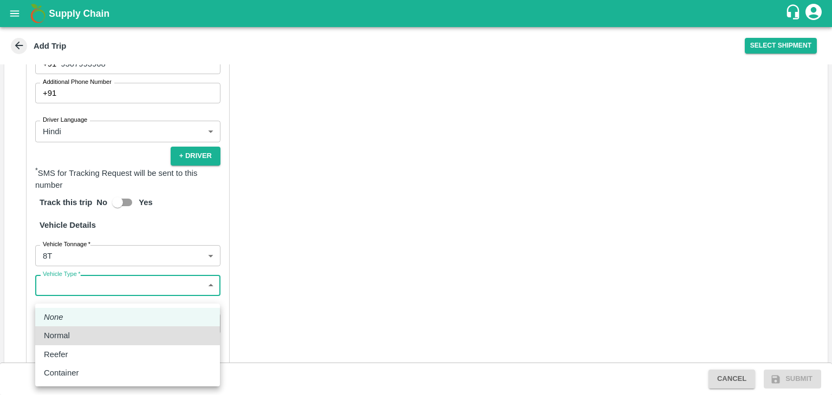
type input "Normal"
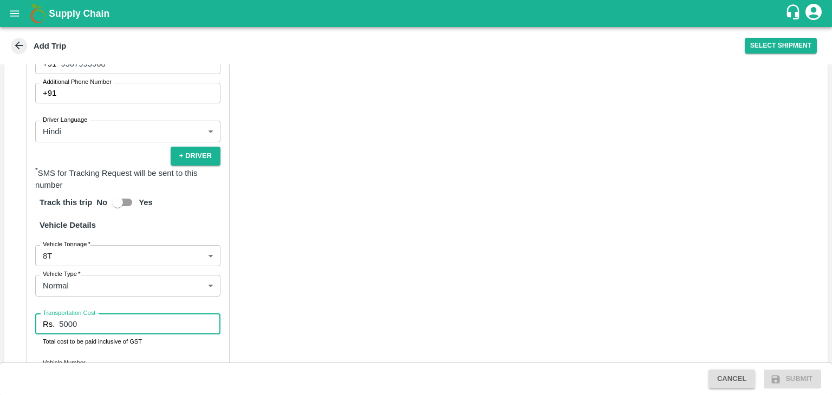
type input "5000"
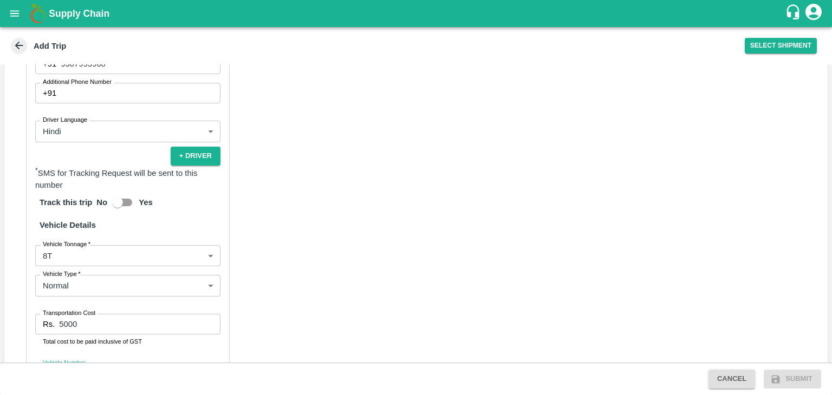
scroll to position [763, 0]
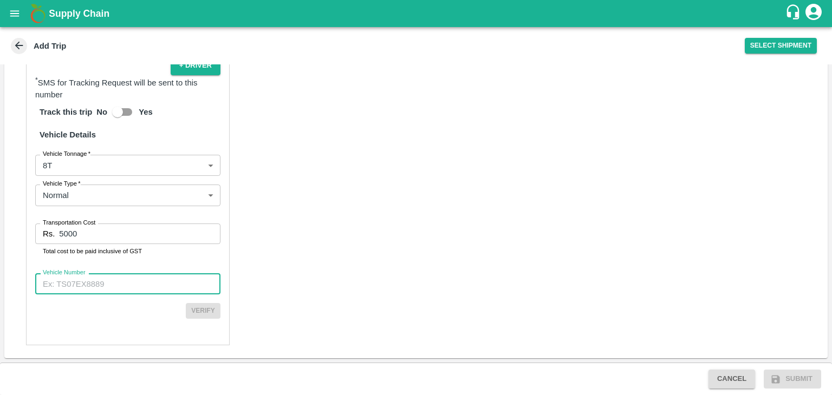
paste input "MH13CU4104"
type input "MH13CU4104"
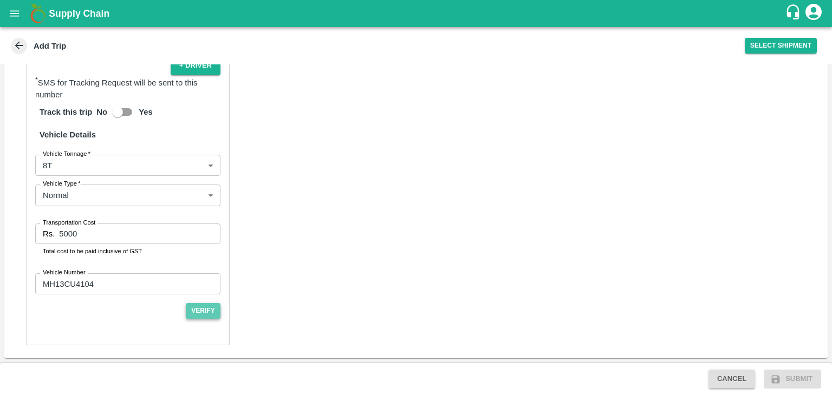
click at [201, 308] on button "Verify" at bounding box center [203, 311] width 35 height 16
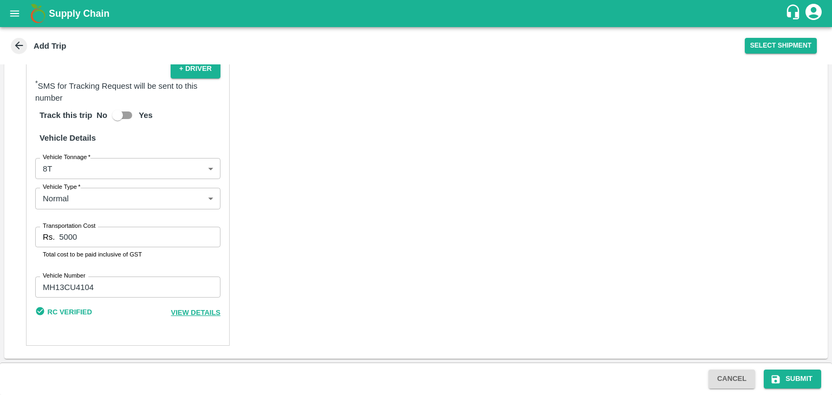
scroll to position [759, 0]
click at [804, 379] on button "Submit" at bounding box center [792, 379] width 57 height 19
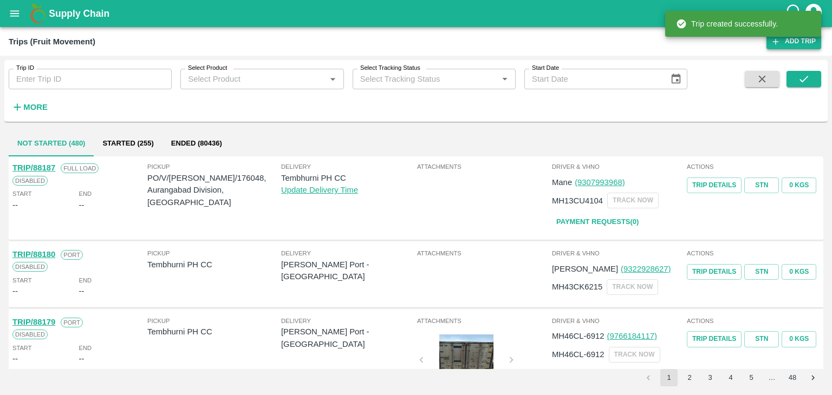
click at [789, 44] on link "Add Trip" at bounding box center [793, 42] width 55 height 16
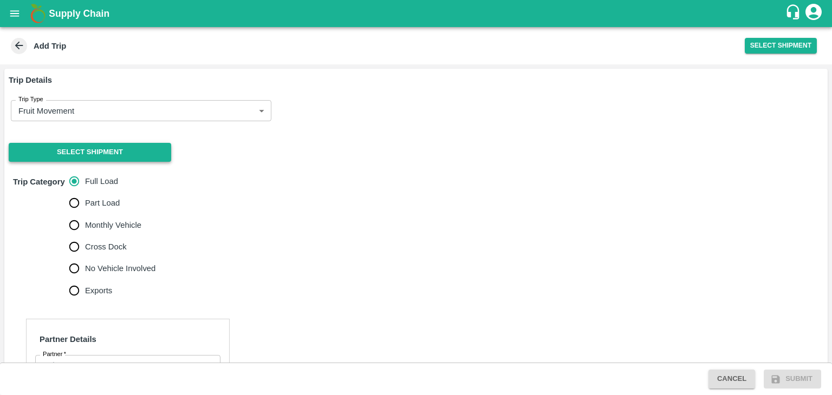
click at [81, 154] on button "Select Shipment" at bounding box center [90, 152] width 162 height 19
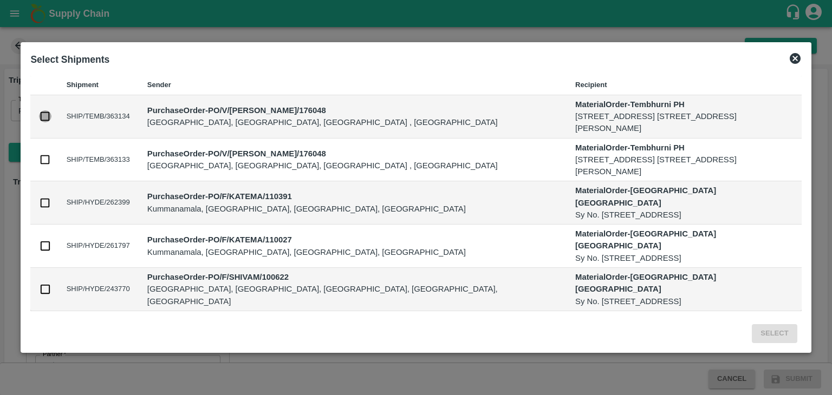
click at [46, 115] on input "checkbox" at bounding box center [45, 116] width 12 height 12
checkbox input "true"
click at [43, 157] on input "checkbox" at bounding box center [45, 160] width 12 height 12
checkbox input "true"
click at [763, 330] on button "Select" at bounding box center [774, 333] width 45 height 19
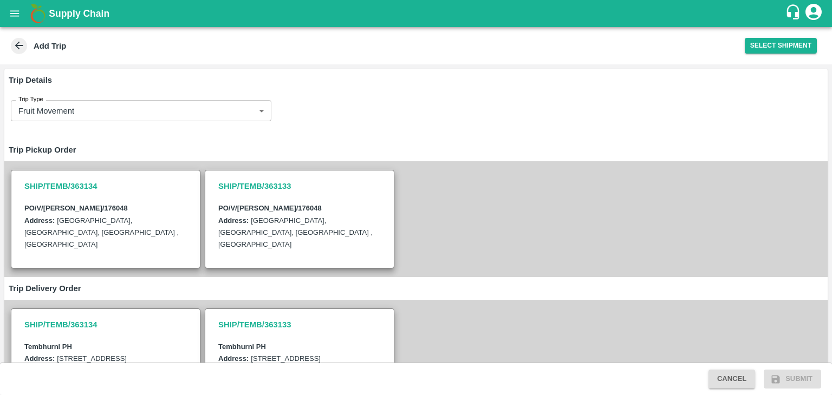
scroll to position [284, 0]
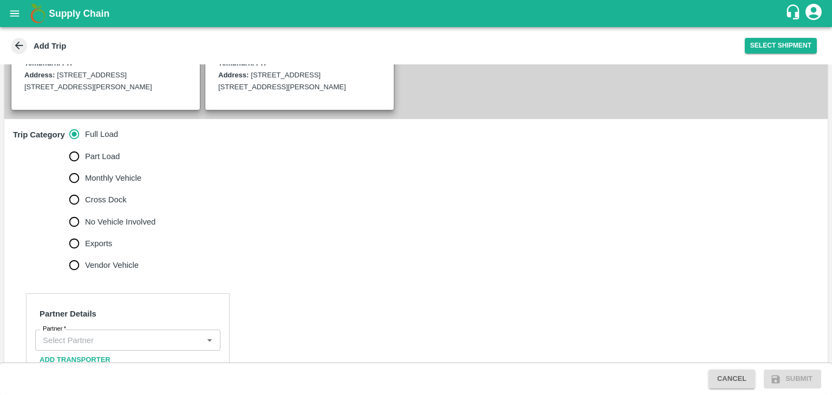
click at [119, 228] on span "No Vehicle Involved" at bounding box center [120, 222] width 70 height 12
click at [85, 231] on input "No Vehicle Involved" at bounding box center [74, 222] width 22 height 22
radio input "true"
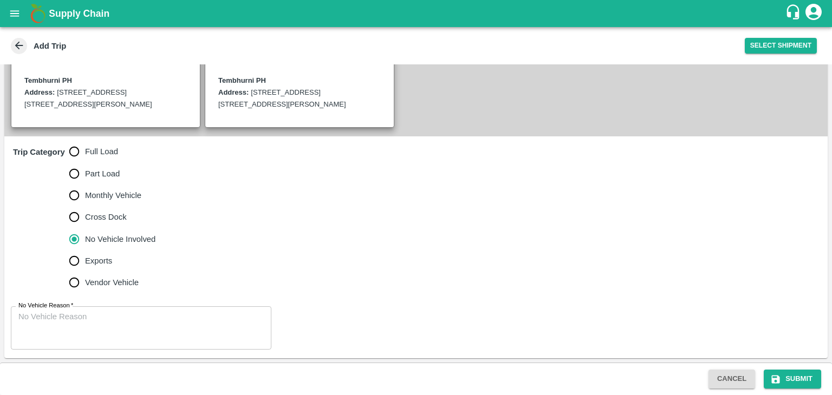
scroll to position [278, 0]
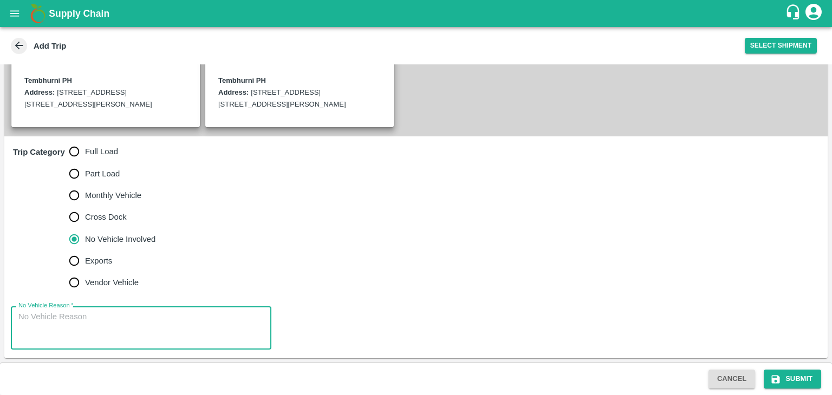
click at [134, 323] on textarea "No Vehicle Reason   *" at bounding box center [140, 328] width 245 height 34
type textarea "Field Dump"
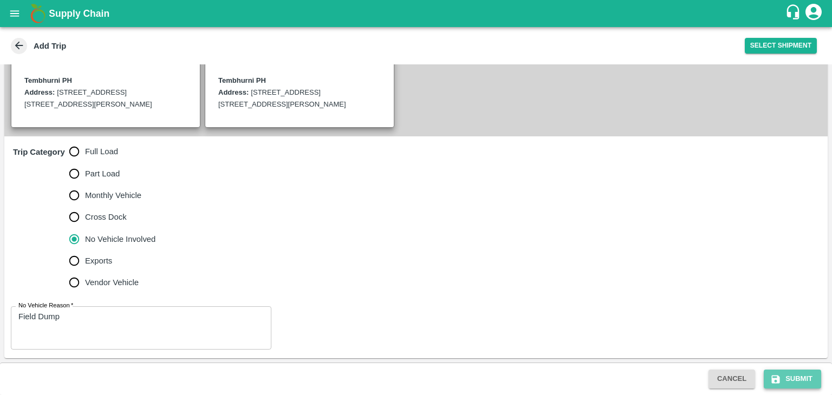
click at [808, 371] on button "Submit" at bounding box center [792, 379] width 57 height 19
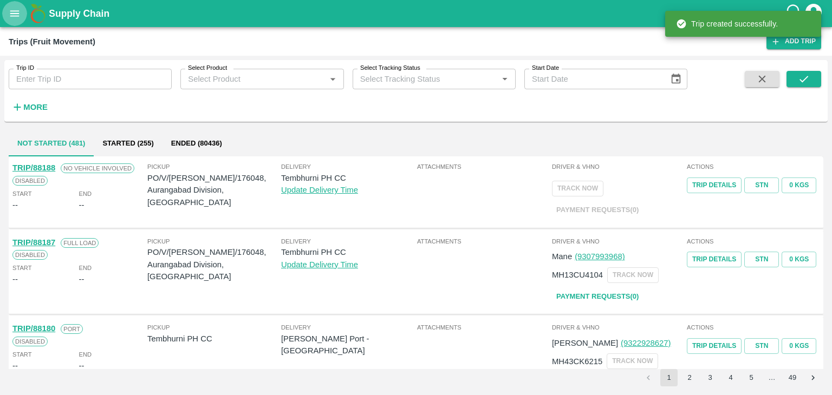
click at [11, 14] on icon "open drawer" at bounding box center [14, 13] width 9 height 6
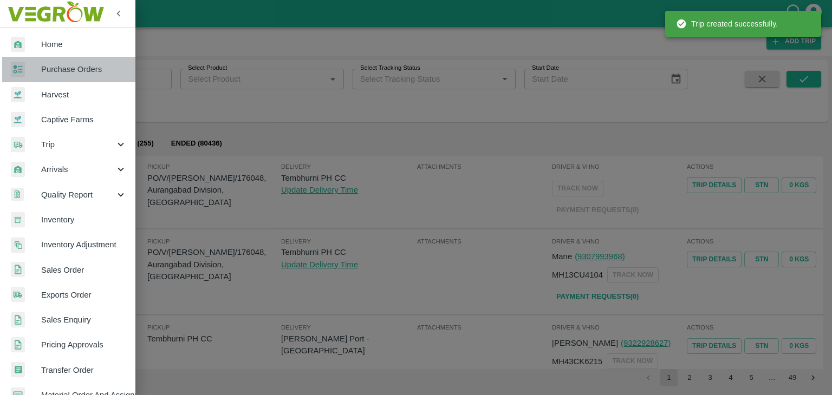
click at [84, 68] on span "Purchase Orders" at bounding box center [84, 69] width 86 height 12
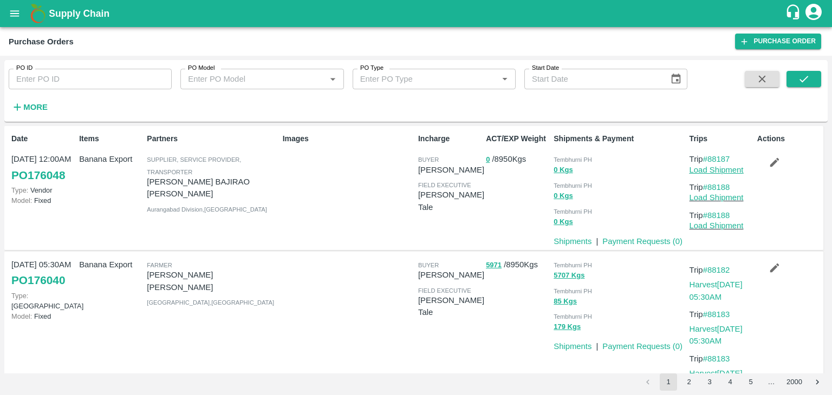
click at [724, 170] on link "Load Shipment" at bounding box center [716, 170] width 54 height 9
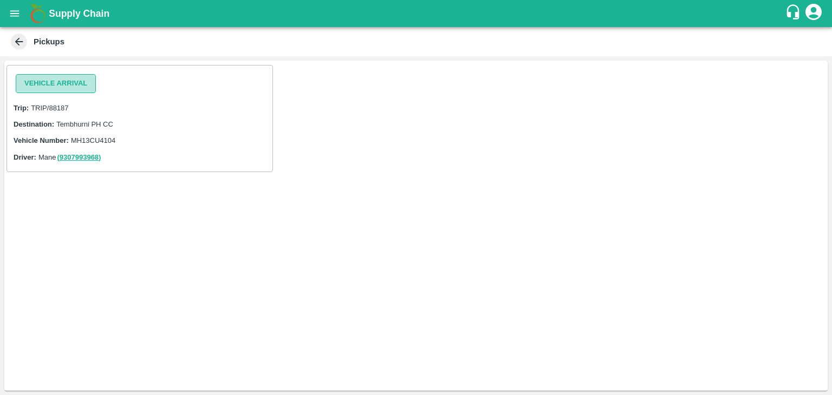
click at [54, 80] on button "Vehicle Arrival" at bounding box center [56, 83] width 80 height 19
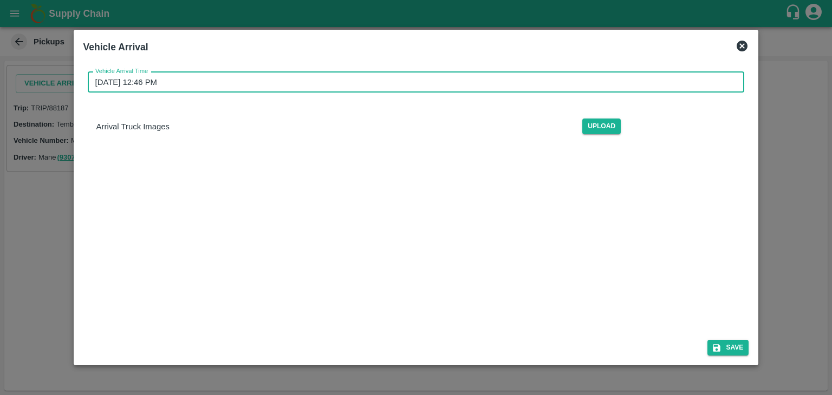
click at [392, 76] on input "[DATE] 12:46 PM" at bounding box center [412, 82] width 649 height 21
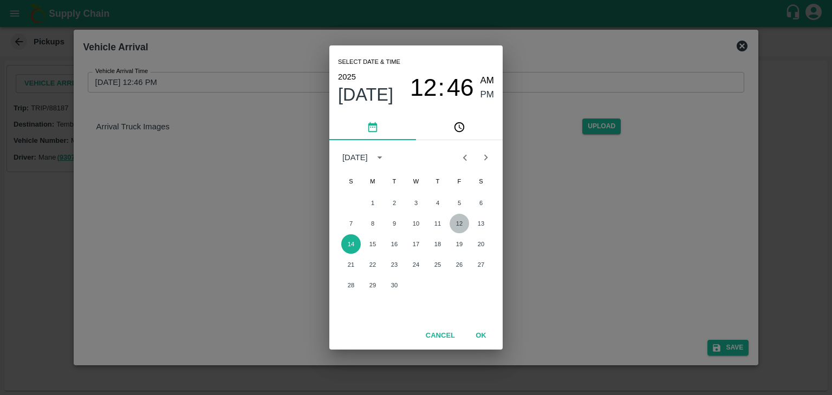
click at [463, 222] on button "12" at bounding box center [459, 223] width 19 height 19
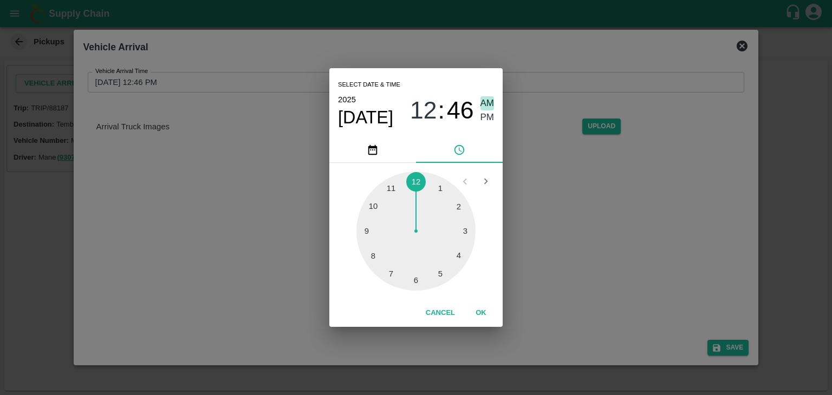
click at [485, 101] on span "AM" at bounding box center [487, 103] width 14 height 15
click at [365, 231] on div at bounding box center [415, 231] width 119 height 119
type input "[DATE] 09:45 AM"
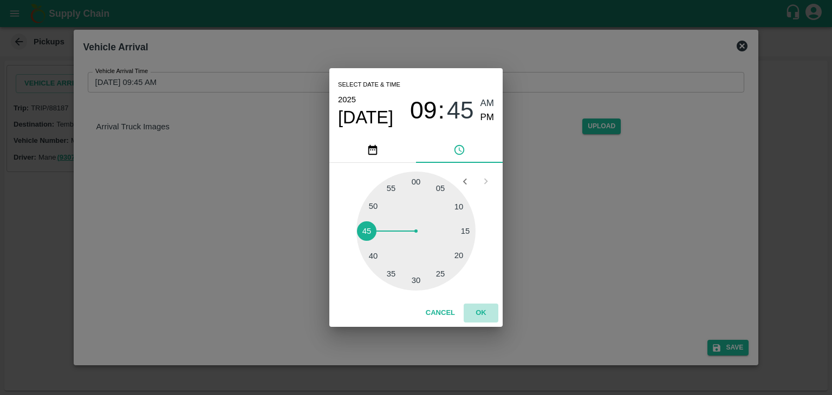
click at [492, 322] on button "OK" at bounding box center [481, 313] width 35 height 19
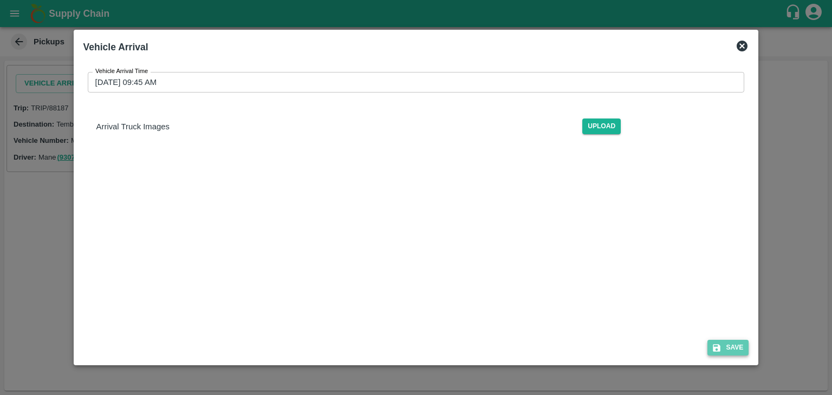
click at [724, 343] on button "Save" at bounding box center [727, 348] width 41 height 16
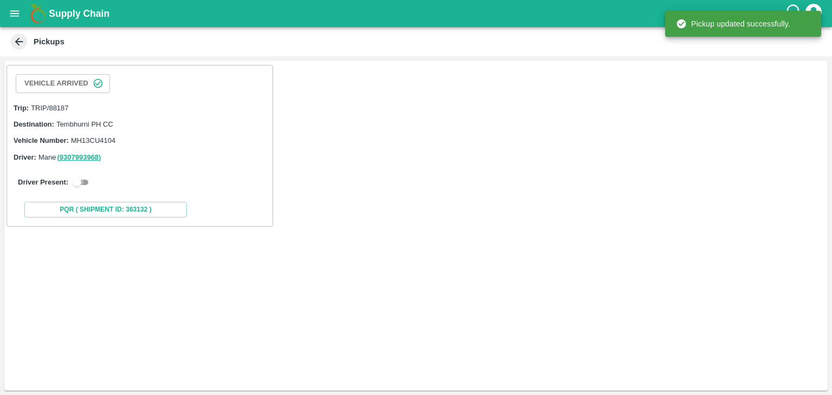
click at [79, 180] on input "checkbox" at bounding box center [76, 182] width 39 height 13
checkbox input "true"
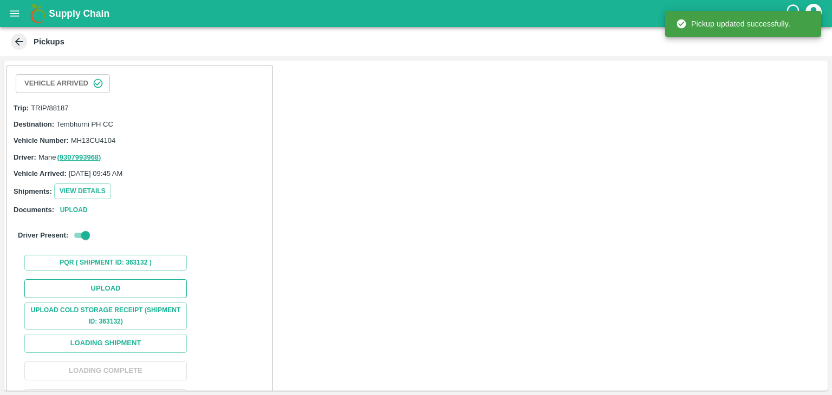
click at [123, 284] on button "Upload" at bounding box center [105, 288] width 162 height 19
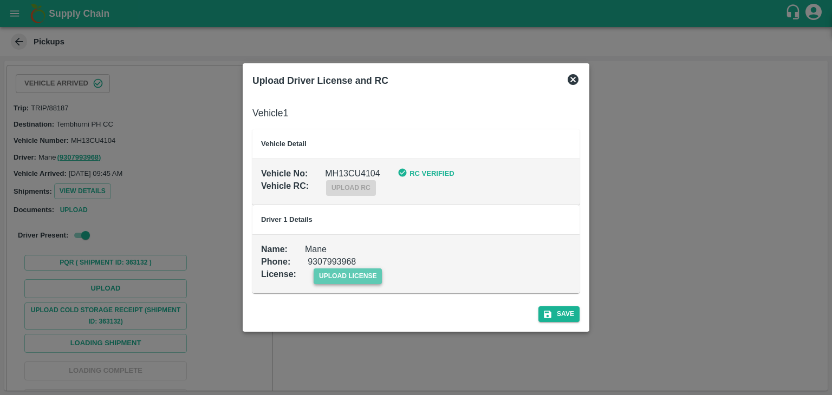
click at [370, 280] on span "upload license" at bounding box center [348, 277] width 69 height 16
click at [0, 0] on input "upload license" at bounding box center [0, 0] width 0 height 0
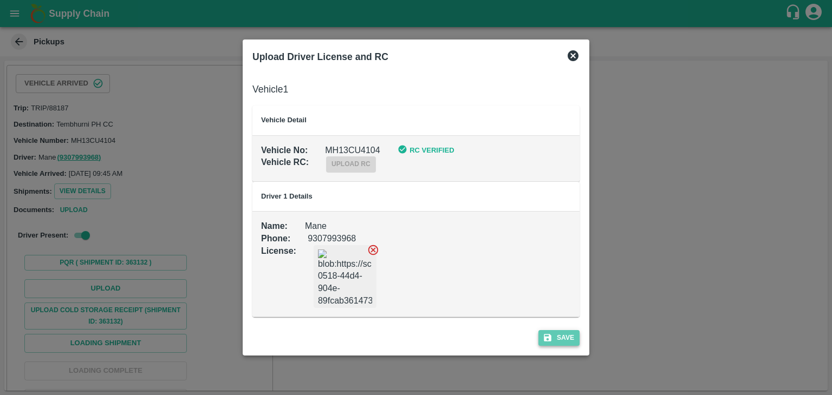
click at [554, 342] on button "Save" at bounding box center [558, 338] width 41 height 16
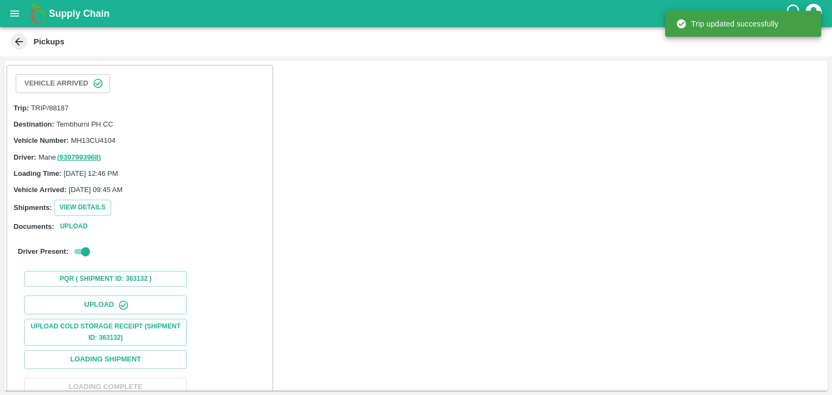
scroll to position [112, 0]
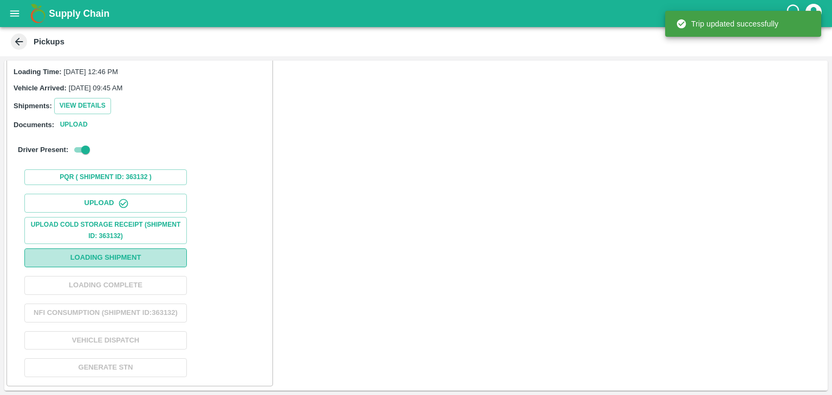
click at [126, 249] on button "Loading Shipment" at bounding box center [105, 258] width 162 height 19
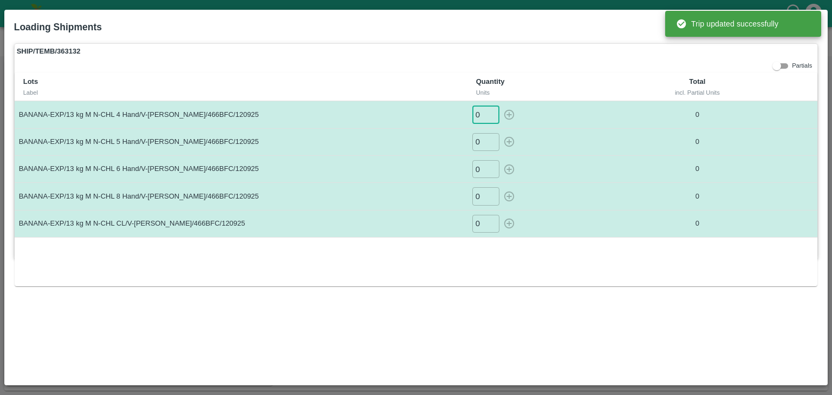
click at [486, 118] on input "0" at bounding box center [485, 115] width 27 height 18
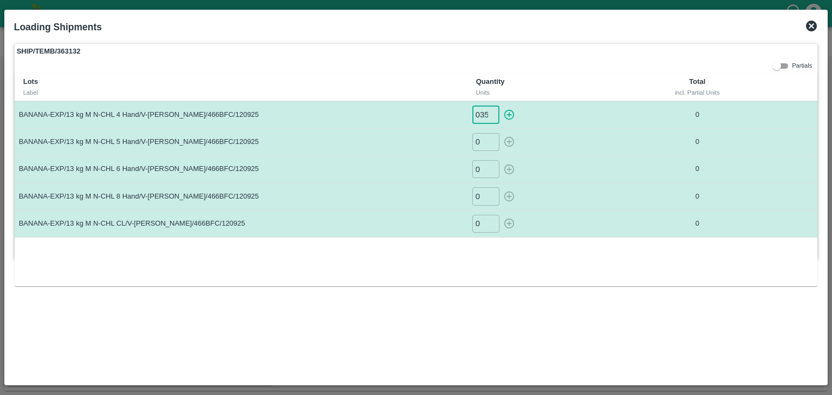
scroll to position [0, 1]
type input "035"
click at [500, 106] on button "button" at bounding box center [508, 115] width 17 height 18
type input "0"
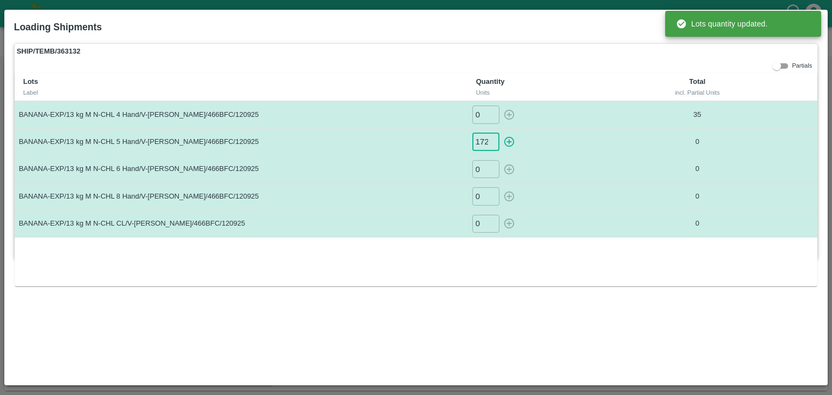
scroll to position [0, 1]
type input "172"
click at [500, 133] on button "button" at bounding box center [508, 142] width 17 height 18
type input "0"
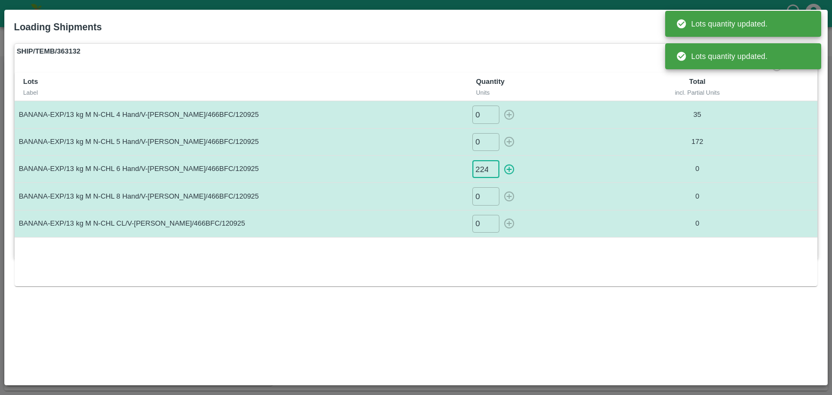
scroll to position [0, 1]
type input "224"
click at [500, 160] on button "button" at bounding box center [508, 169] width 17 height 18
type input "0"
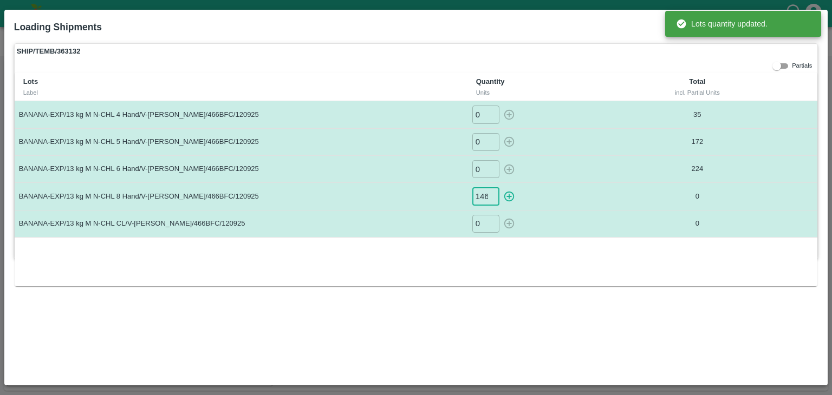
scroll to position [0, 1]
type input "146"
click at [500, 187] on button "button" at bounding box center [508, 196] width 17 height 18
type input "0"
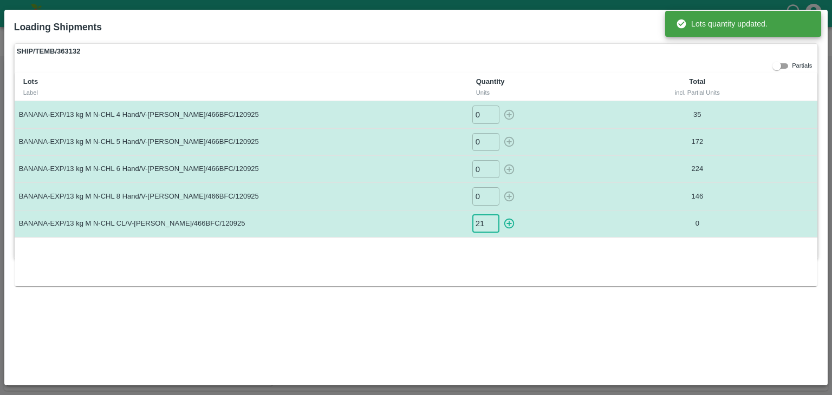
type input "21"
click at [500, 215] on button "button" at bounding box center [508, 224] width 17 height 18
type input "0"
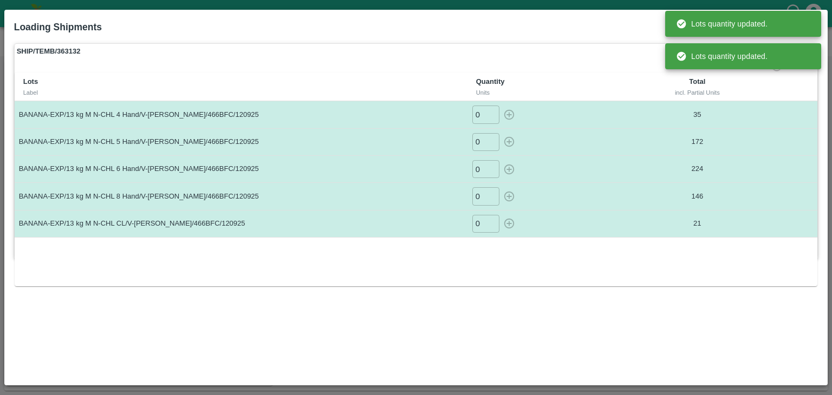
click at [628, 157] on td "224" at bounding box center [697, 169] width 140 height 27
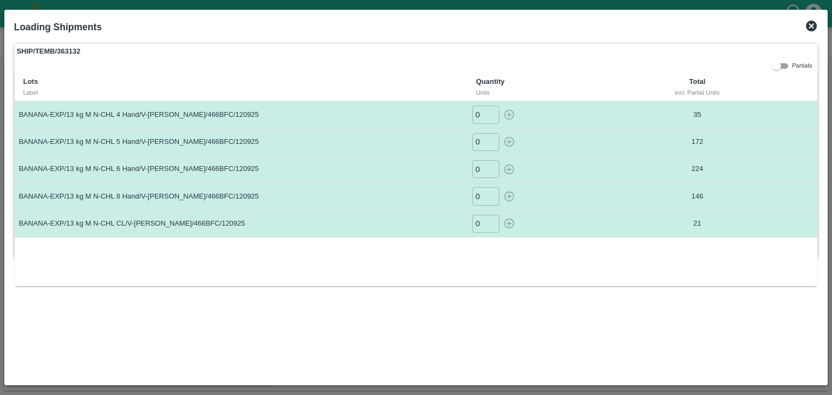
click at [816, 28] on icon at bounding box center [811, 26] width 11 height 11
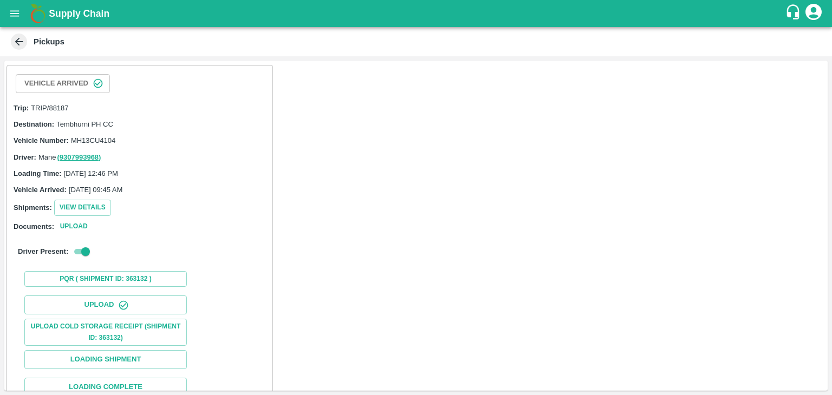
scroll to position [112, 0]
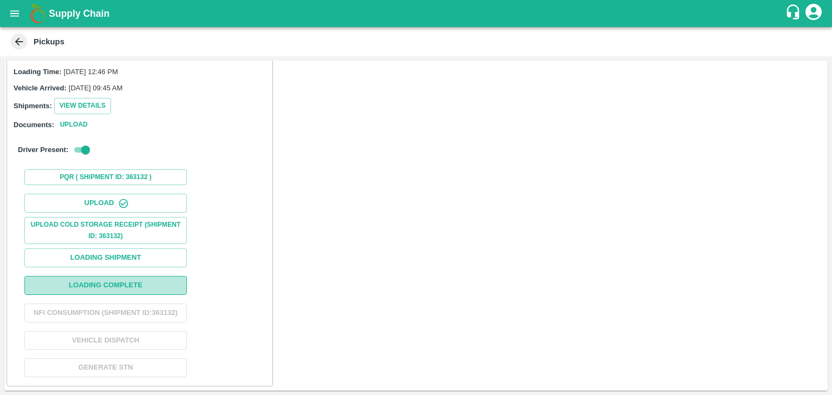
click at [145, 276] on button "Loading Complete" at bounding box center [105, 285] width 162 height 19
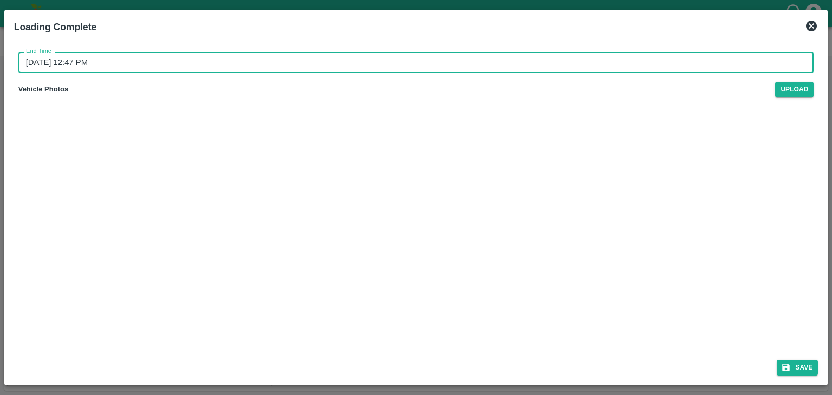
drag, startPoint x: 364, startPoint y: 53, endPoint x: 370, endPoint y: 61, distance: 10.1
click at [370, 61] on input "14/09/2025 12:47 PM" at bounding box center [412, 62] width 788 height 21
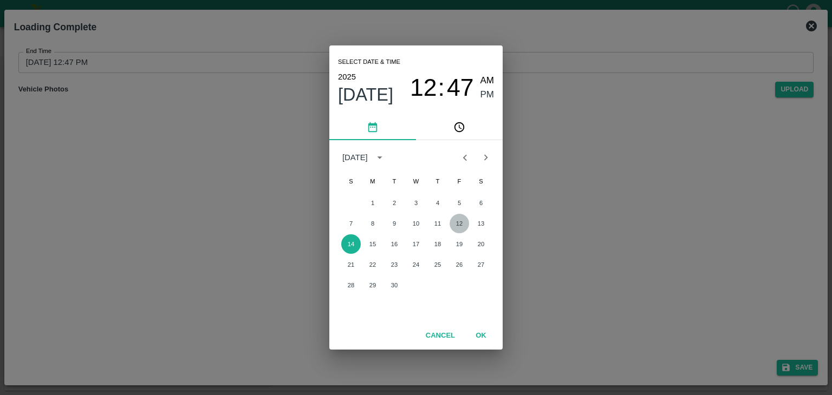
click at [463, 224] on button "12" at bounding box center [459, 223] width 19 height 19
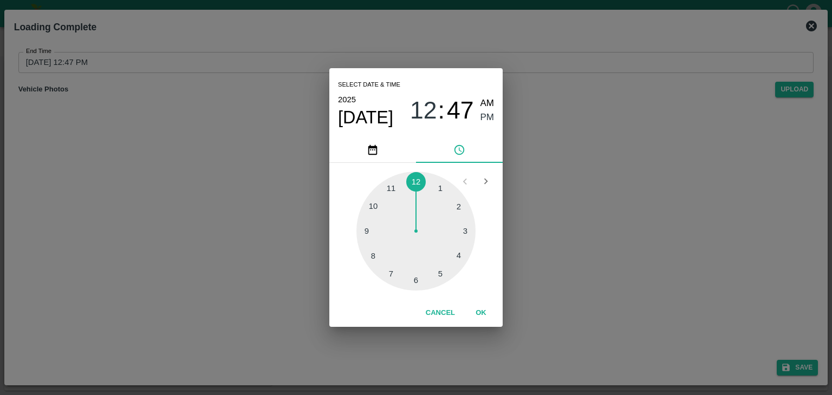
click at [448, 276] on div at bounding box center [415, 231] width 119 height 119
click at [487, 318] on button "OK" at bounding box center [481, 313] width 35 height 19
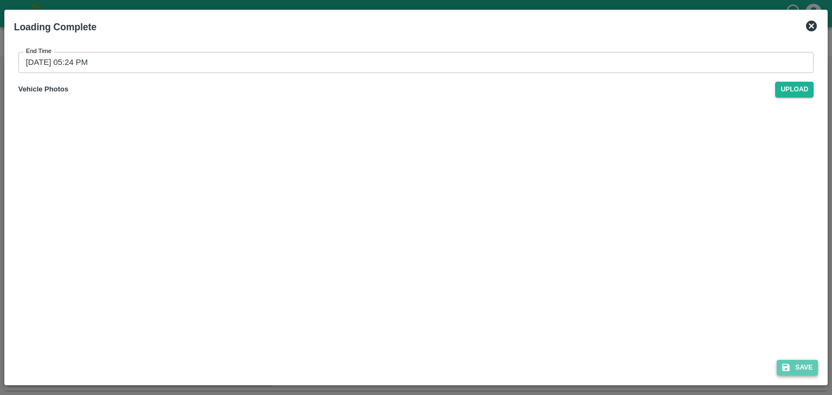
click at [809, 365] on button "Save" at bounding box center [797, 368] width 41 height 16
type input "14/09/2025 12:47 PM"
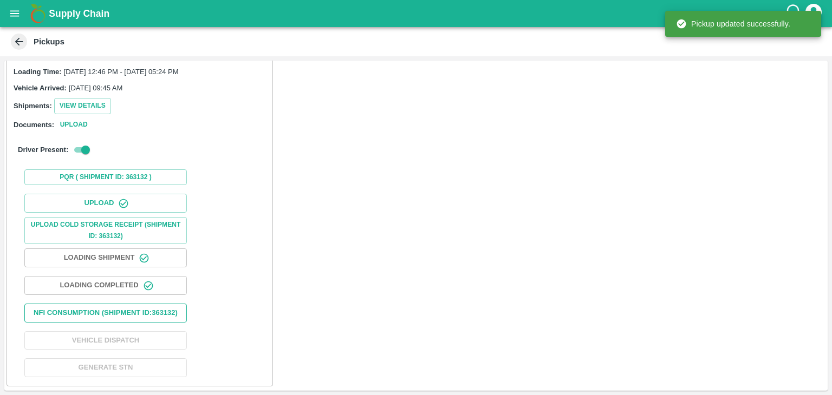
click at [141, 304] on button "Nfi Consumption (SHIPMENT ID: 363132 )" at bounding box center [105, 313] width 162 height 19
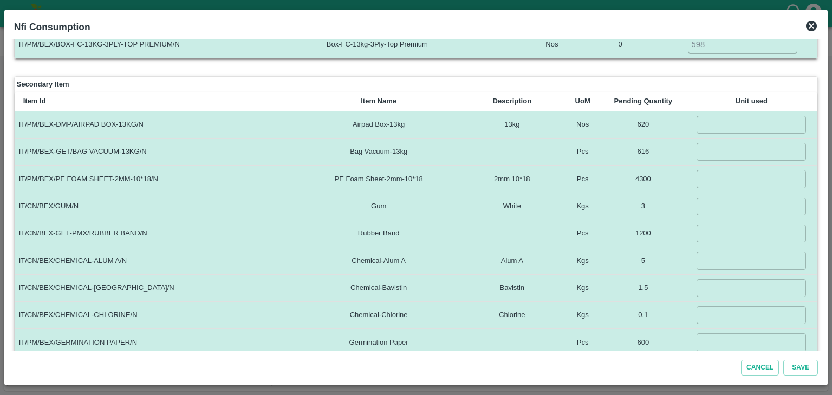
scroll to position [0, 0]
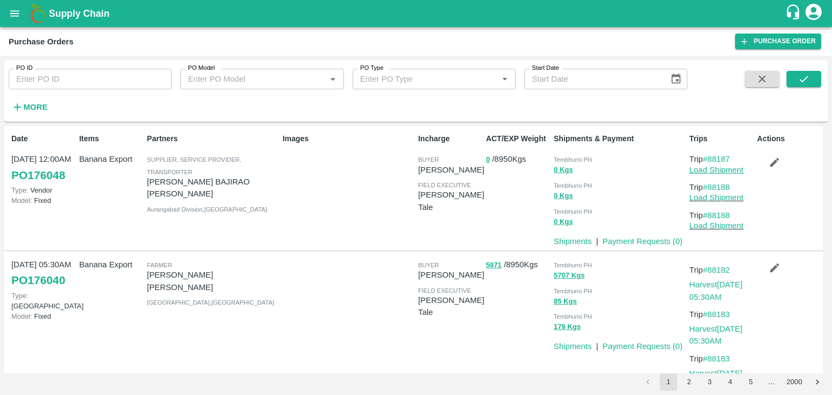
click at [707, 170] on link "Load Shipment" at bounding box center [716, 170] width 54 height 9
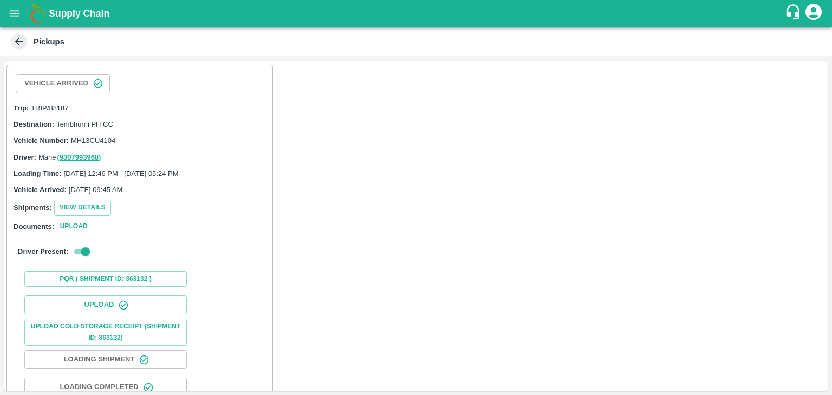
scroll to position [112, 0]
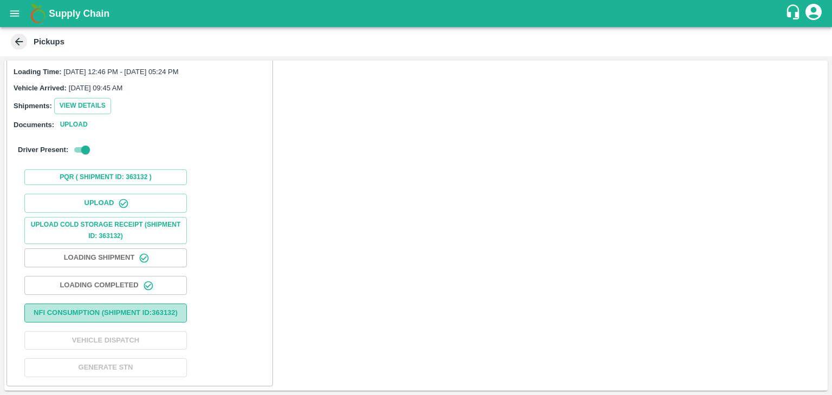
click at [151, 317] on button "Nfi Consumption (SHIPMENT ID: 363132 )" at bounding box center [105, 313] width 162 height 19
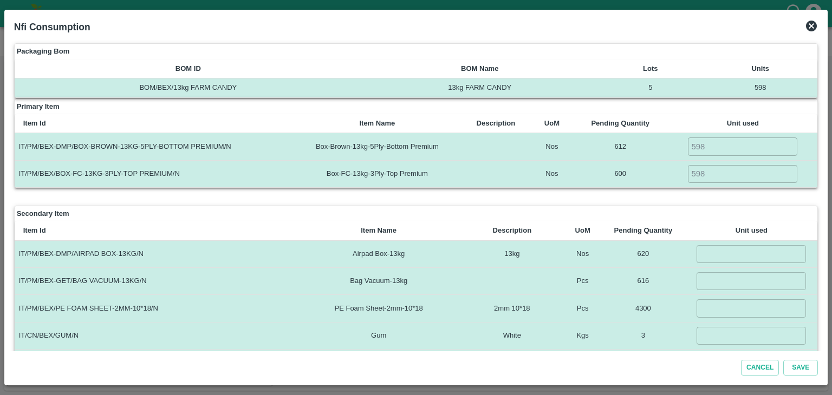
click at [717, 255] on input "number" at bounding box center [751, 254] width 109 height 18
type input "598"
click at [734, 302] on input "number" at bounding box center [751, 309] width 109 height 18
type input "4186"
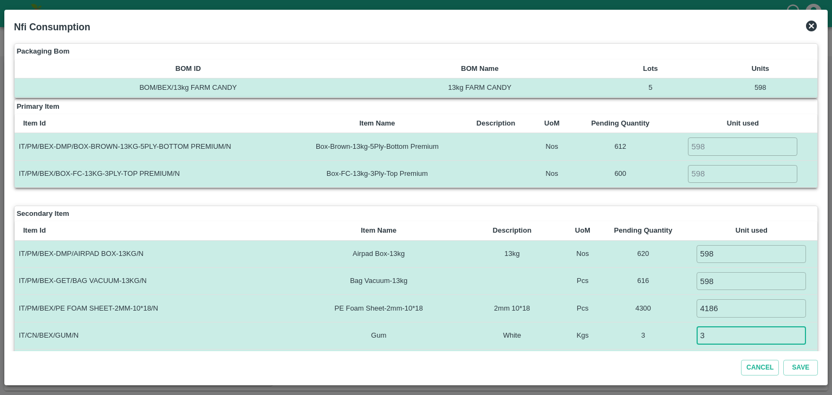
type input "3"
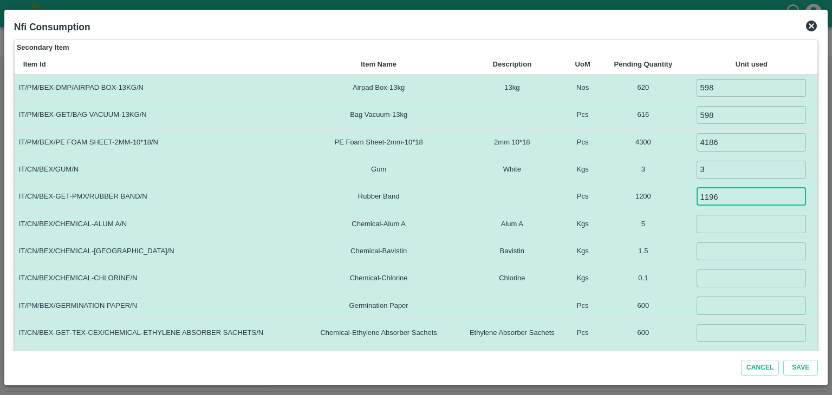
type input "1196"
type input "5"
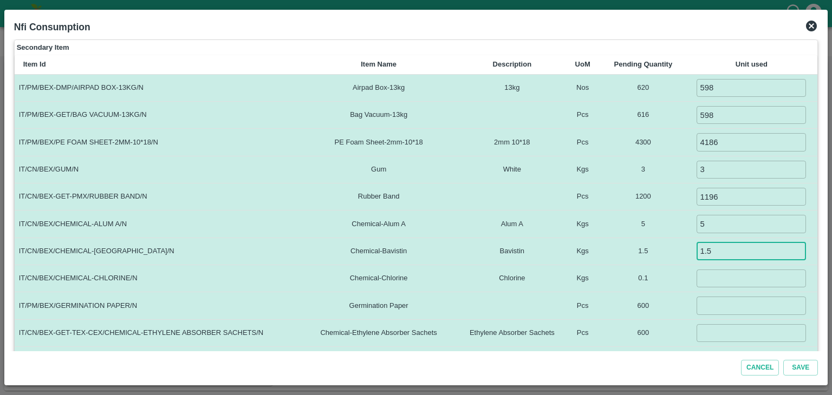
type input "1.5"
type input "0.1"
type input "598"
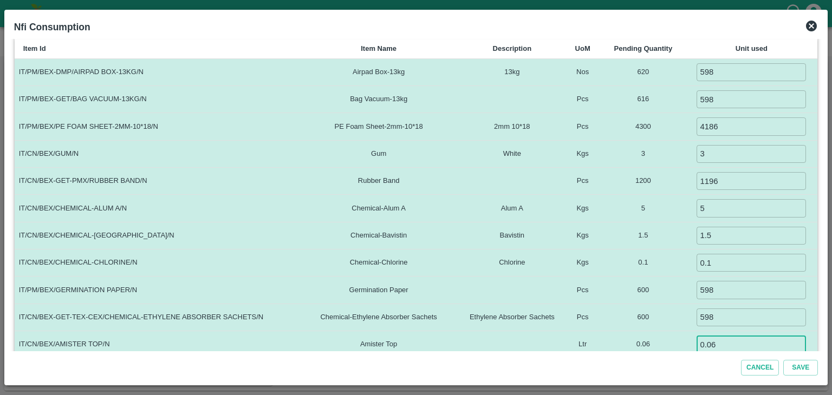
type input "0.06"
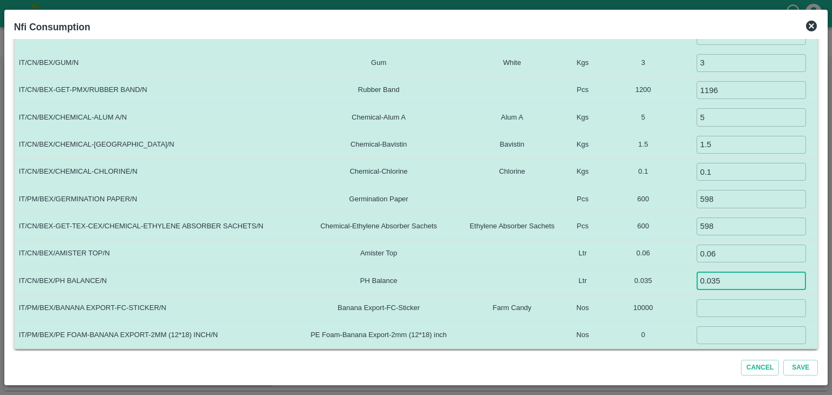
type input "0.035"
type input "10000"
type input "0"
click at [783, 360] on button "Save" at bounding box center [800, 368] width 35 height 16
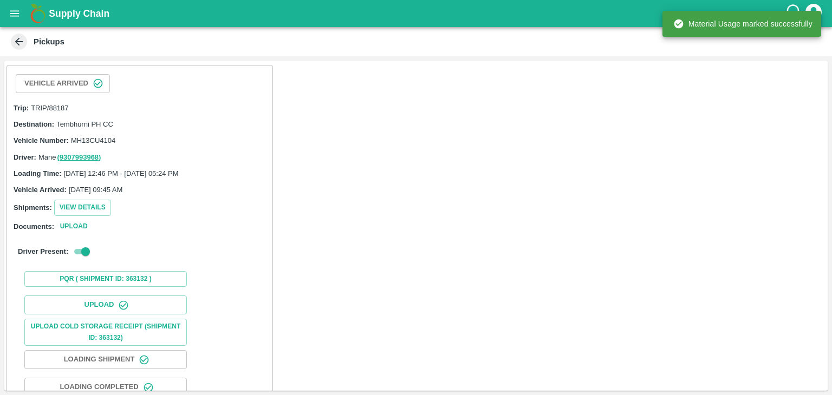
scroll to position [112, 0]
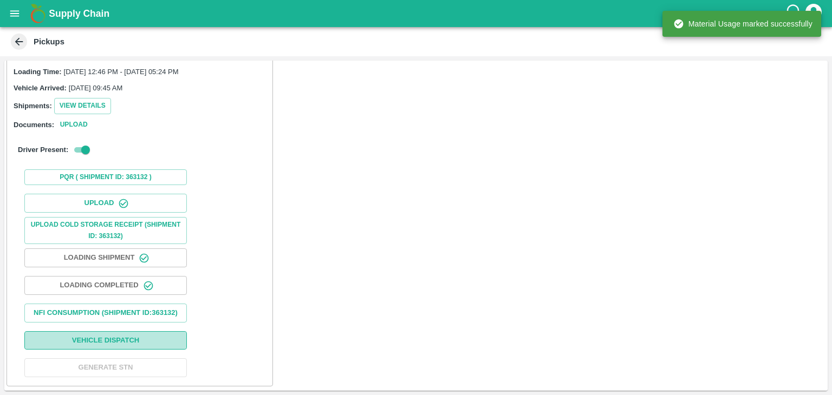
click at [131, 337] on button "Vehicle Dispatch" at bounding box center [105, 340] width 162 height 19
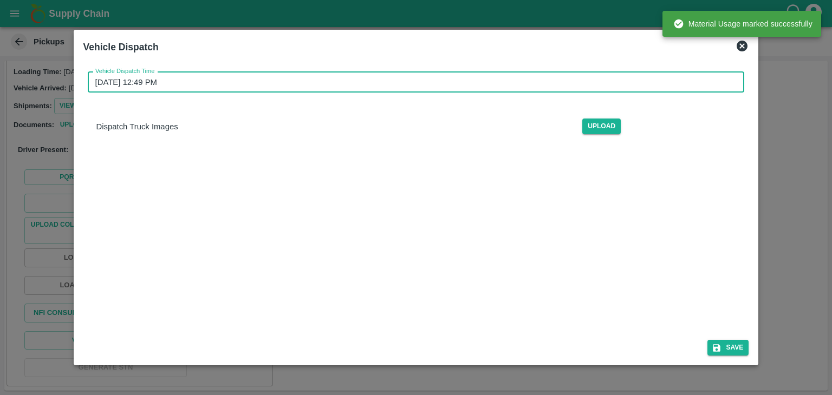
click at [439, 83] on input "[DATE] 12:49 PM" at bounding box center [412, 82] width 649 height 21
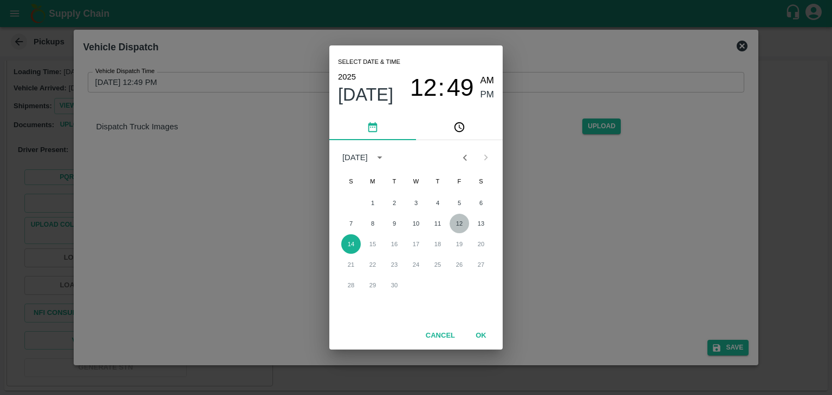
click at [458, 219] on button "12" at bounding box center [459, 223] width 19 height 19
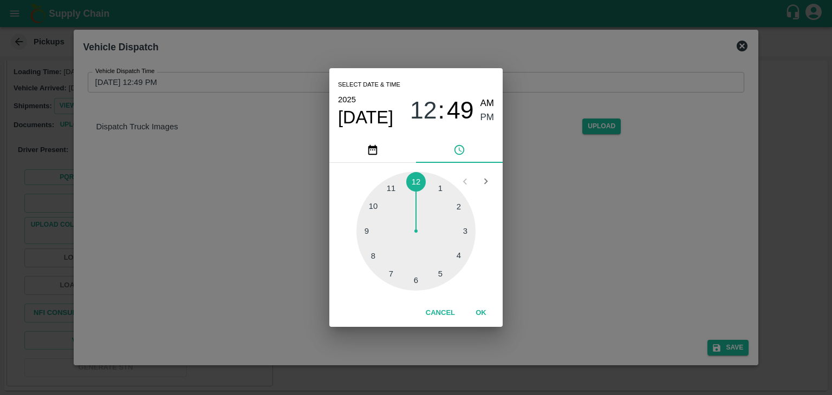
click at [414, 282] on div at bounding box center [415, 231] width 119 height 119
type input "[DATE] 06:30 PM"
click at [490, 321] on button "OK" at bounding box center [481, 313] width 35 height 19
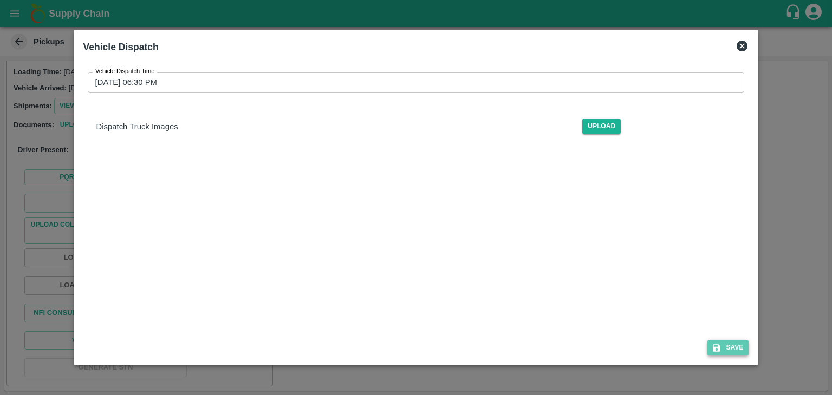
click at [736, 345] on button "Save" at bounding box center [727, 348] width 41 height 16
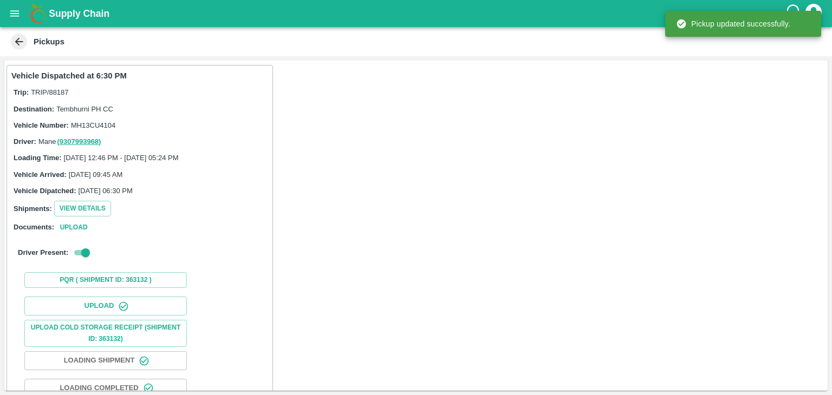
scroll to position [113, 0]
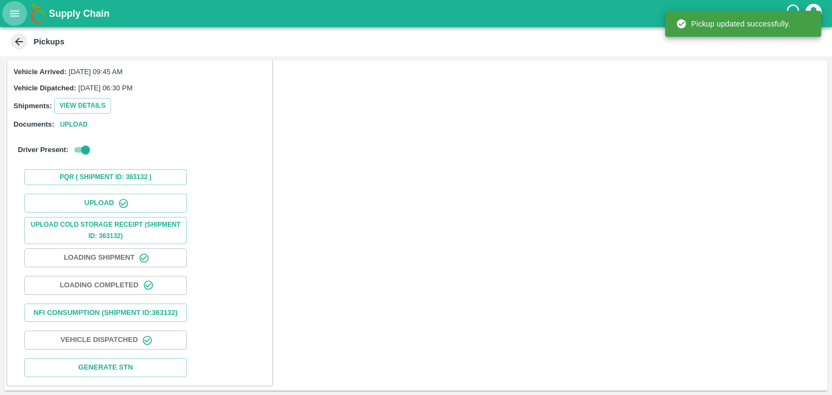
click at [9, 6] on button "open drawer" at bounding box center [14, 13] width 25 height 25
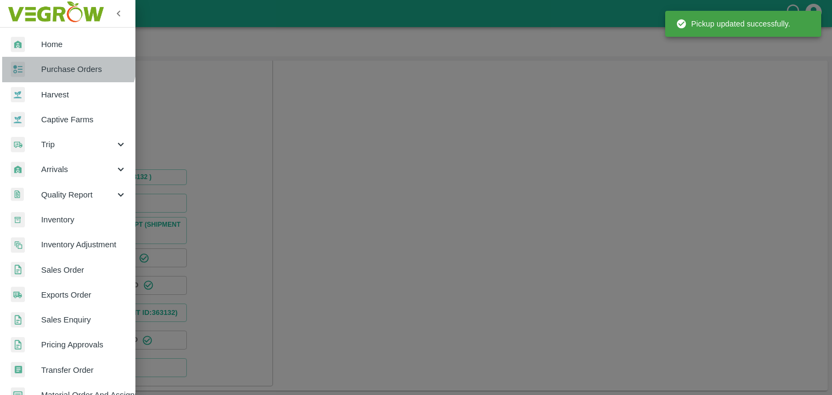
click at [64, 61] on link "Purchase Orders" at bounding box center [67, 69] width 135 height 25
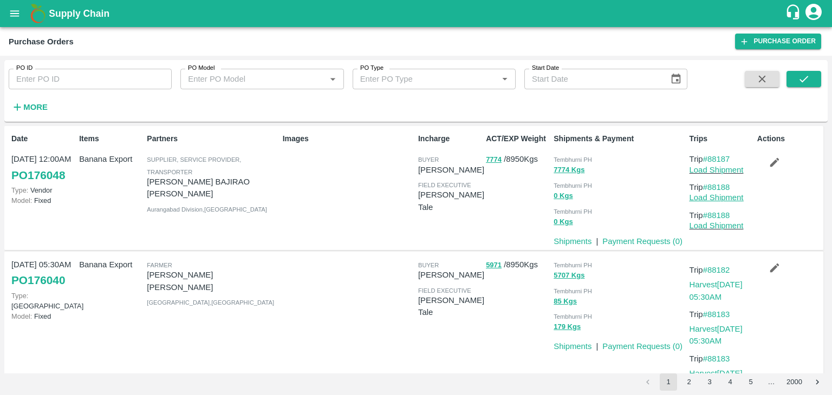
click at [717, 194] on link "Load Shipment" at bounding box center [716, 197] width 54 height 9
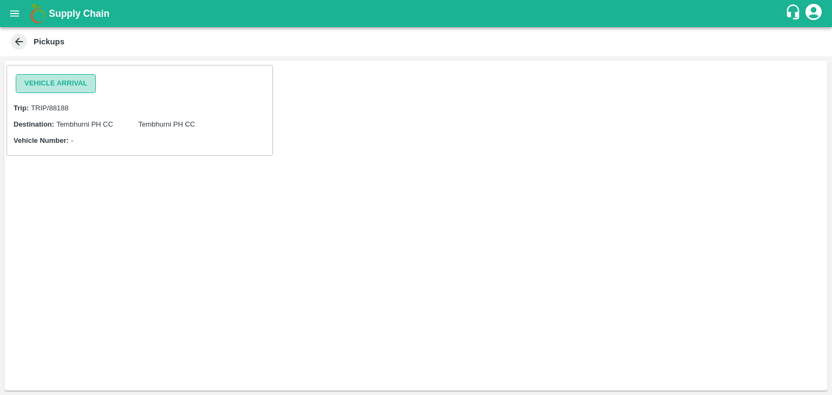
click at [81, 83] on button "Vehicle Arrival" at bounding box center [56, 83] width 80 height 19
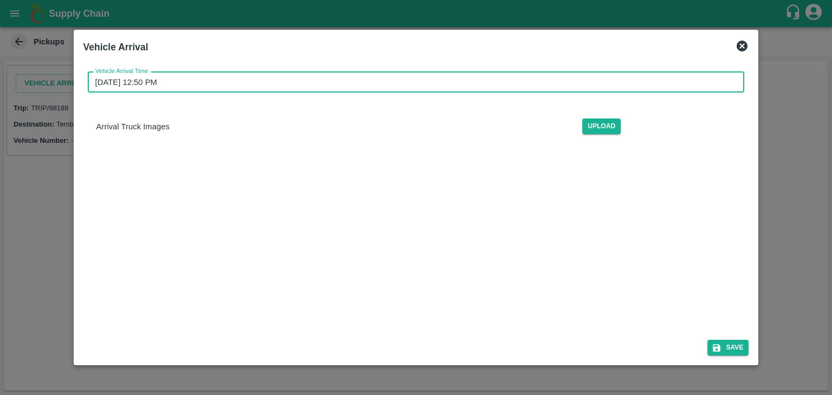
click at [271, 73] on input "[DATE] 12:50 PM" at bounding box center [412, 82] width 649 height 21
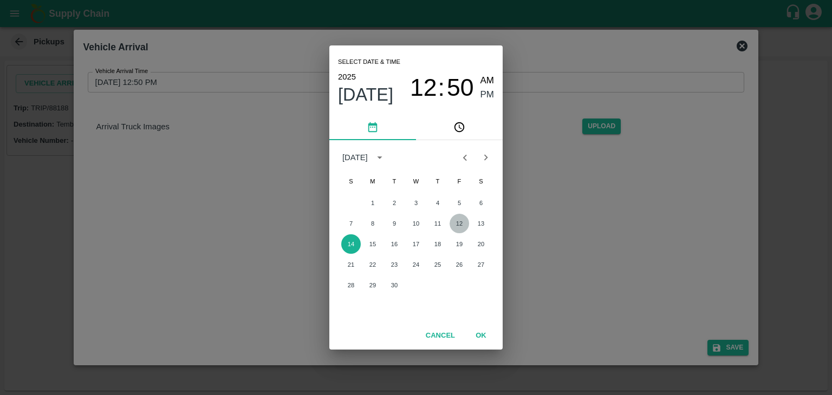
click at [463, 220] on button "12" at bounding box center [459, 223] width 19 height 19
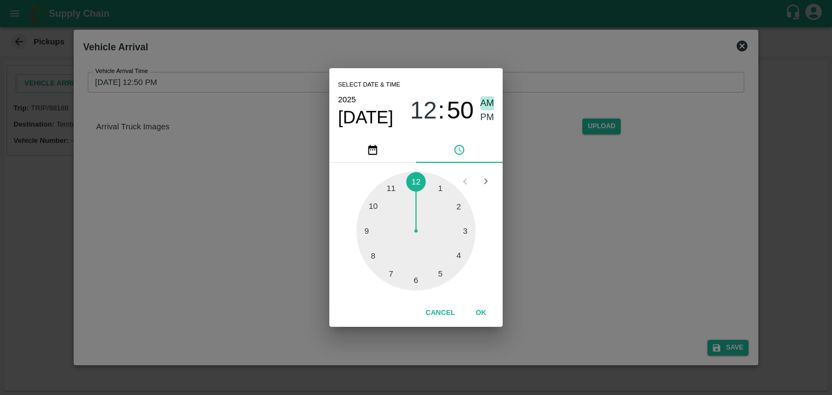
click at [485, 102] on span "AM" at bounding box center [487, 103] width 14 height 15
click at [364, 229] on div at bounding box center [415, 231] width 119 height 119
type input "[DATE] 09:45 AM"
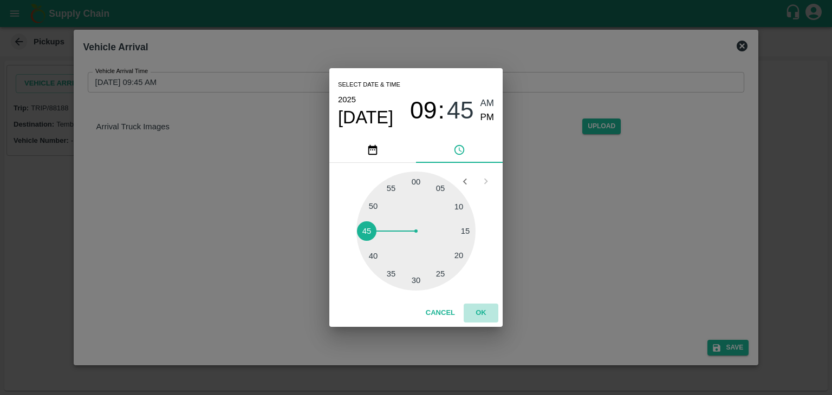
click at [483, 315] on button "OK" at bounding box center [481, 313] width 35 height 19
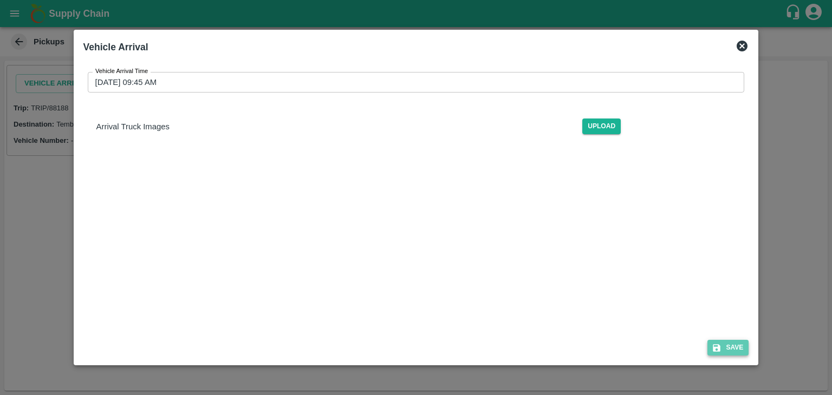
click at [736, 344] on button "Save" at bounding box center [727, 348] width 41 height 16
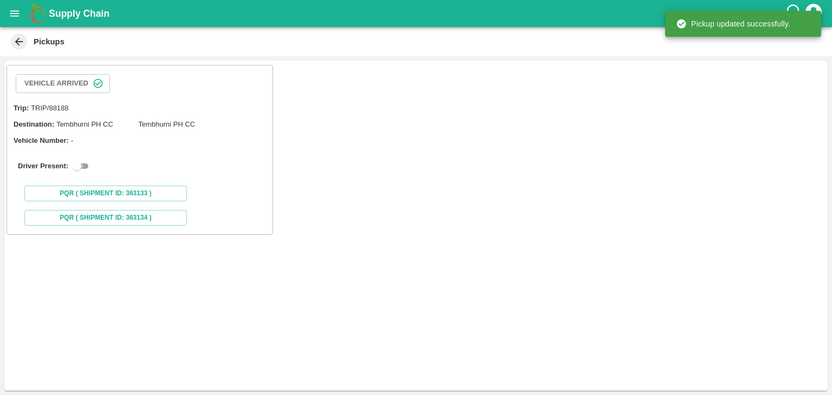
click at [78, 161] on input "checkbox" at bounding box center [76, 166] width 39 height 13
checkbox input "true"
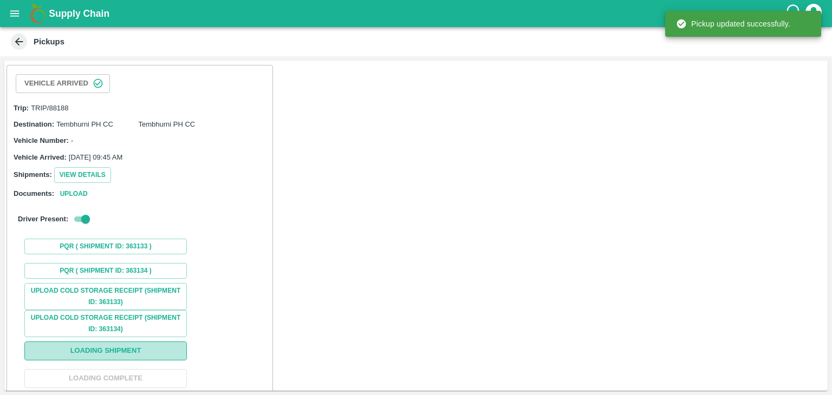
click at [145, 349] on button "Loading Shipment" at bounding box center [105, 351] width 162 height 19
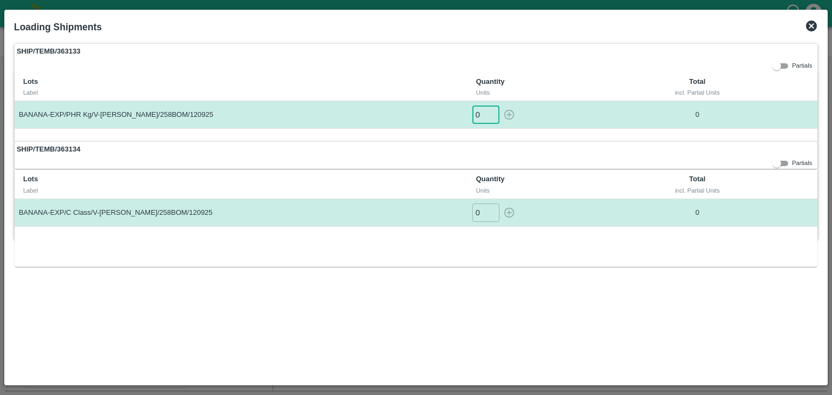
click at [493, 109] on input "0" at bounding box center [485, 115] width 27 height 18
click at [492, 113] on input "1" at bounding box center [485, 115] width 27 height 18
click at [496, 113] on input "1" at bounding box center [485, 115] width 27 height 18
click at [509, 113] on icon "button" at bounding box center [509, 115] width 10 height 10
type input "0"
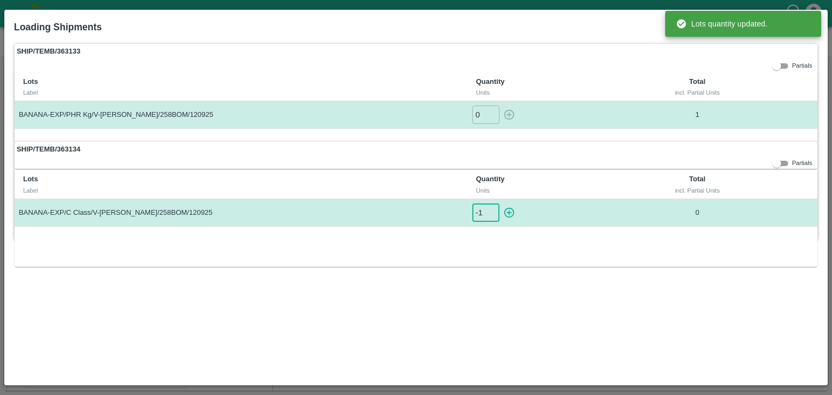
click at [494, 212] on input "-1" at bounding box center [485, 213] width 27 height 18
click at [494, 210] on input "0" at bounding box center [485, 213] width 27 height 18
click at [494, 210] on input "1" at bounding box center [485, 213] width 27 height 18
click at [512, 211] on icon "button" at bounding box center [509, 213] width 12 height 12
type input "0"
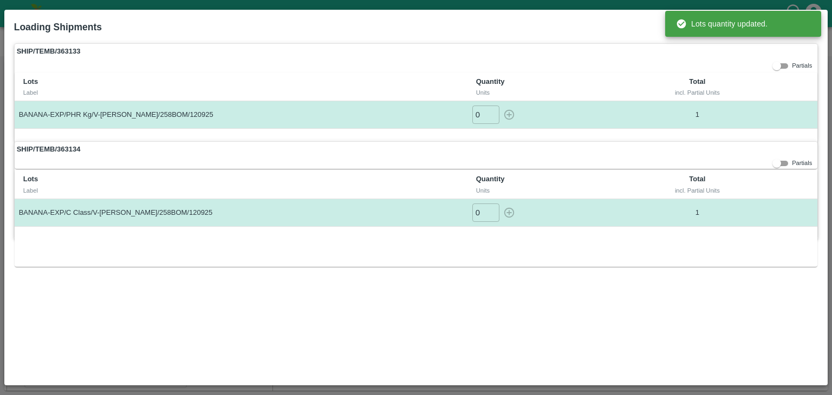
click at [750, 92] on div "incl. Partial Units" at bounding box center [697, 93] width 123 height 10
click at [779, 44] on label "SHIP/TEMB/363133" at bounding box center [416, 51] width 803 height 15
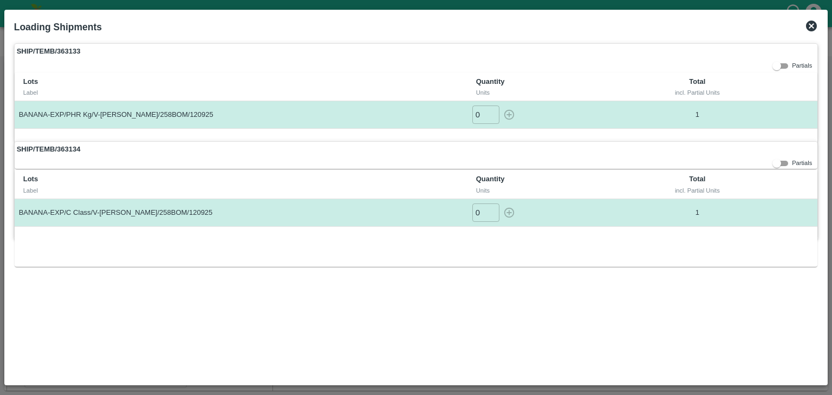
click at [810, 31] on icon at bounding box center [811, 26] width 11 height 11
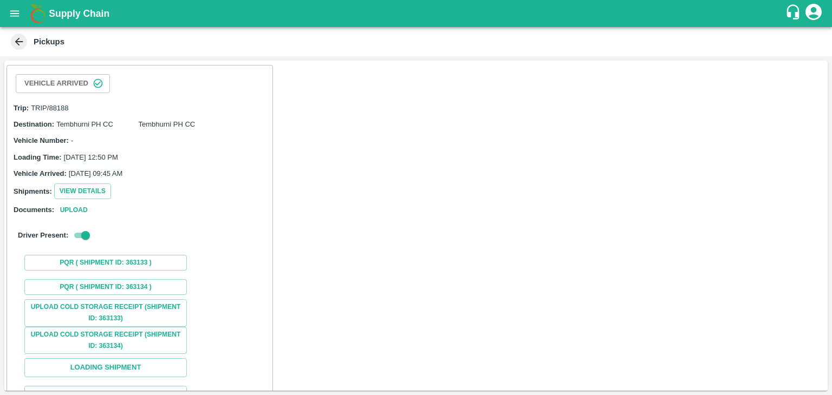
scroll to position [80, 0]
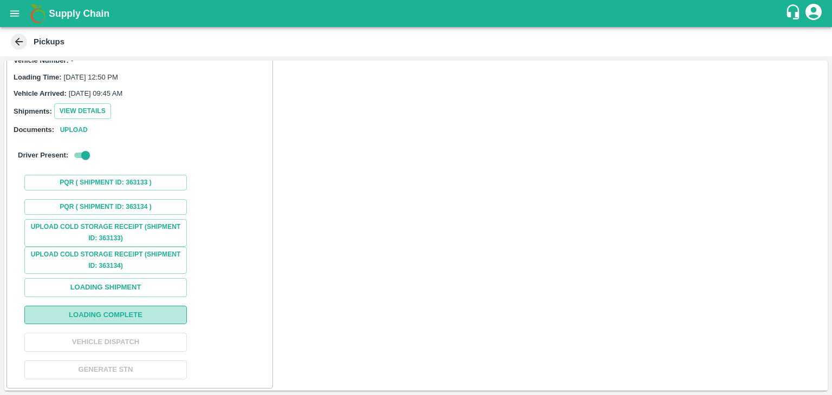
click at [134, 311] on button "Loading Complete" at bounding box center [105, 315] width 162 height 19
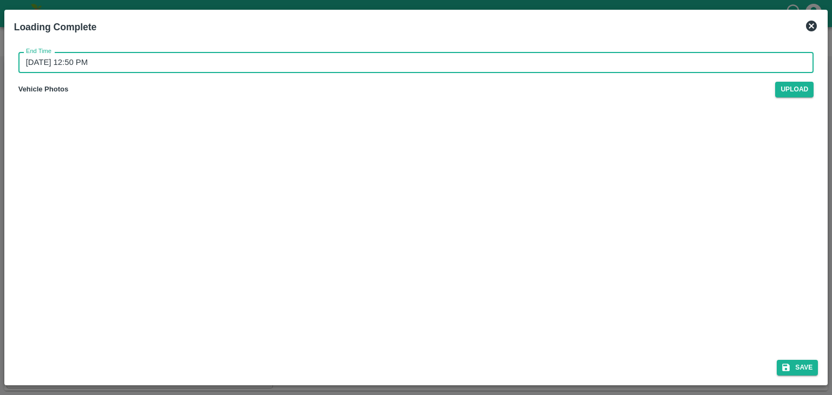
click at [423, 54] on input "[DATE] 12:50 PM" at bounding box center [412, 62] width 788 height 21
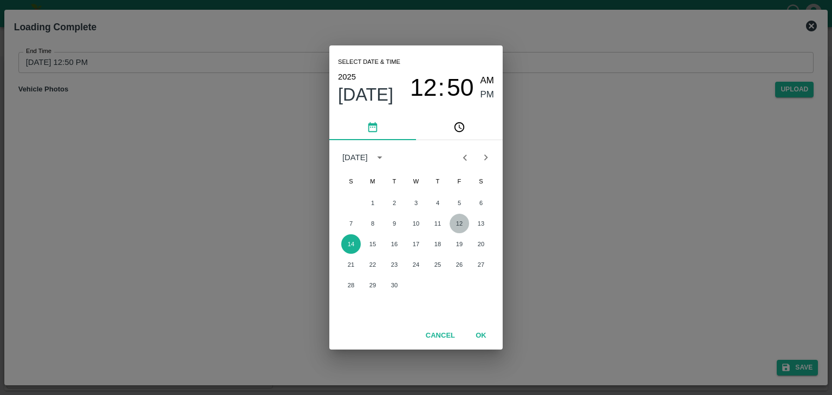
click at [461, 222] on button "12" at bounding box center [459, 223] width 19 height 19
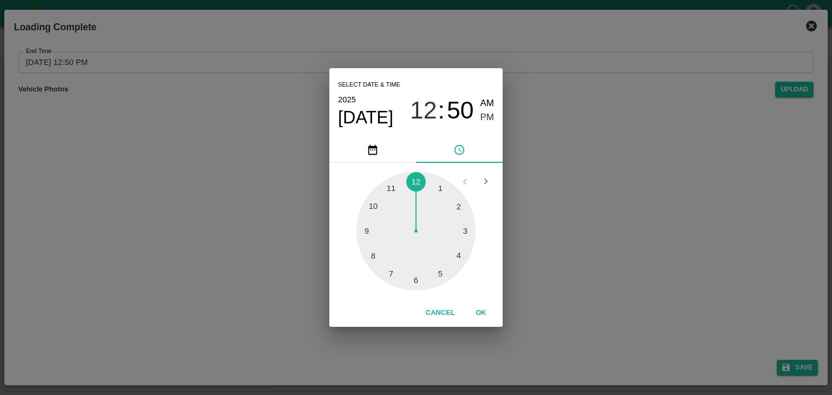
click at [441, 276] on div at bounding box center [415, 231] width 119 height 119
click at [486, 114] on span "PM" at bounding box center [487, 117] width 14 height 15
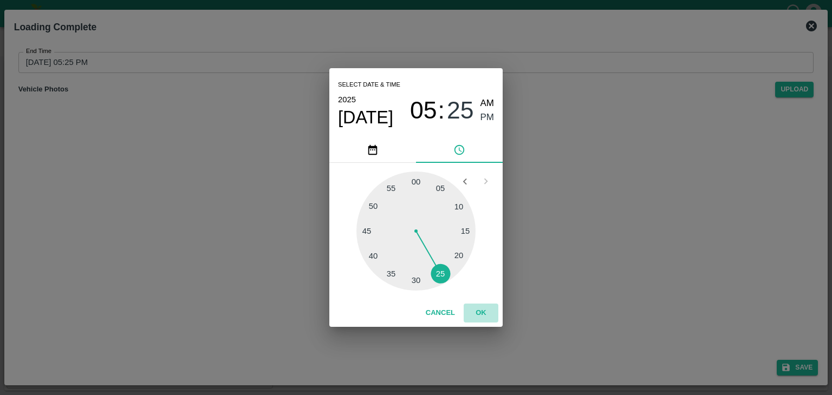
click at [481, 307] on button "OK" at bounding box center [481, 313] width 35 height 19
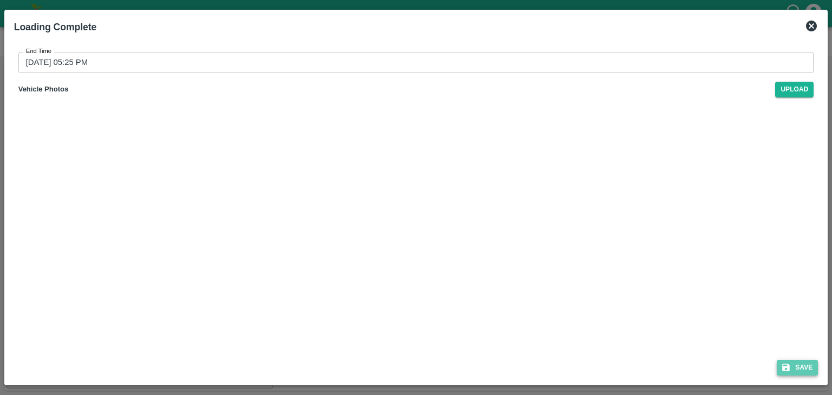
click at [798, 371] on button "Save" at bounding box center [797, 368] width 41 height 16
type input "[DATE] 12:50 PM"
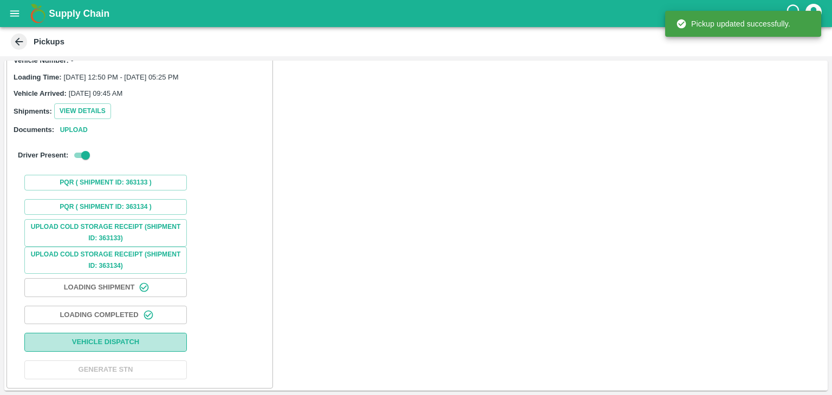
click at [152, 336] on button "Vehicle Dispatch" at bounding box center [105, 342] width 162 height 19
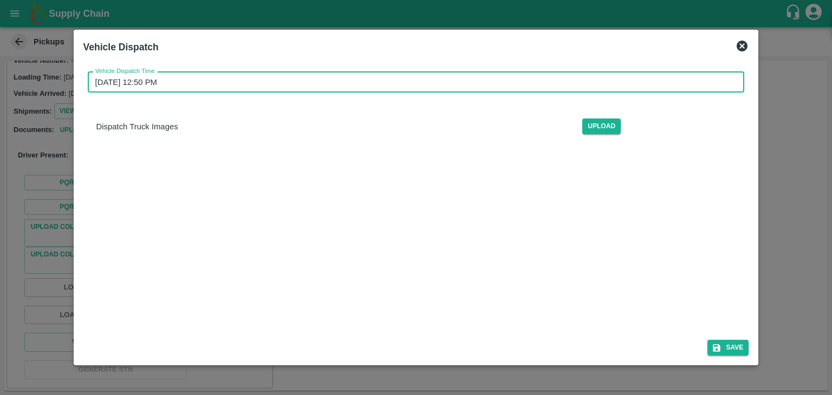
click at [431, 79] on input "[DATE] 12:50 PM" at bounding box center [412, 82] width 649 height 21
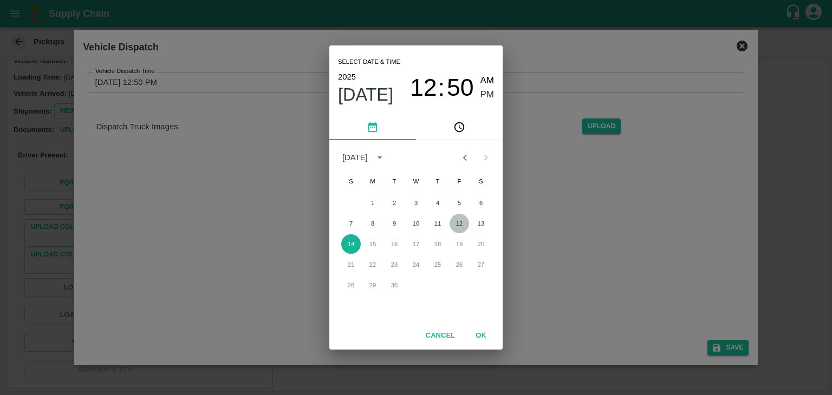
click at [463, 225] on button "12" at bounding box center [459, 223] width 19 height 19
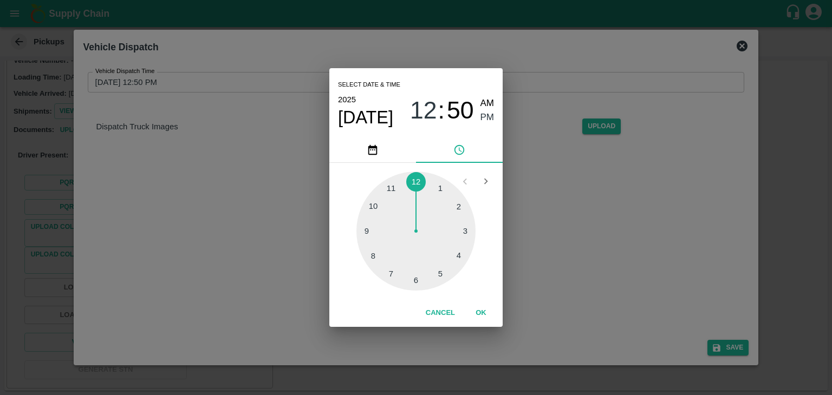
click at [417, 284] on div at bounding box center [415, 231] width 119 height 119
type input "[DATE] 06:30 PM"
click at [483, 122] on span "PM" at bounding box center [487, 117] width 14 height 15
click at [485, 308] on button "OK" at bounding box center [481, 313] width 35 height 19
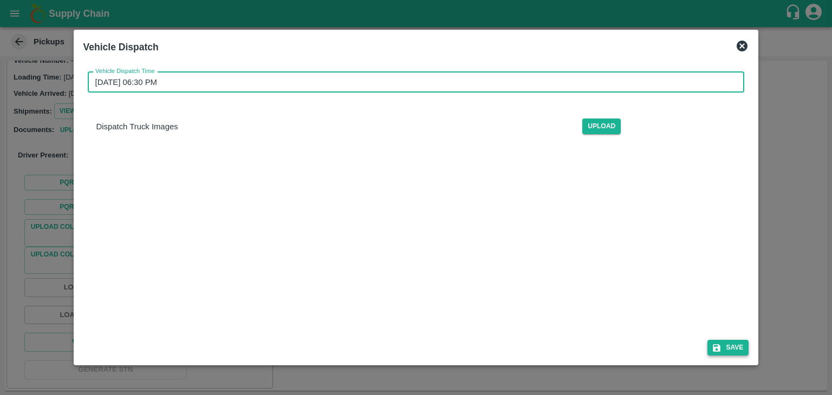
click at [724, 342] on button "Save" at bounding box center [727, 348] width 41 height 16
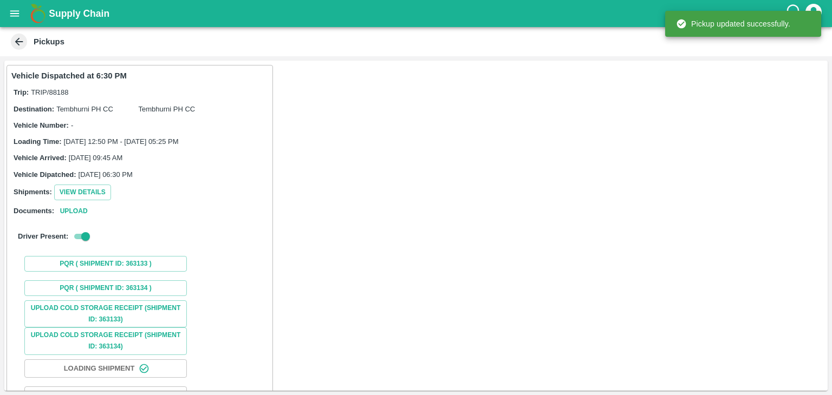
scroll to position [81, 0]
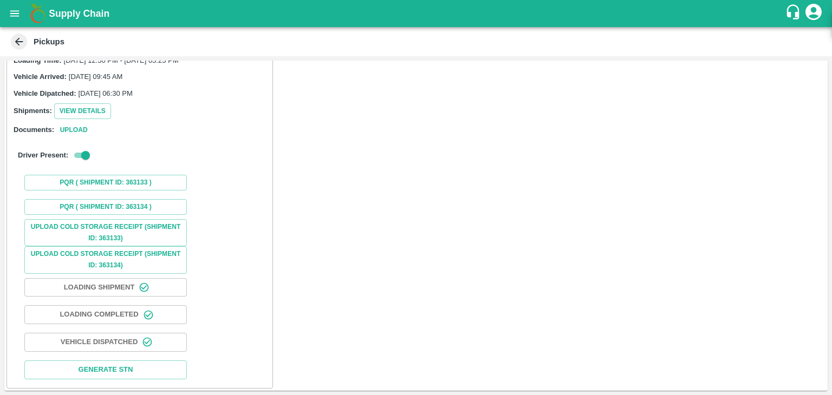
click at [0, 11] on div "Supply Chain" at bounding box center [416, 13] width 832 height 27
click at [11, 16] on icon "open drawer" at bounding box center [15, 14] width 12 height 12
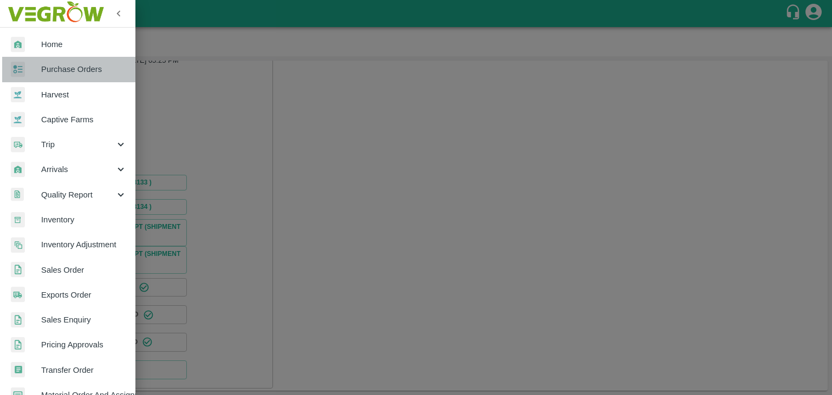
click at [86, 77] on link "Purchase Orders" at bounding box center [67, 69] width 135 height 25
